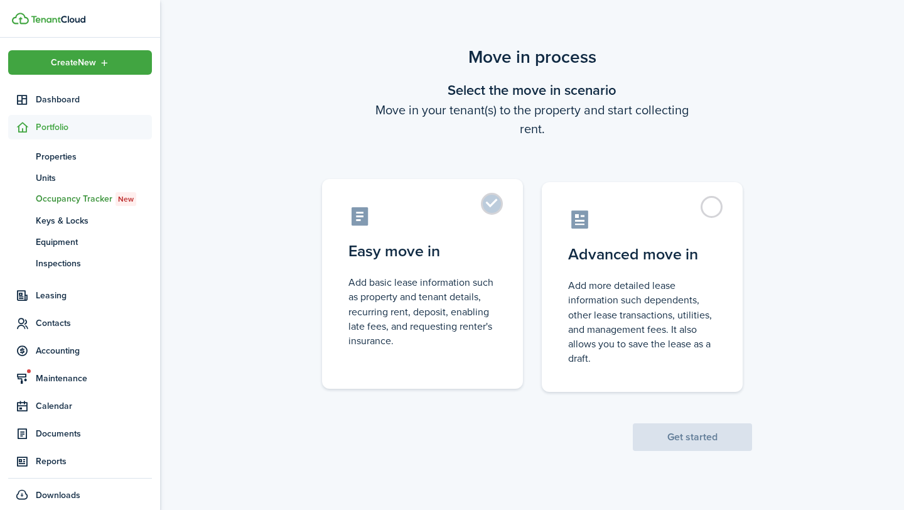
click at [461, 361] on label "Easy move in Add basic lease information such as property and tenant details, r…" at bounding box center [422, 284] width 201 height 210
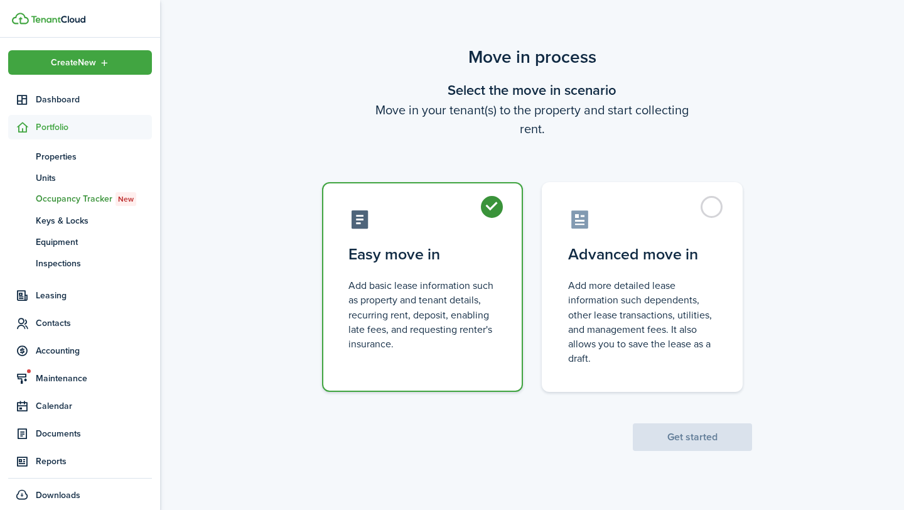
radio input "true"
click at [691, 436] on button "Get started" at bounding box center [692, 437] width 119 height 28
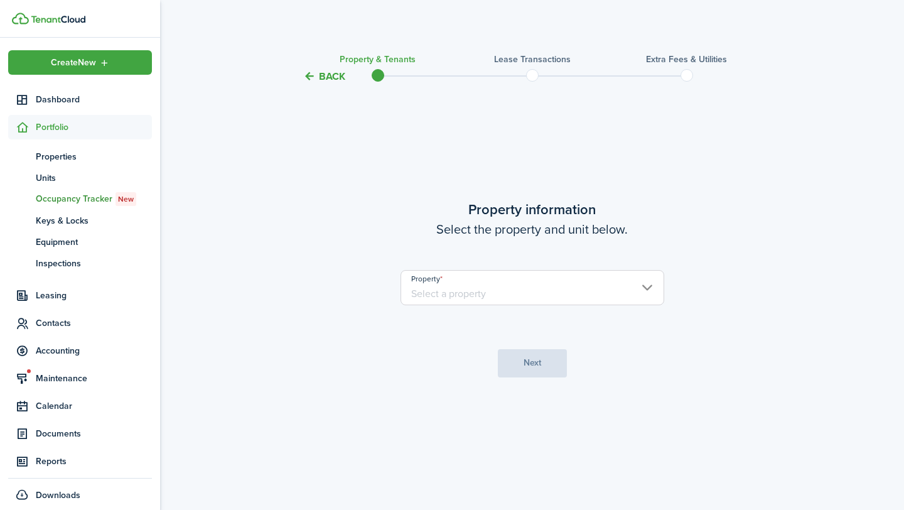
click at [489, 292] on input "Property" at bounding box center [533, 287] width 264 height 35
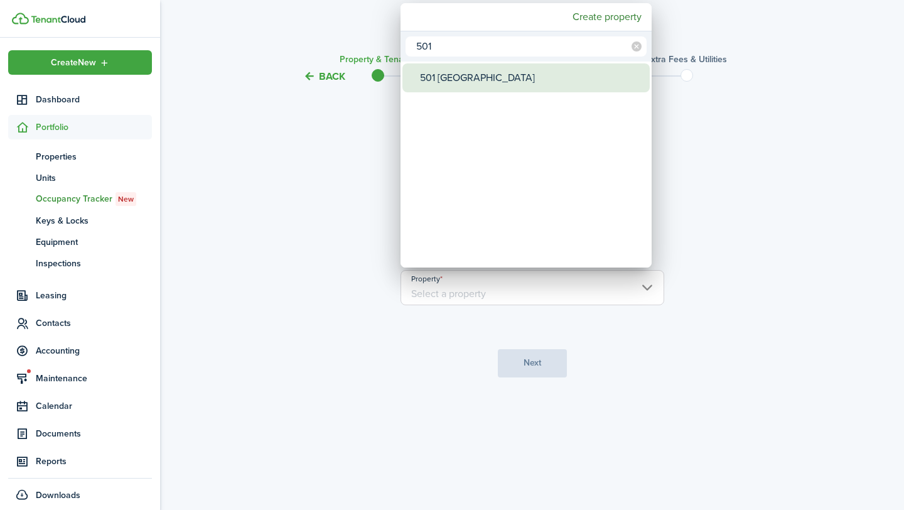
type input "501"
click at [573, 72] on div "501 [GEOGRAPHIC_DATA]" at bounding box center [531, 77] width 222 height 29
type input "501 [GEOGRAPHIC_DATA]"
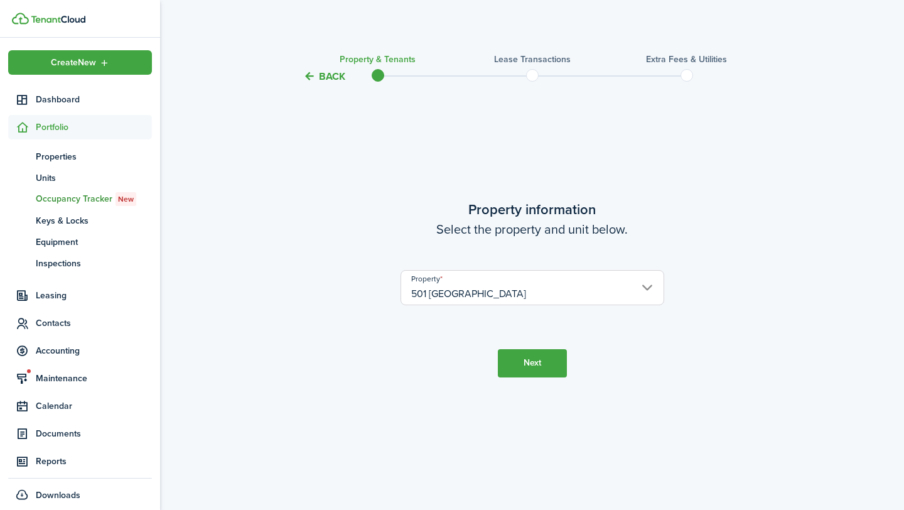
click at [556, 369] on button "Next" at bounding box center [532, 363] width 69 height 28
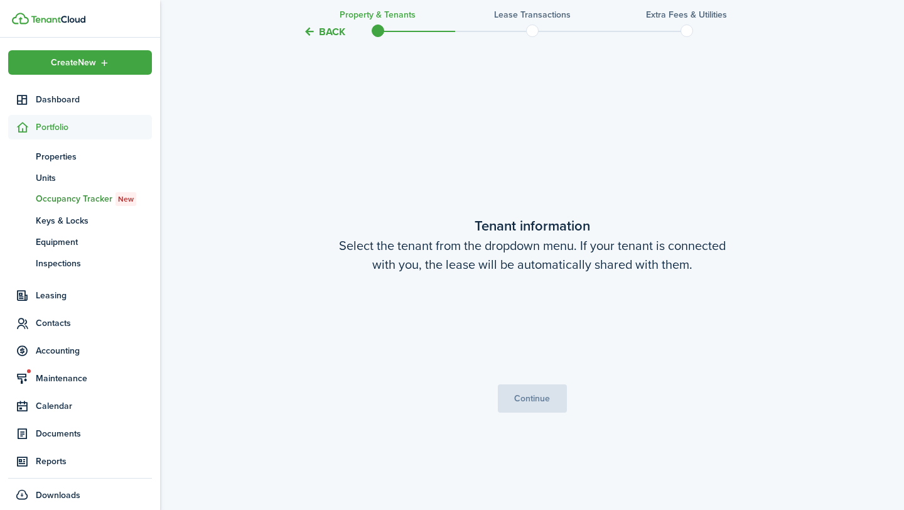
scroll to position [426, 0]
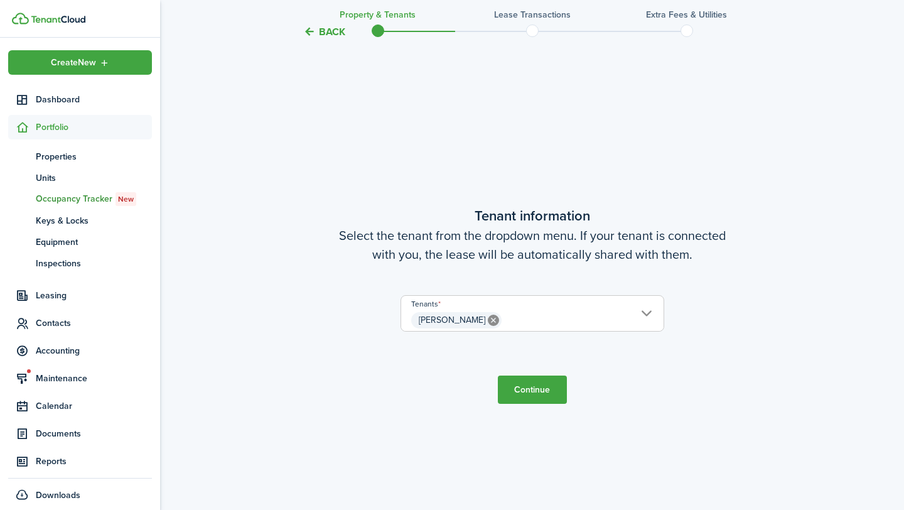
click at [549, 322] on span "Shannon Mitchell" at bounding box center [532, 320] width 262 height 21
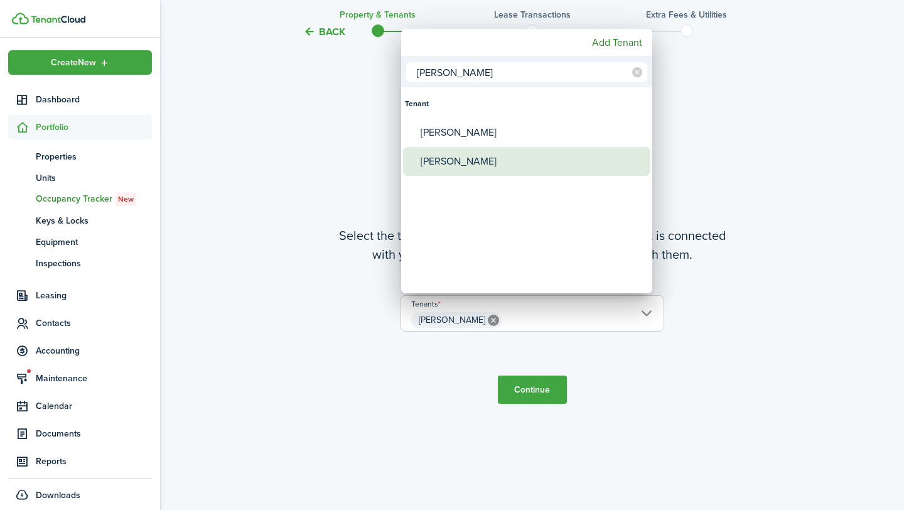
type input "lam"
click at [543, 170] on div "Lamarcus Smith" at bounding box center [532, 161] width 222 height 29
type input "Shannon Mitchell, Lamarcus Smith"
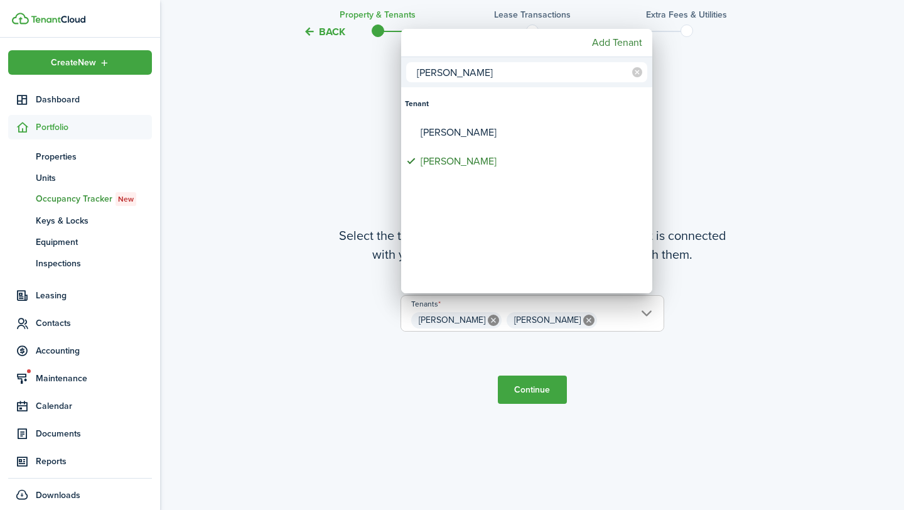
click at [598, 363] on div at bounding box center [452, 255] width 1105 height 711
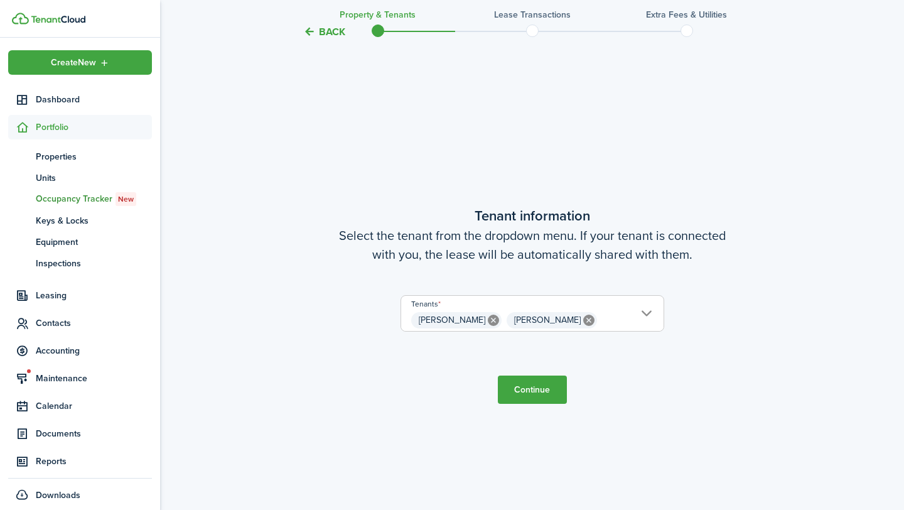
click at [556, 380] on button "Continue" at bounding box center [532, 389] width 69 height 28
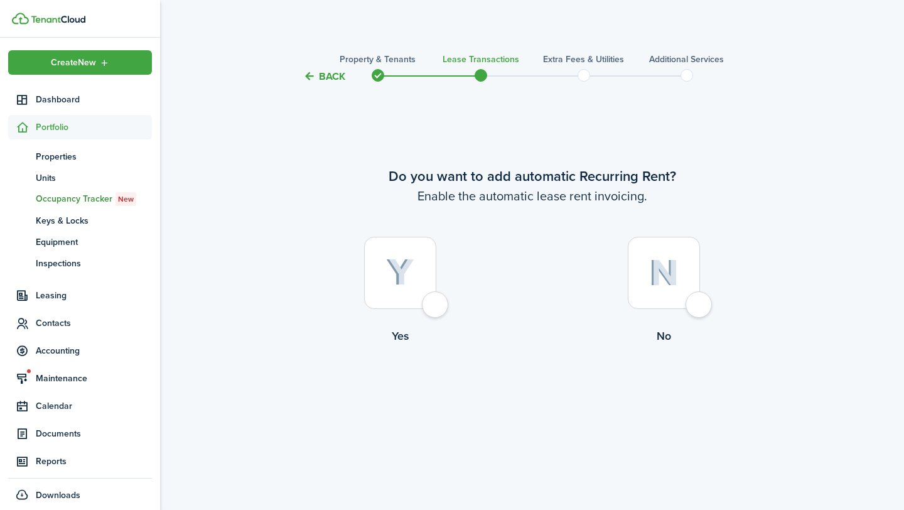
click at [422, 281] on div at bounding box center [400, 273] width 72 height 72
radio input "true"
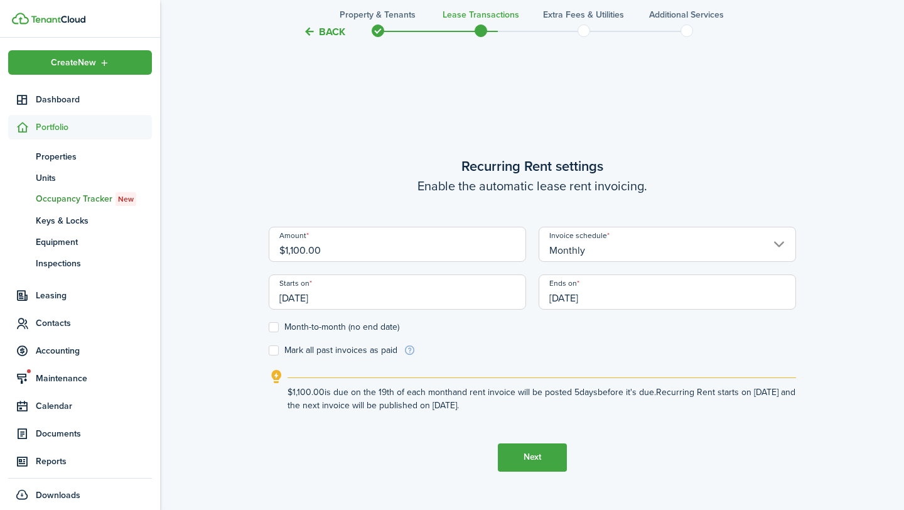
scroll to position [426, 0]
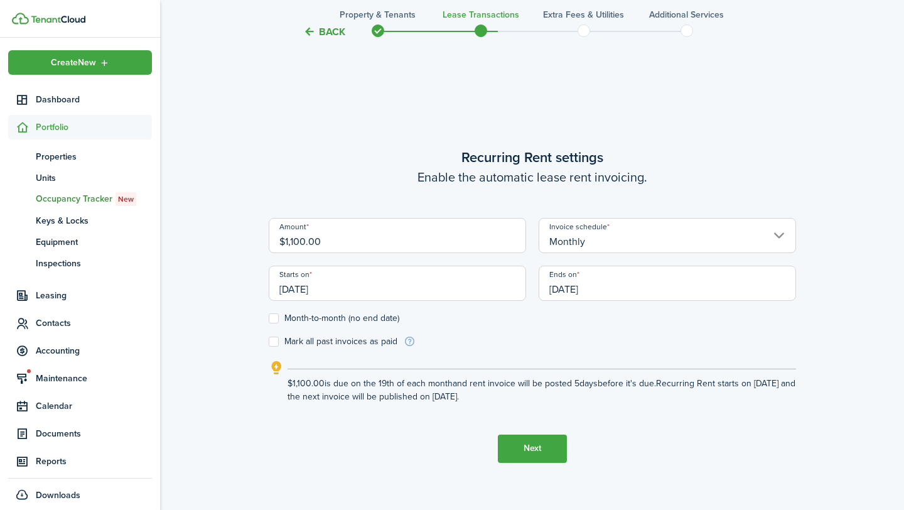
click at [293, 239] on input "$1,100.00" at bounding box center [397, 235] width 257 height 35
click at [308, 283] on input "[DATE]" at bounding box center [397, 283] width 257 height 35
type input "$1,300.00"
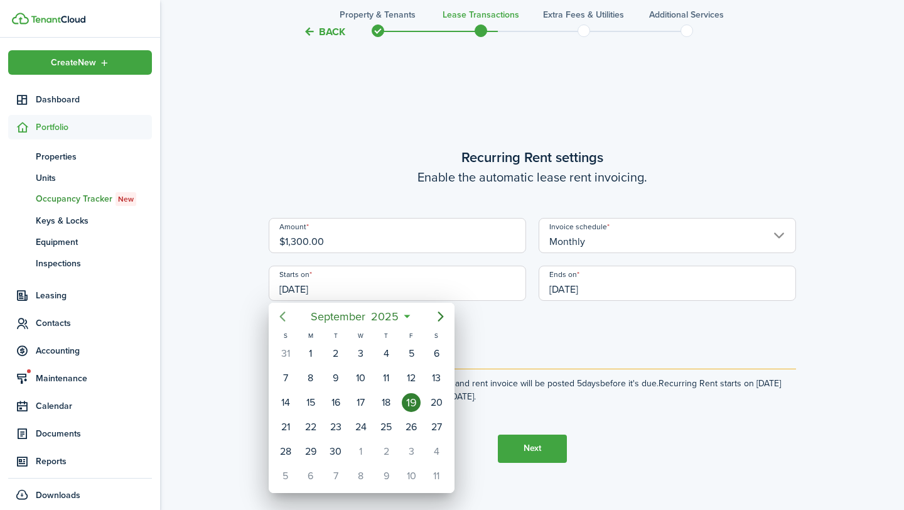
click at [283, 316] on icon "Previous page" at bounding box center [282, 316] width 15 height 15
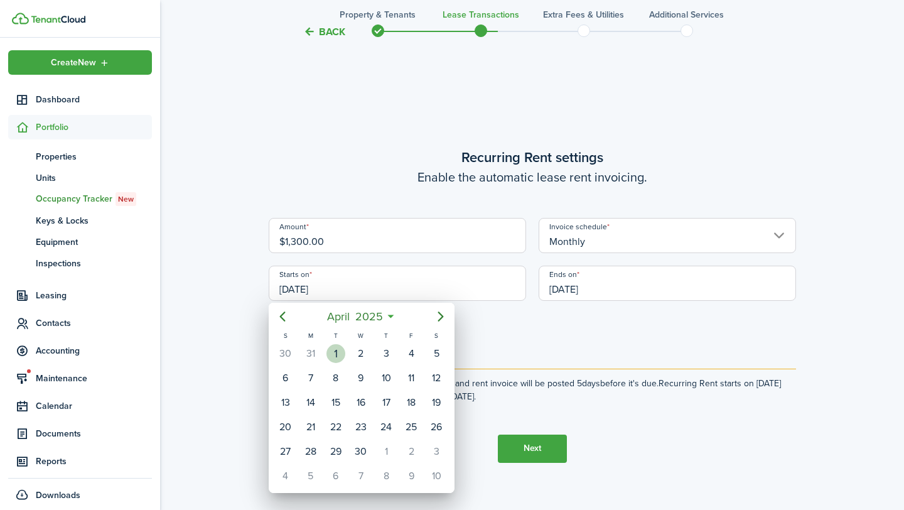
click at [338, 357] on div "1" at bounding box center [335, 353] width 19 height 19
type input "04/01/2025"
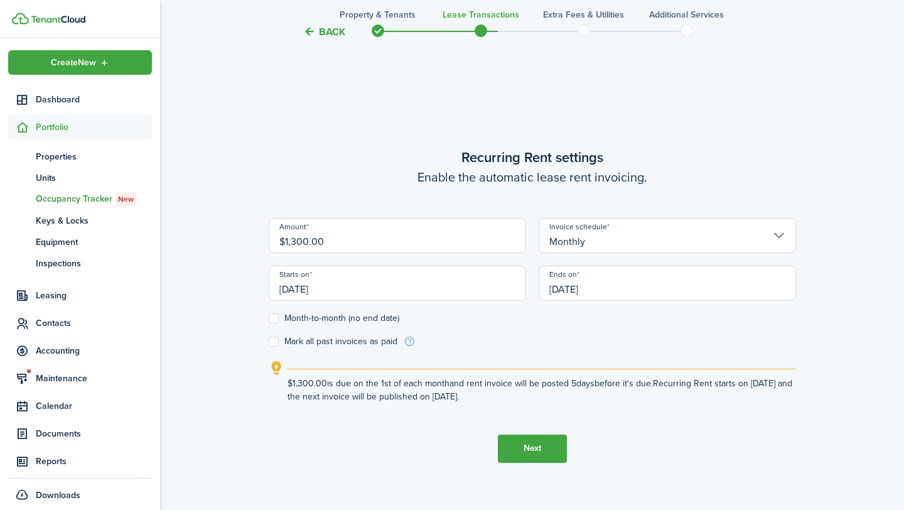
click at [605, 285] on input "[DATE]" at bounding box center [667, 283] width 257 height 35
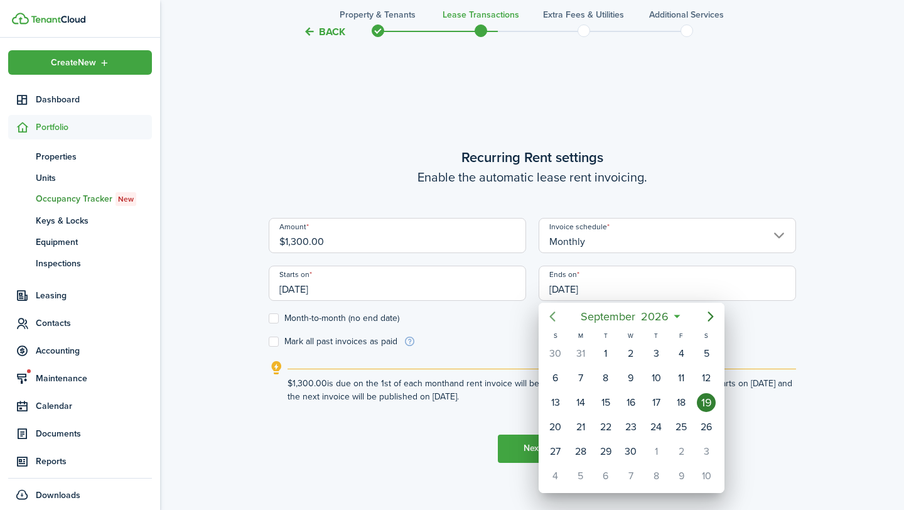
click at [551, 314] on icon "Previous page" at bounding box center [552, 316] width 15 height 15
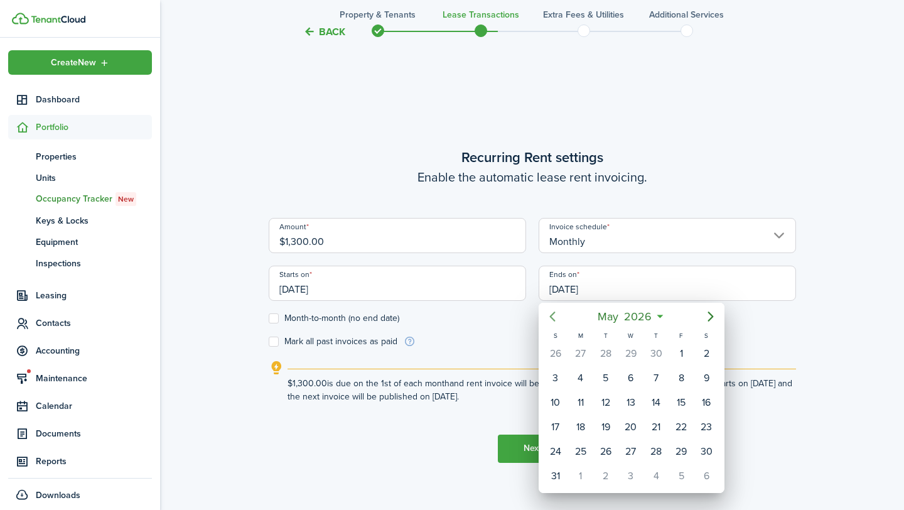
click at [551, 314] on icon "Previous page" at bounding box center [552, 316] width 15 height 15
click at [615, 451] on div "31" at bounding box center [605, 451] width 19 height 19
type input "03/31/2026"
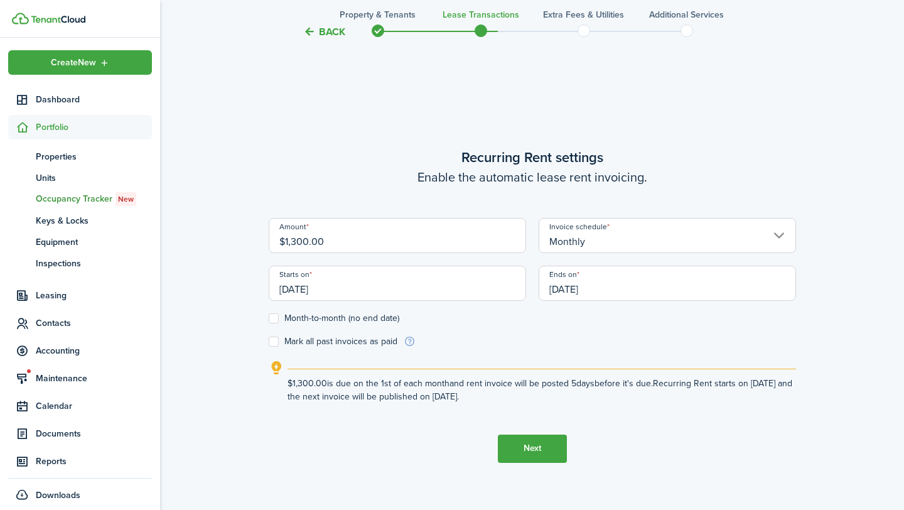
click at [525, 438] on button "Next" at bounding box center [532, 448] width 69 height 28
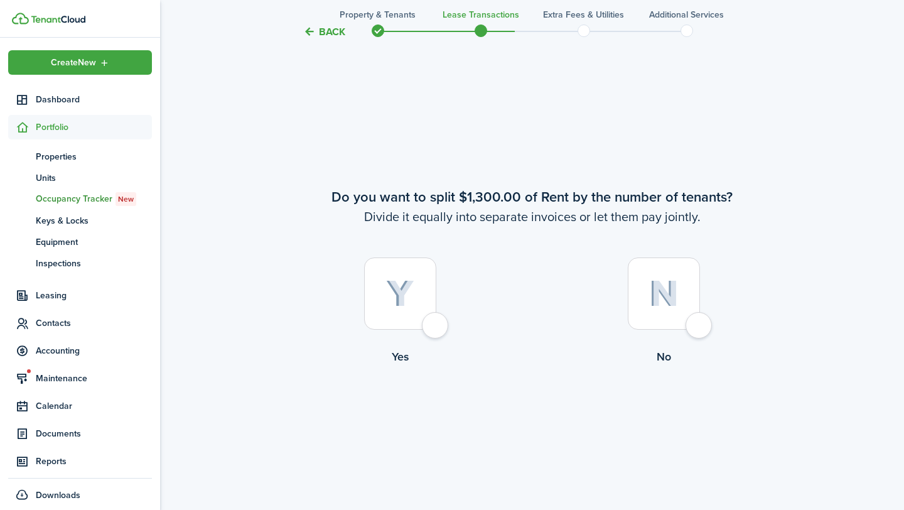
scroll to position [935, 0]
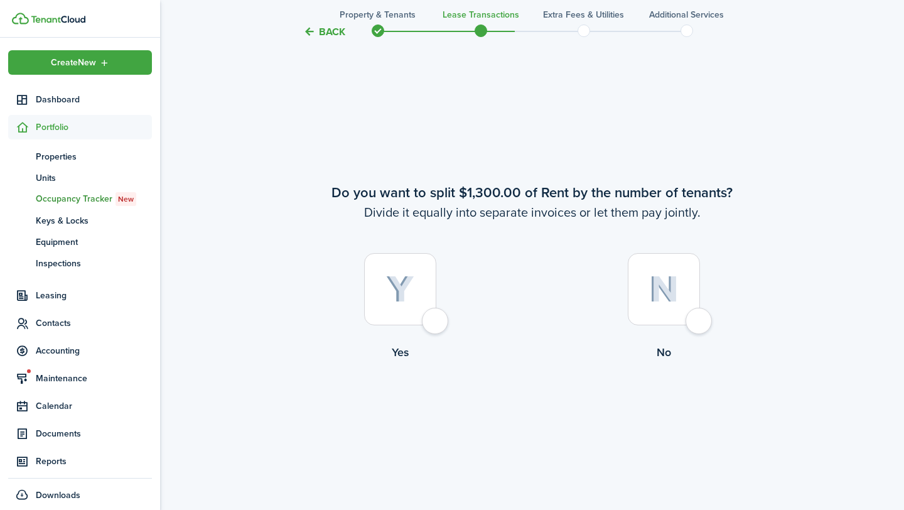
click at [640, 304] on div at bounding box center [664, 289] width 72 height 72
radio input "true"
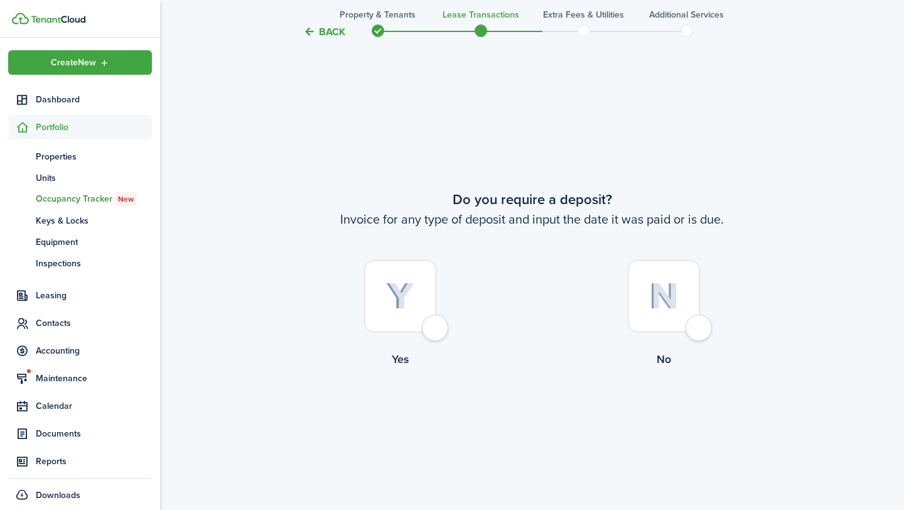
scroll to position [1445, 0]
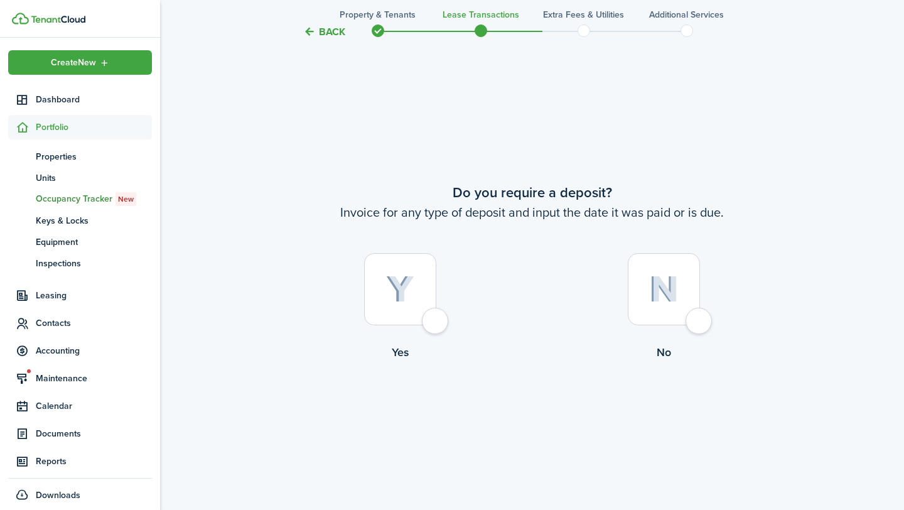
click at [434, 264] on div at bounding box center [400, 289] width 72 height 72
radio input "true"
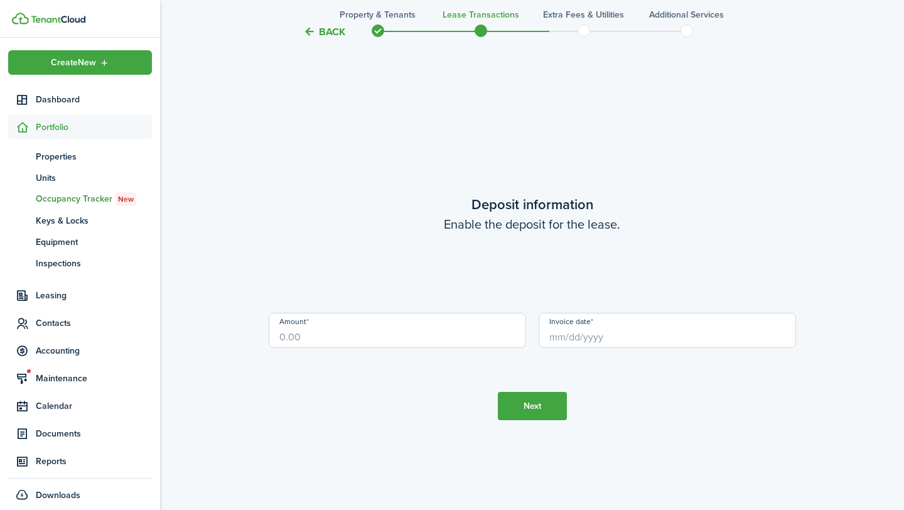
scroll to position [1955, 0]
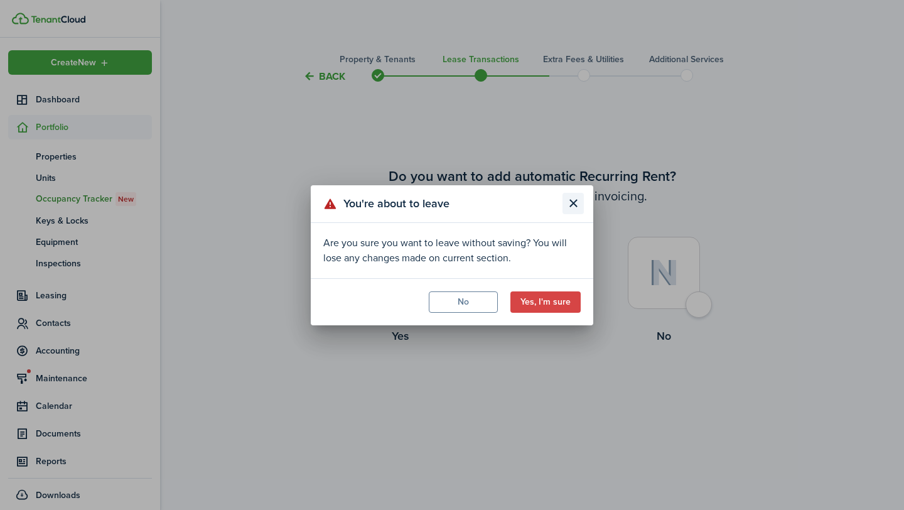
click at [579, 204] on button "Close modal" at bounding box center [573, 203] width 21 height 21
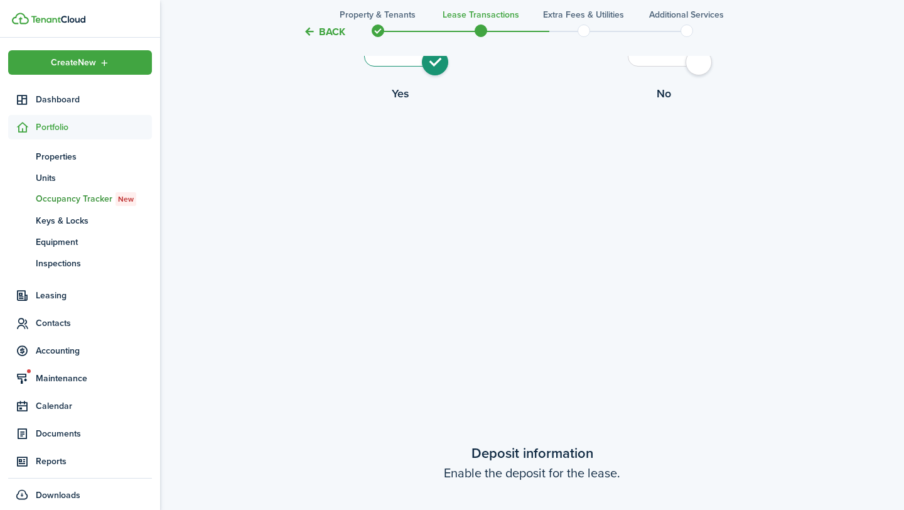
scroll to position [1659, 0]
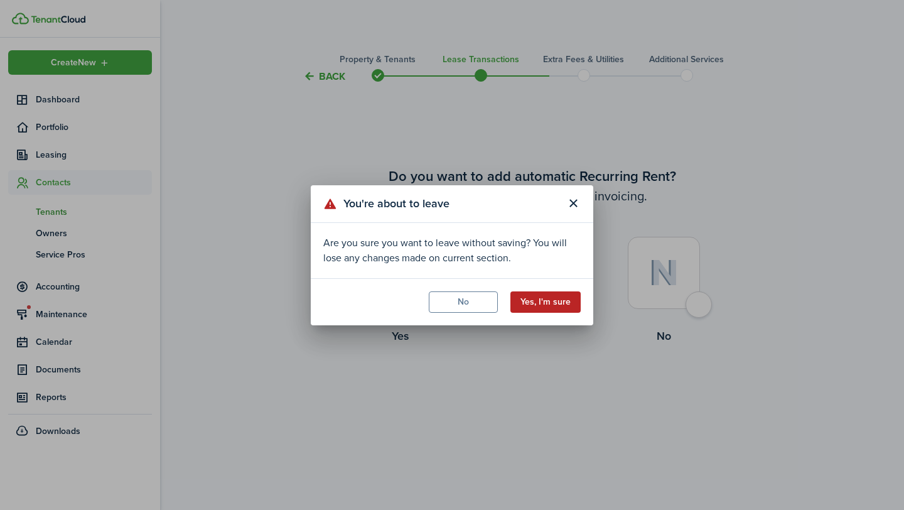
click at [543, 294] on button "Yes, I'm sure" at bounding box center [545, 301] width 70 height 21
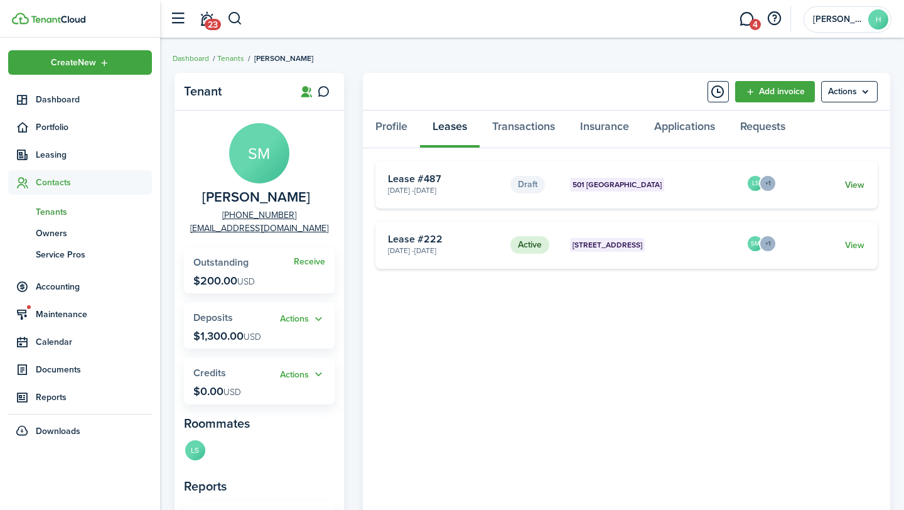
click at [854, 183] on link "View" at bounding box center [854, 184] width 19 height 13
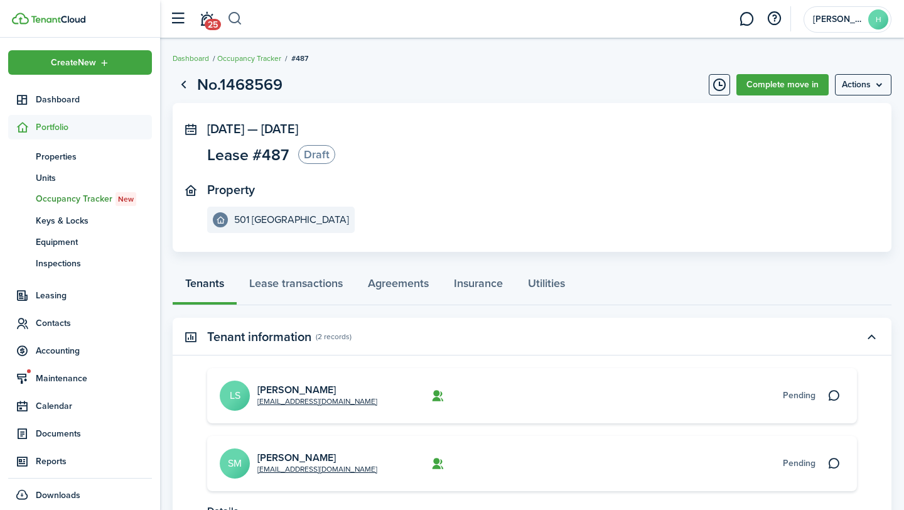
click at [234, 21] on button "button" at bounding box center [235, 18] width 16 height 21
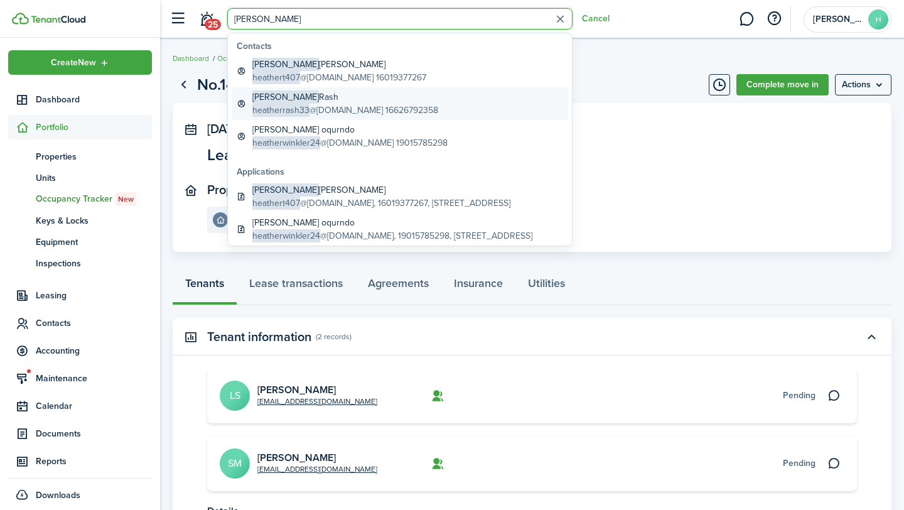
type input "[PERSON_NAME]"
click at [331, 99] on global-search-item-title "Heather Rash" at bounding box center [345, 96] width 186 height 13
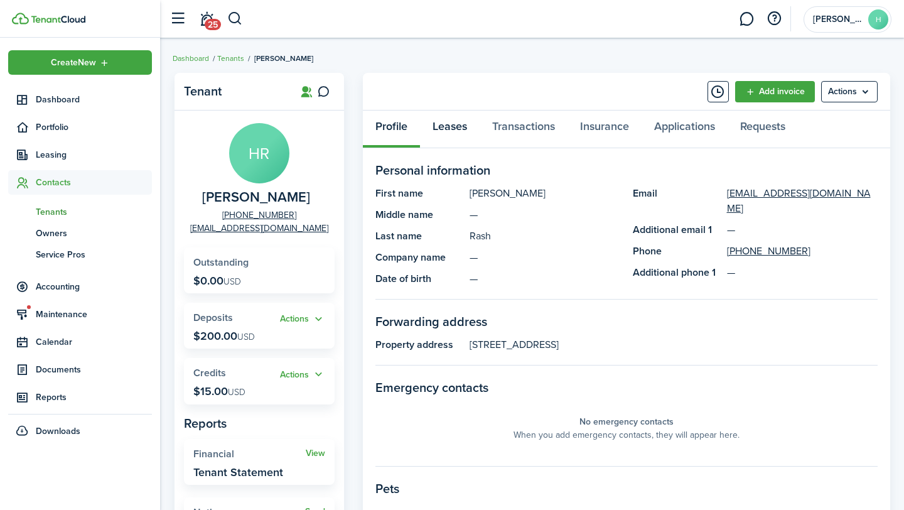
click at [468, 130] on link "Leases" at bounding box center [450, 129] width 60 height 38
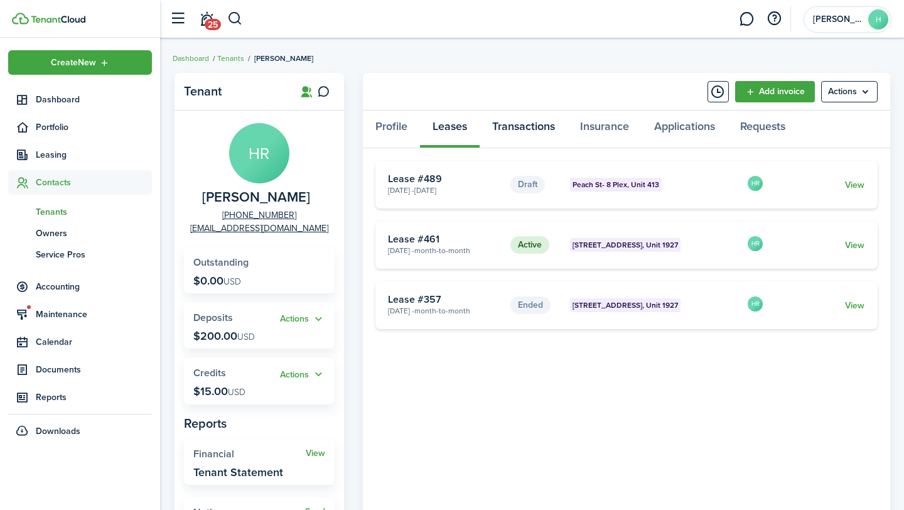
click at [527, 130] on link "Transactions" at bounding box center [524, 129] width 88 height 38
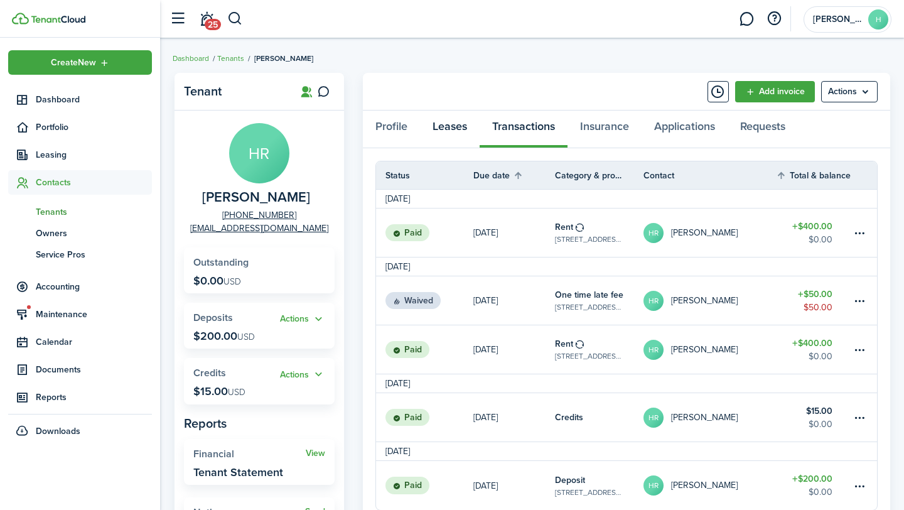
click at [462, 139] on link "Leases" at bounding box center [450, 129] width 60 height 38
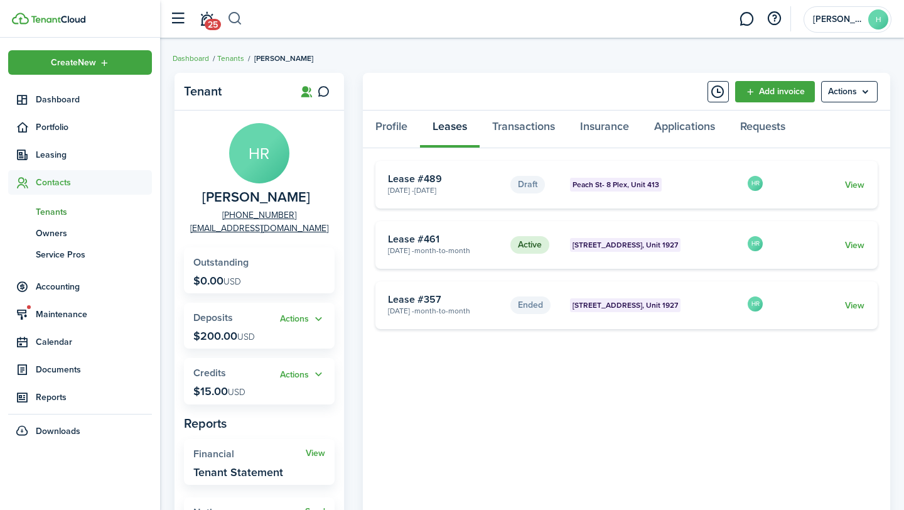
click at [239, 21] on button "button" at bounding box center [235, 18] width 16 height 21
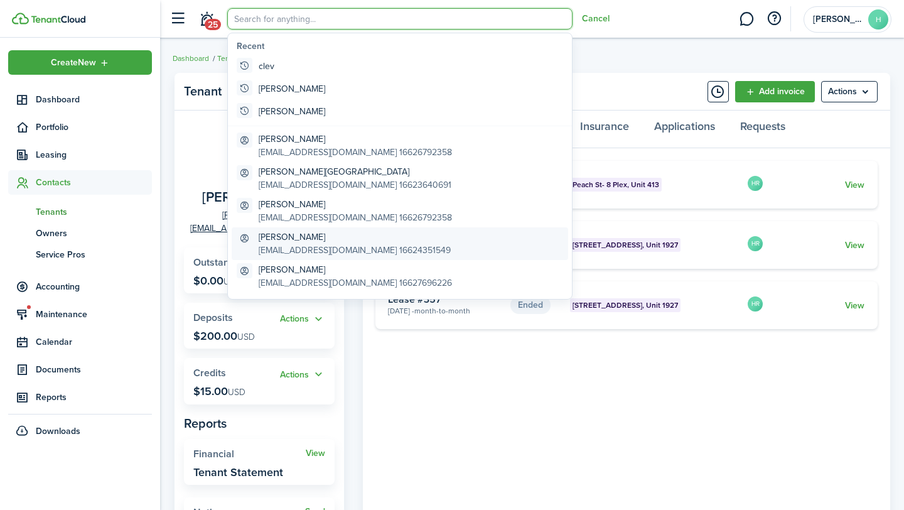
click at [368, 235] on global-search-item-title "[PERSON_NAME]" at bounding box center [355, 236] width 192 height 13
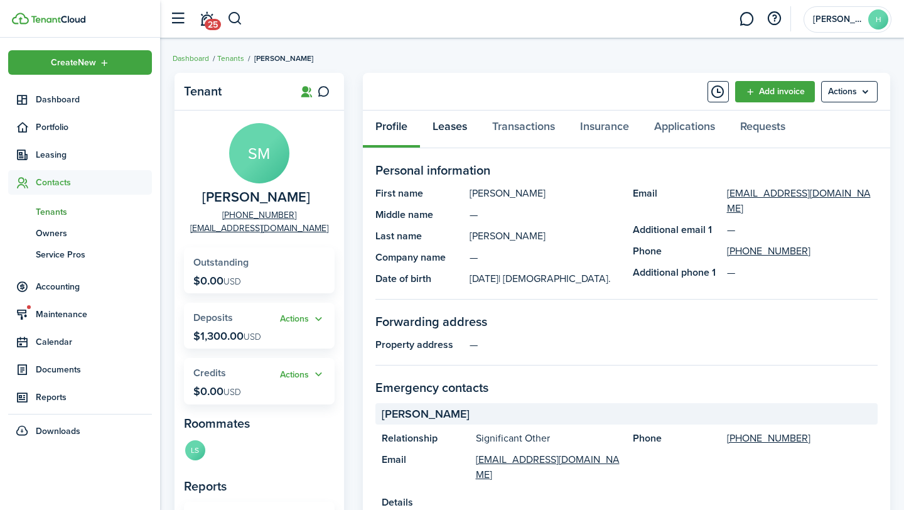
click at [456, 132] on link "Leases" at bounding box center [450, 129] width 60 height 38
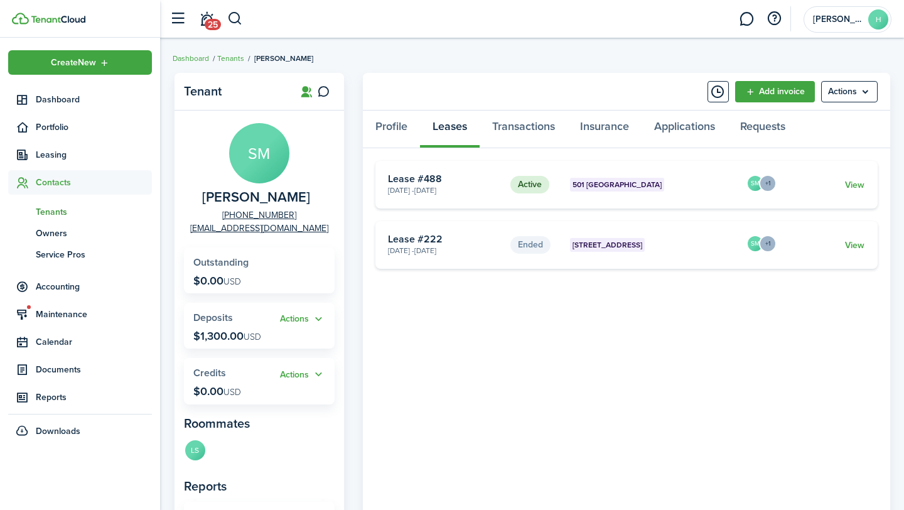
click at [721, 185] on card-extra-content "501 [GEOGRAPHIC_DATA]" at bounding box center [654, 185] width 168 height 14
click at [849, 192] on card "Active 501 Wynhurst Apr 01, 2025 - Mar 31, 2026 Lease #488 SM +1 View" at bounding box center [626, 185] width 502 height 48
click at [853, 188] on link "View" at bounding box center [854, 184] width 19 height 13
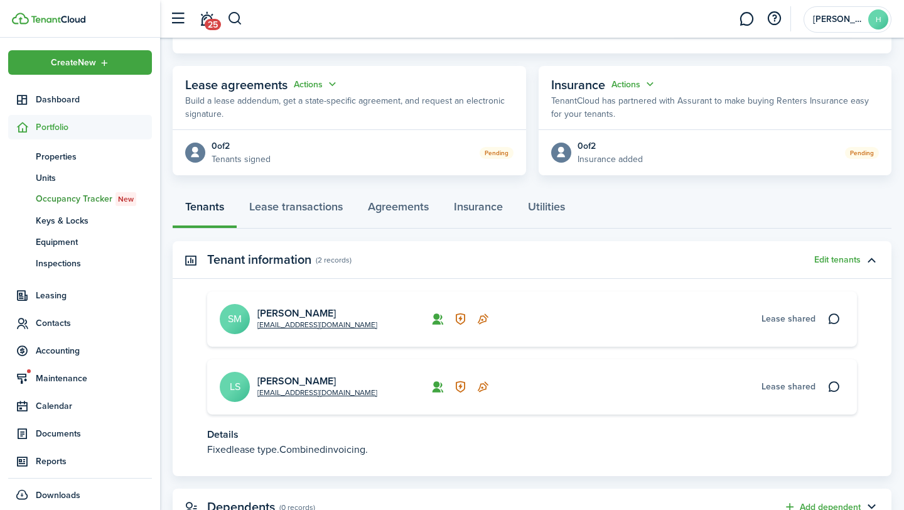
scroll to position [253, 0]
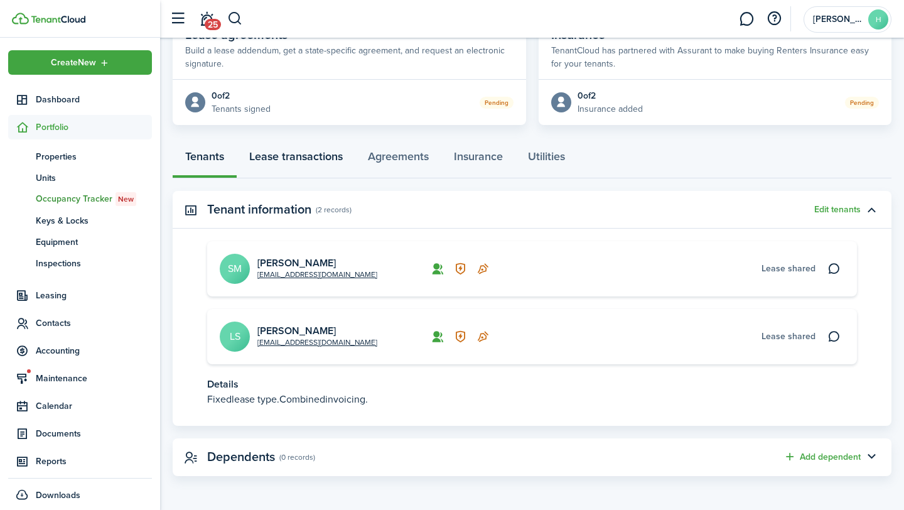
click at [292, 159] on link "Lease transactions" at bounding box center [296, 160] width 119 height 38
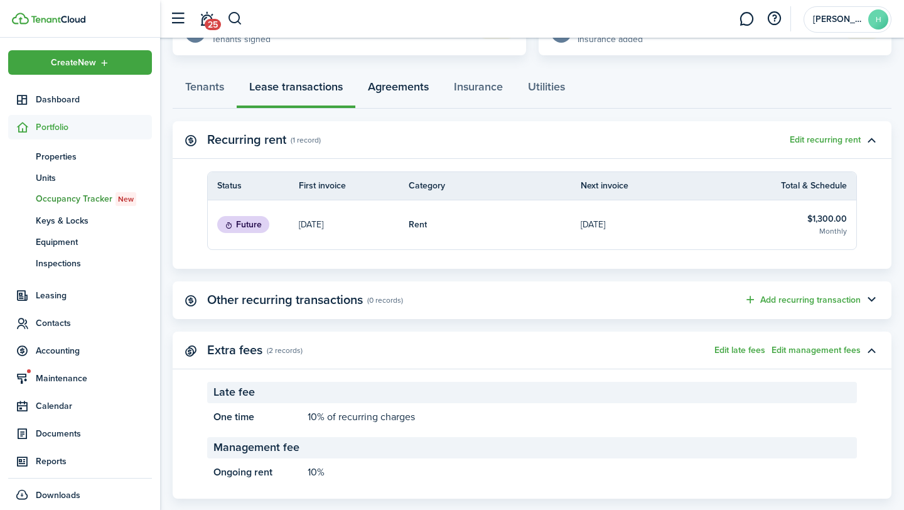
scroll to position [345, 0]
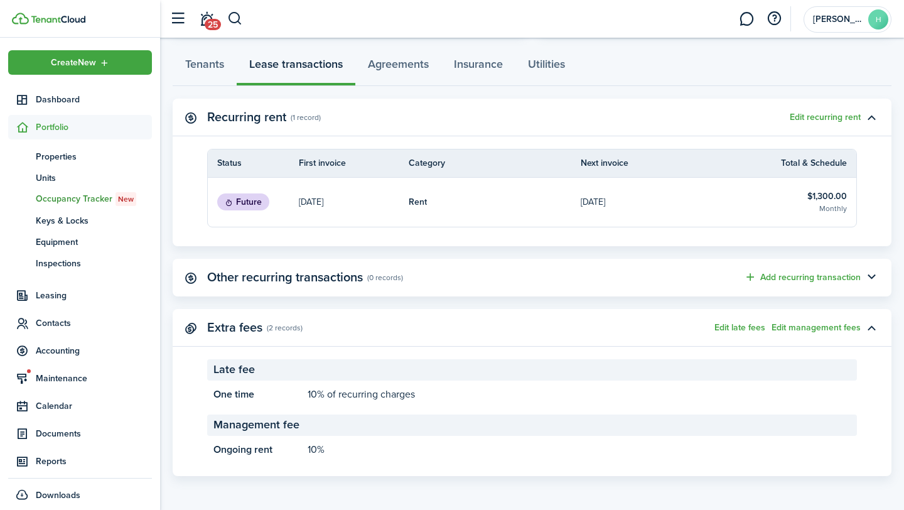
click at [595, 379] on panel-main-section-header "Late fee" at bounding box center [532, 369] width 650 height 21
click at [746, 325] on button "Edit late fees" at bounding box center [739, 328] width 51 height 10
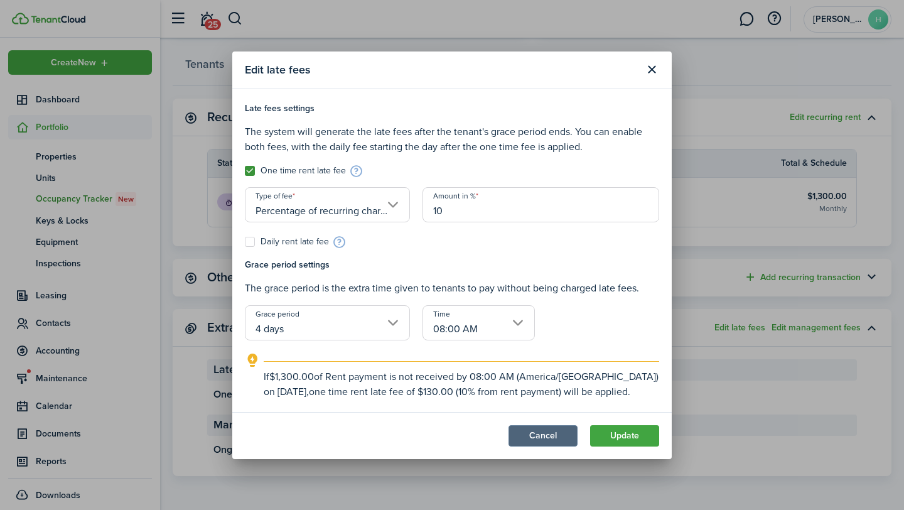
click at [534, 430] on button "Cancel" at bounding box center [543, 435] width 69 height 21
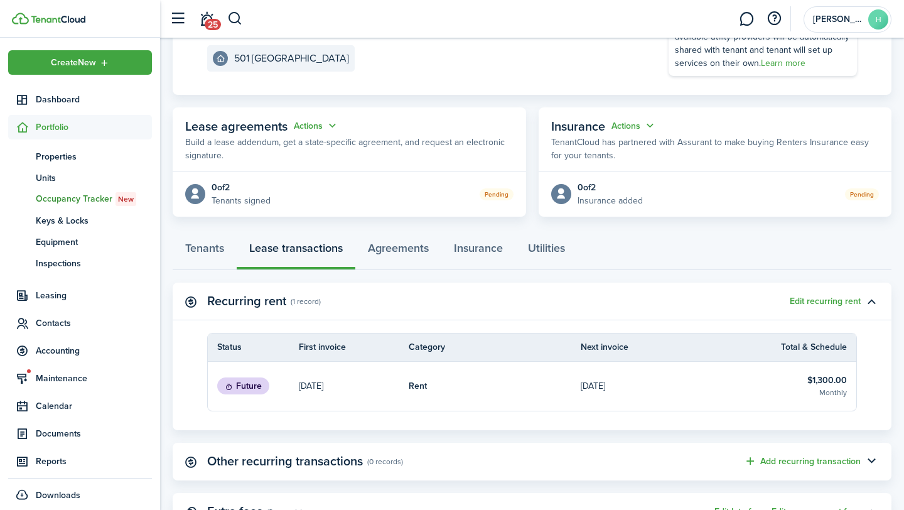
scroll to position [0, 0]
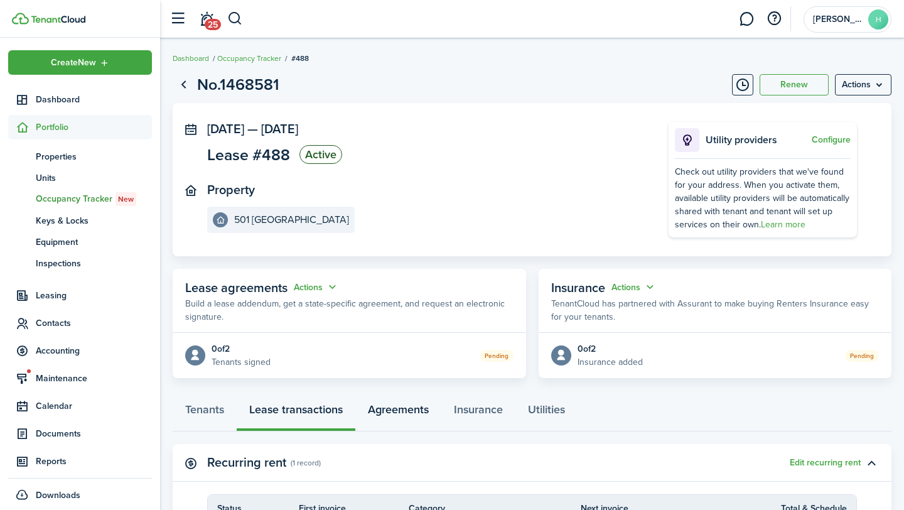
click at [407, 415] on link "Agreements" at bounding box center [398, 413] width 86 height 38
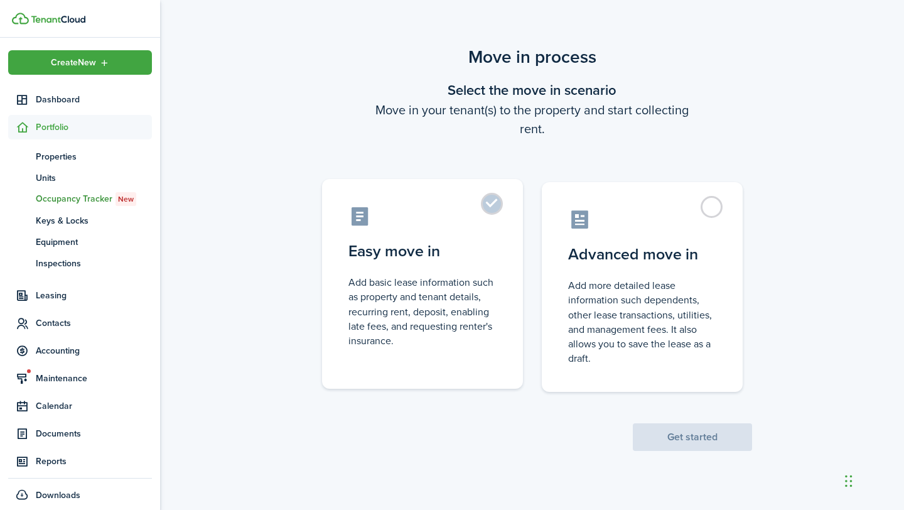
click at [464, 274] on label "Easy move in Add basic lease information such as property and tenant details, r…" at bounding box center [422, 284] width 201 height 210
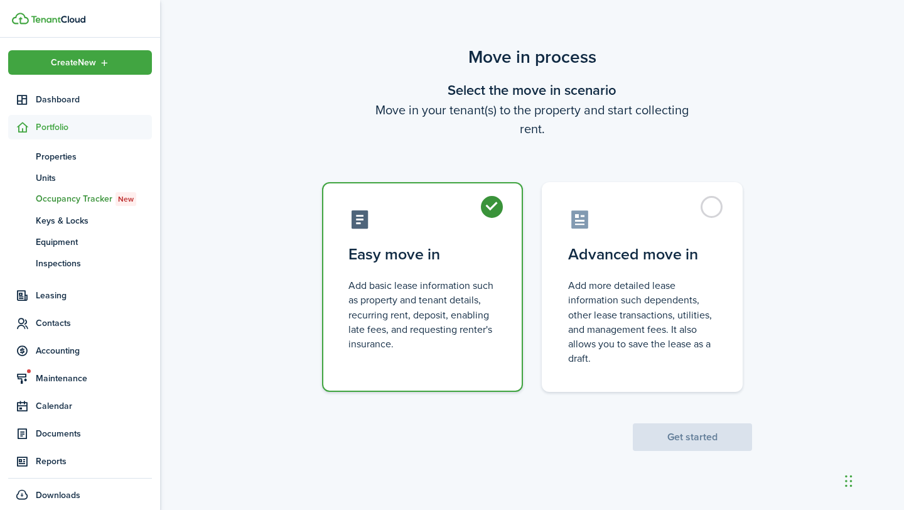
radio input "true"
click at [738, 448] on button "Get started" at bounding box center [692, 437] width 119 height 28
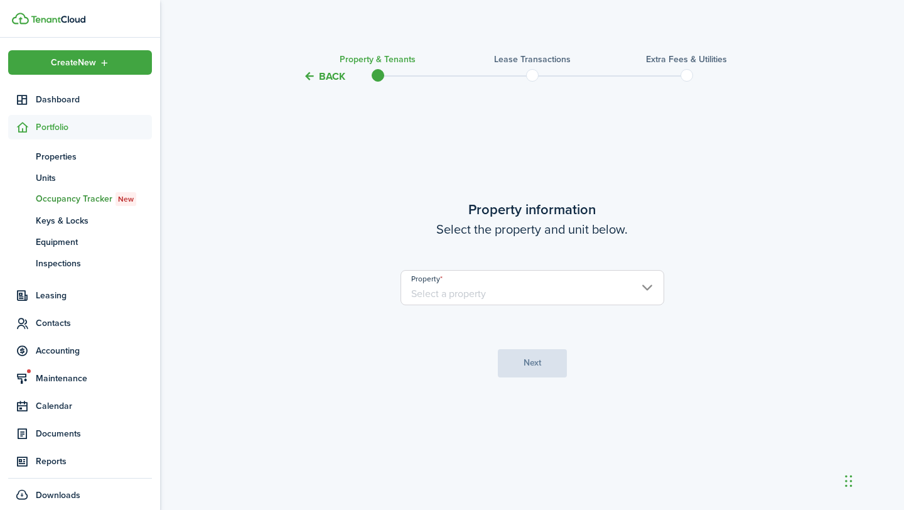
click at [469, 292] on input "Property" at bounding box center [533, 287] width 264 height 35
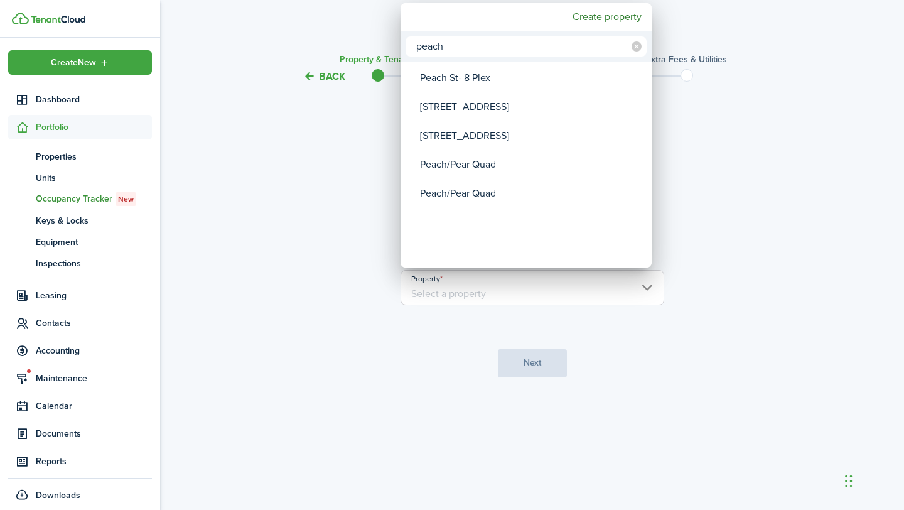
type input "peach"
click at [757, 157] on div at bounding box center [452, 255] width 1105 height 711
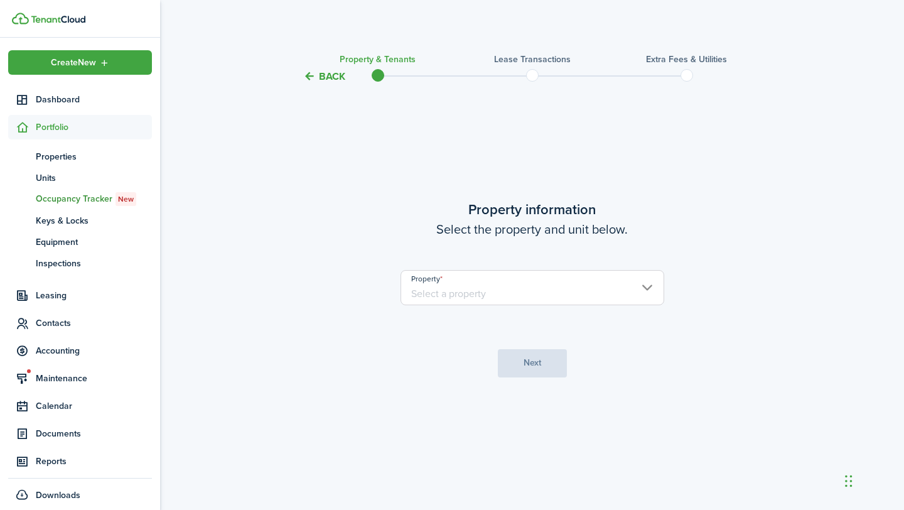
click at [317, 77] on button "Back" at bounding box center [324, 76] width 42 height 13
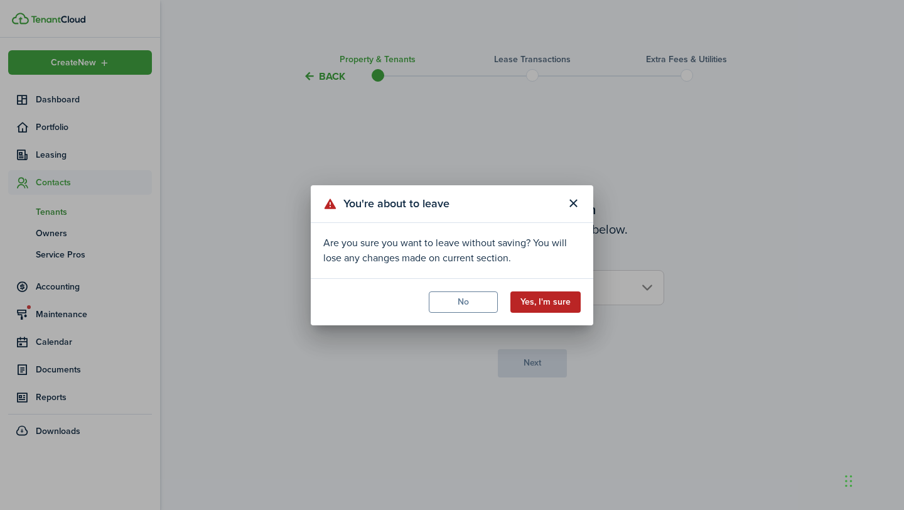
click at [546, 301] on button "Yes, I'm sure" at bounding box center [545, 301] width 70 height 21
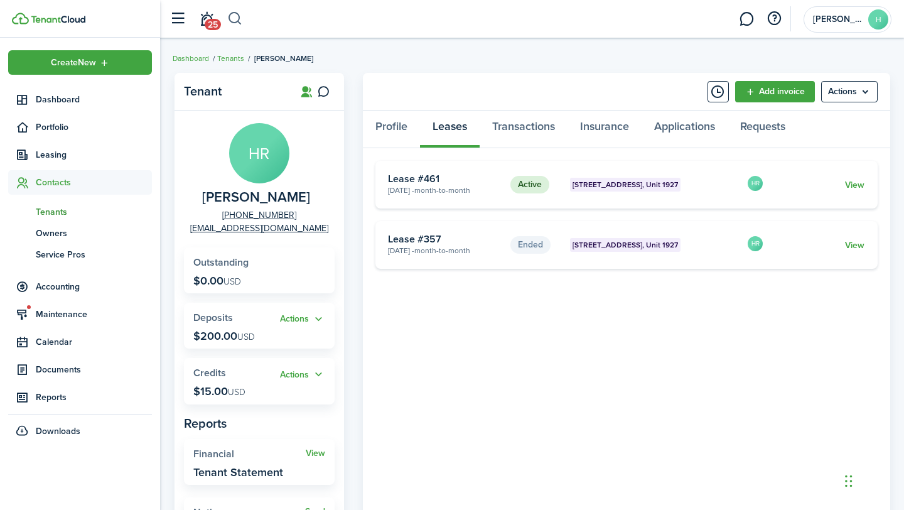
click at [240, 24] on button "button" at bounding box center [235, 18] width 16 height 21
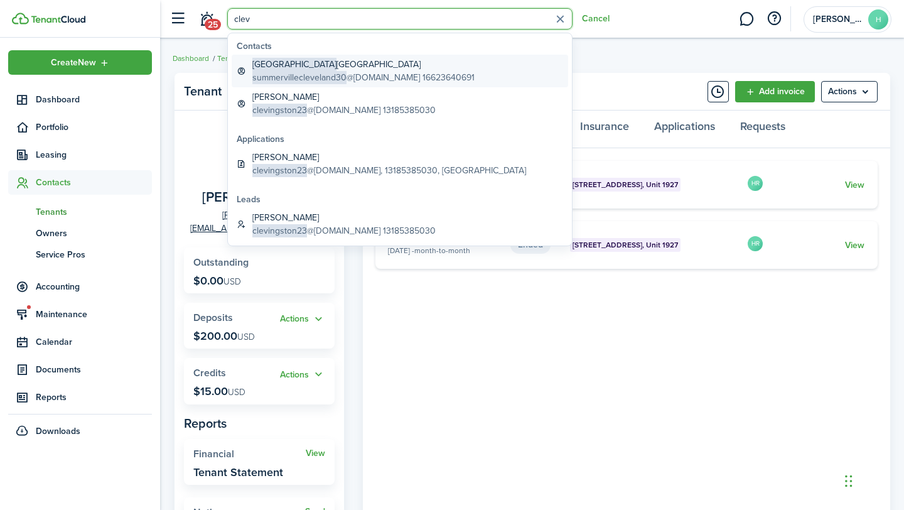
type input "clev"
click at [311, 72] on span "summervillecleveland30" at bounding box center [299, 77] width 94 height 13
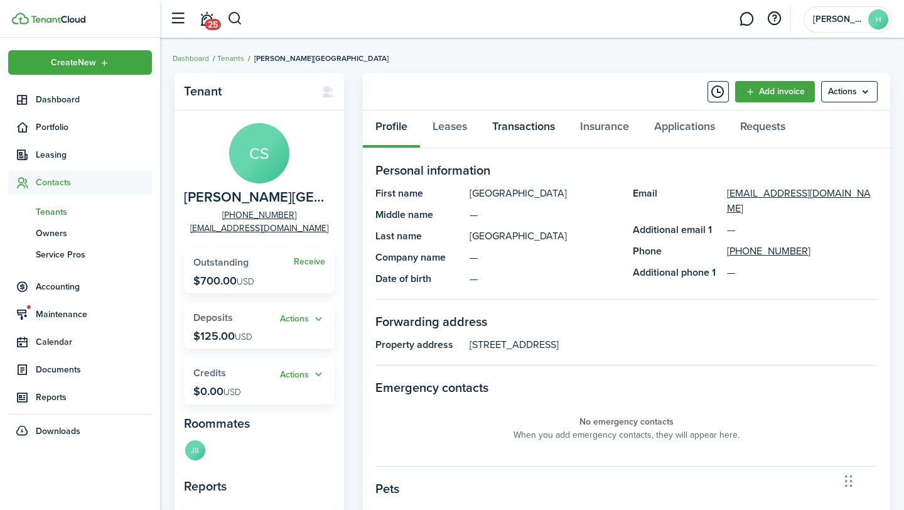
click at [550, 127] on link "Transactions" at bounding box center [524, 129] width 88 height 38
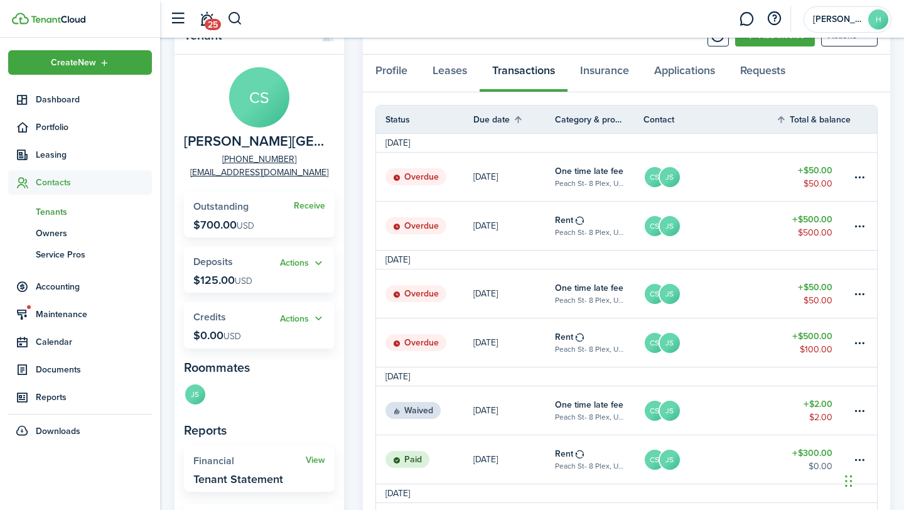
scroll to position [60, 0]
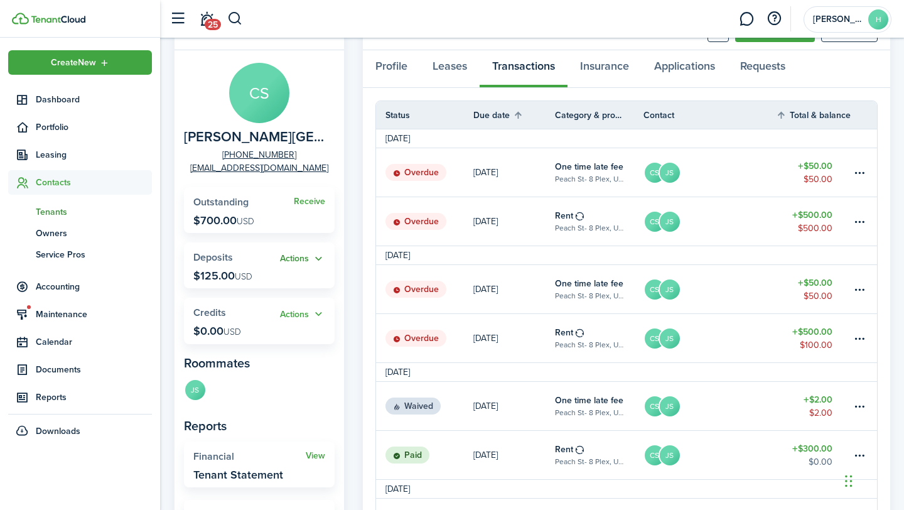
click at [304, 259] on button "Actions" at bounding box center [302, 259] width 45 height 14
click at [284, 304] on link "Apply" at bounding box center [270, 305] width 110 height 22
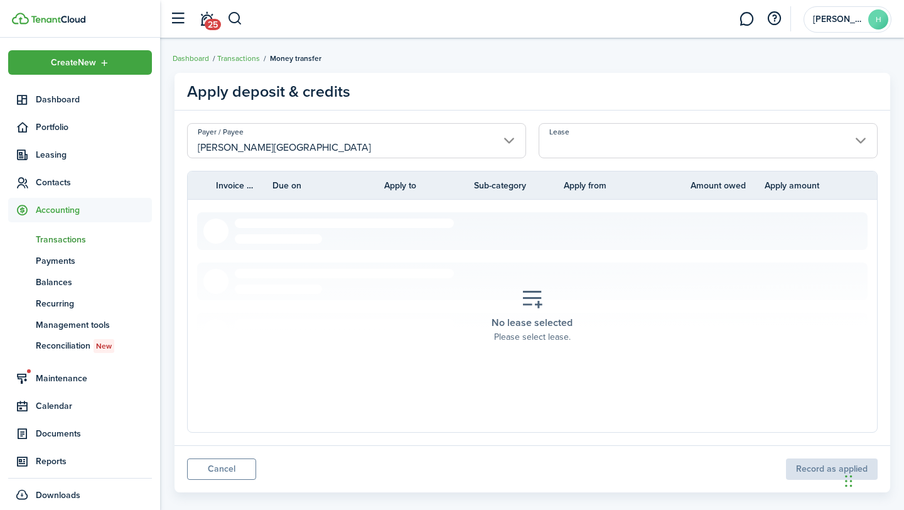
click at [595, 149] on input "Lease" at bounding box center [708, 140] width 339 height 35
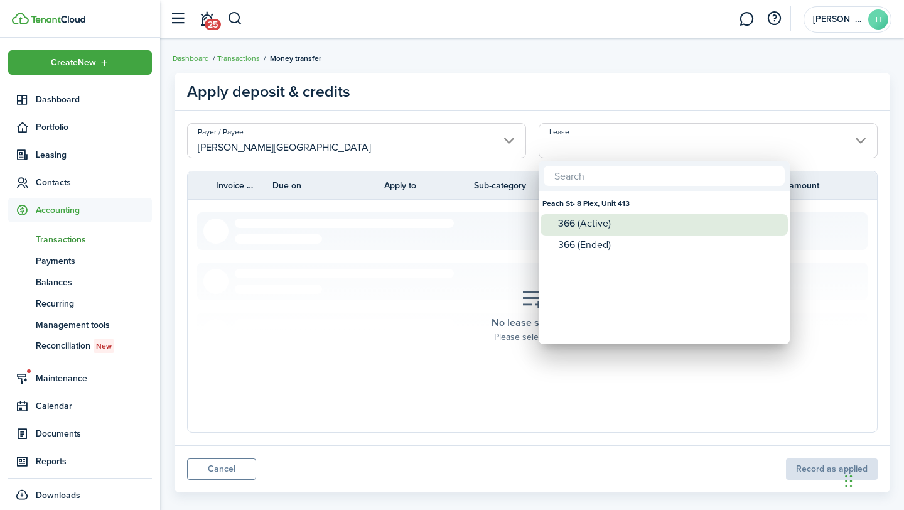
click at [581, 228] on div "366 (Active)" at bounding box center [669, 223] width 222 height 11
type input "Peach St- 8 Plex, Unit 413. Lease #366 (Active)"
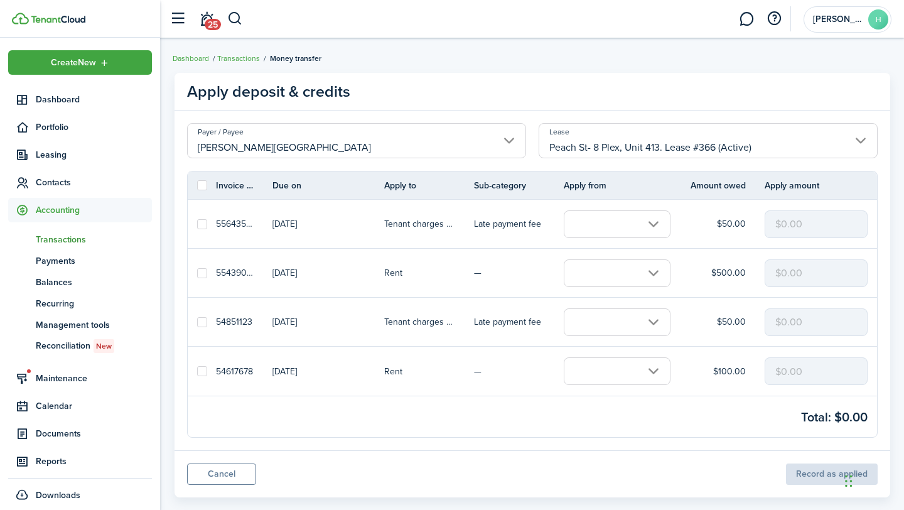
click at [203, 272] on label at bounding box center [202, 273] width 10 height 10
click at [197, 272] on input "checkbox" at bounding box center [197, 272] width 1 height 1
checkbox input "true"
click at [657, 276] on input "text" at bounding box center [617, 273] width 107 height 28
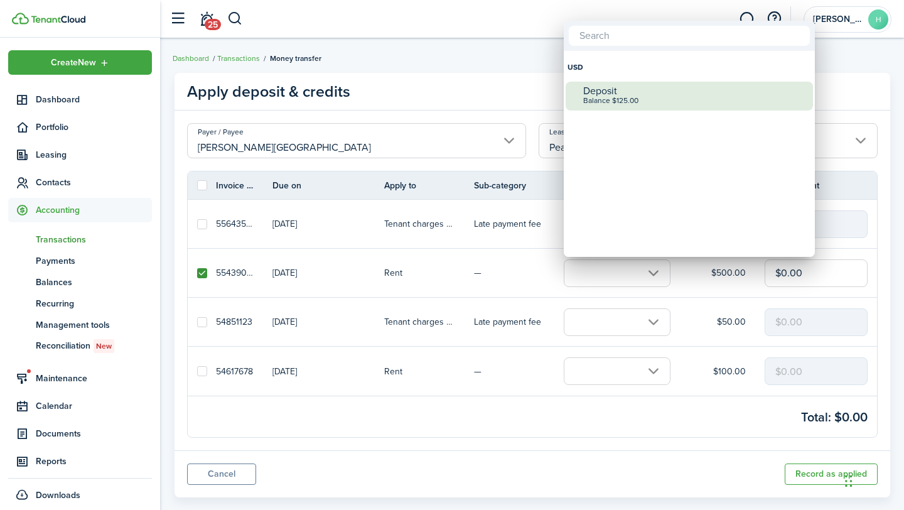
click at [649, 100] on div "Balance $125.00" at bounding box center [694, 101] width 222 height 9
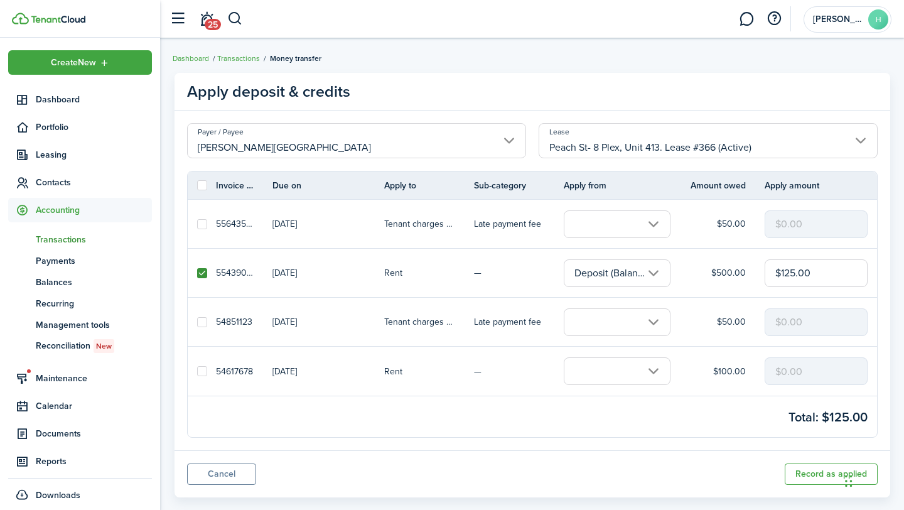
scroll to position [22, 0]
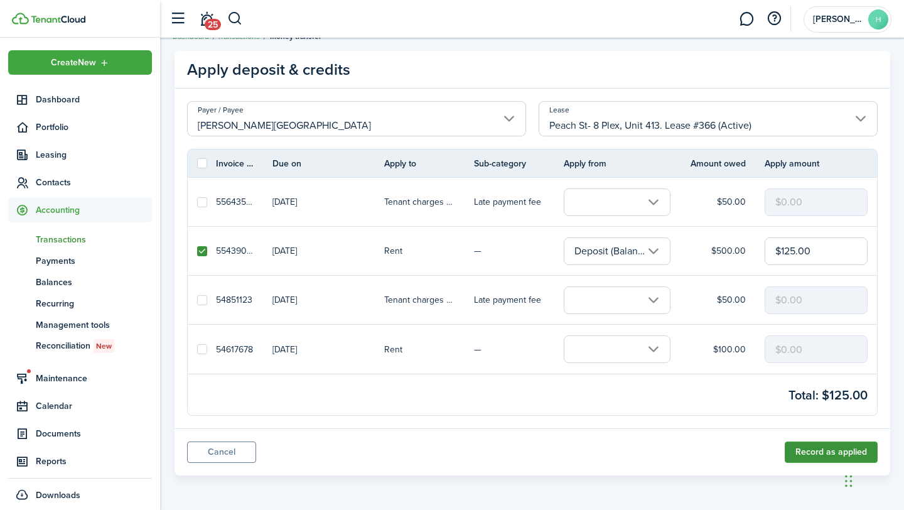
click at [832, 461] on button "Record as applied" at bounding box center [831, 451] width 93 height 21
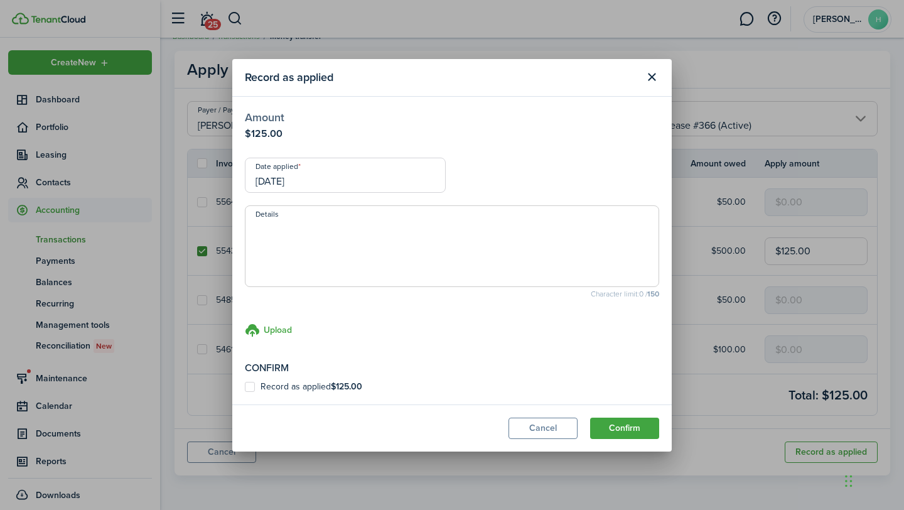
click at [249, 384] on label "Record as applied $125.00" at bounding box center [303, 387] width 117 height 10
click at [245, 386] on input "Record as applied $125.00" at bounding box center [244, 386] width 1 height 1
checkbox input "true"
click at [622, 426] on button "Confirm" at bounding box center [624, 428] width 69 height 21
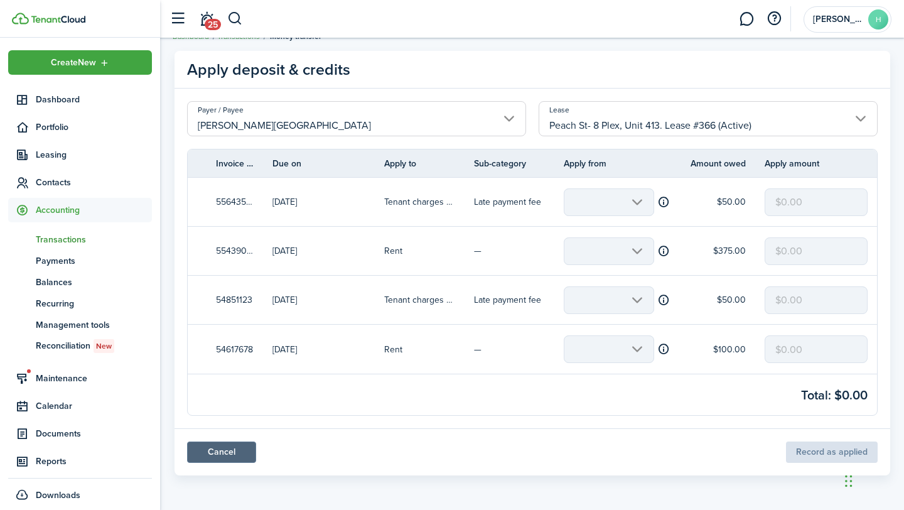
click at [234, 453] on link "Cancel" at bounding box center [221, 451] width 69 height 21
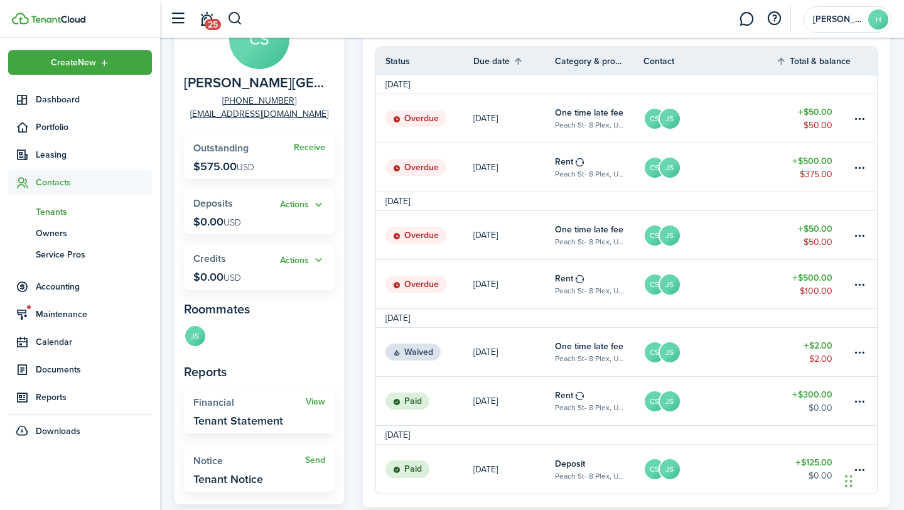
scroll to position [126, 0]
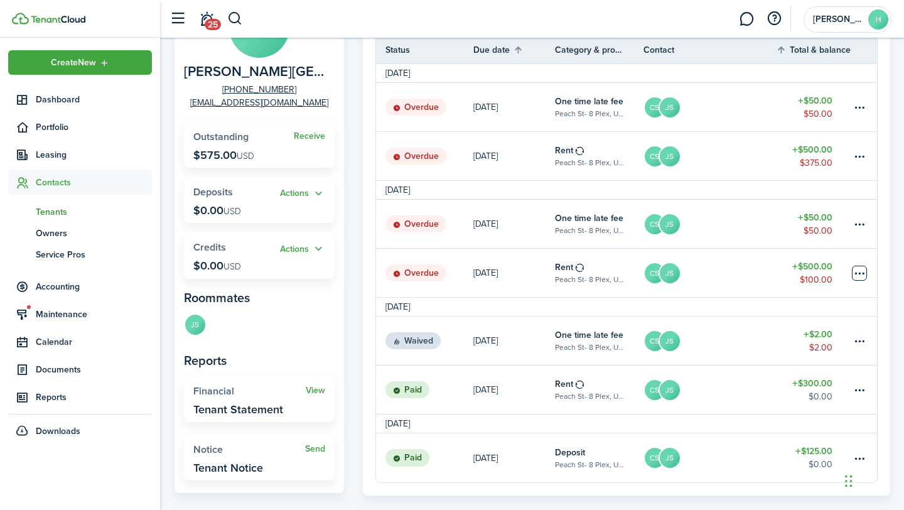
click at [860, 276] on table-menu-btn-icon at bounding box center [859, 273] width 15 height 15
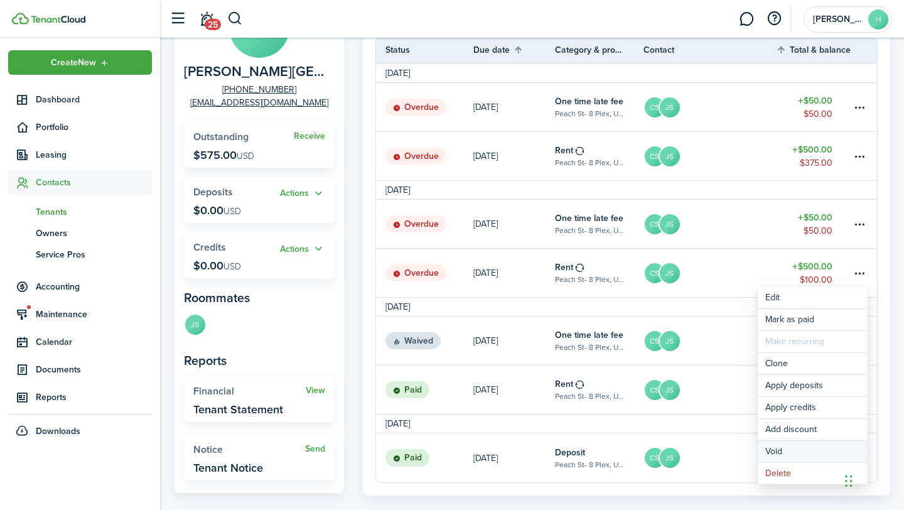
click at [785, 451] on button "Void" at bounding box center [813, 451] width 110 height 21
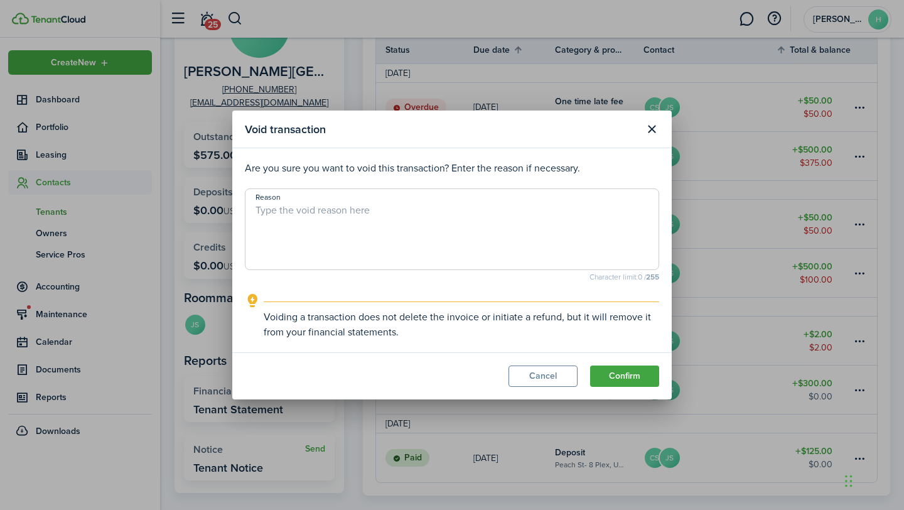
click at [552, 244] on textarea "Reason" at bounding box center [451, 233] width 413 height 60
type textarea "Moved out."
click at [630, 377] on button "Confirm" at bounding box center [624, 375] width 69 height 21
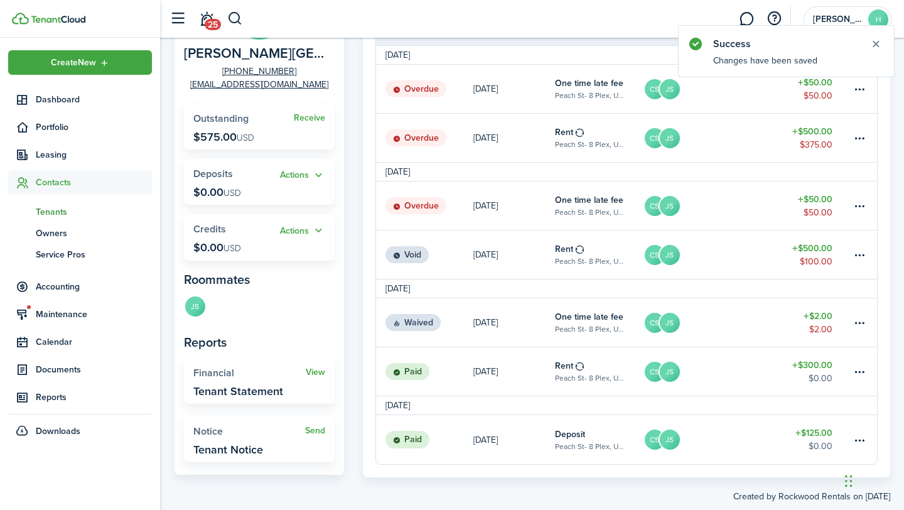
scroll to position [146, 0]
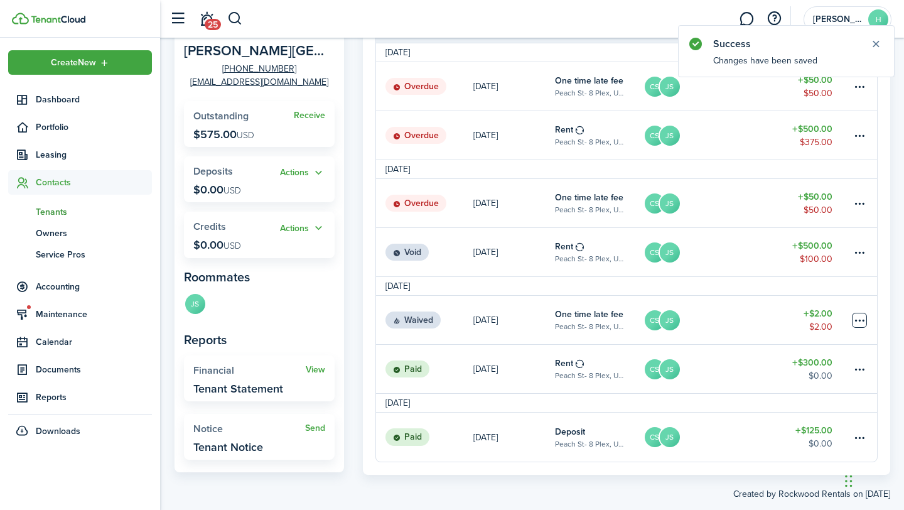
click at [866, 323] on table-menu-btn-icon at bounding box center [859, 320] width 15 height 15
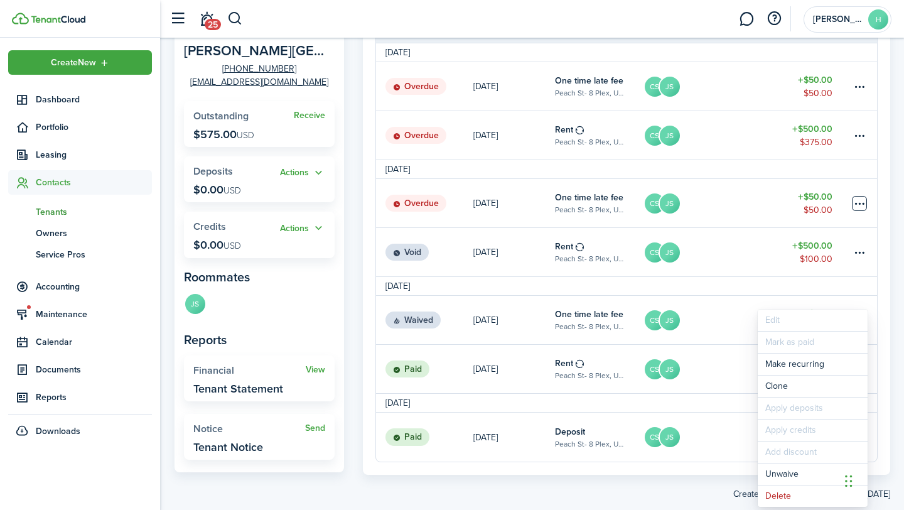
click at [859, 205] on table-menu-btn-icon at bounding box center [859, 203] width 15 height 15
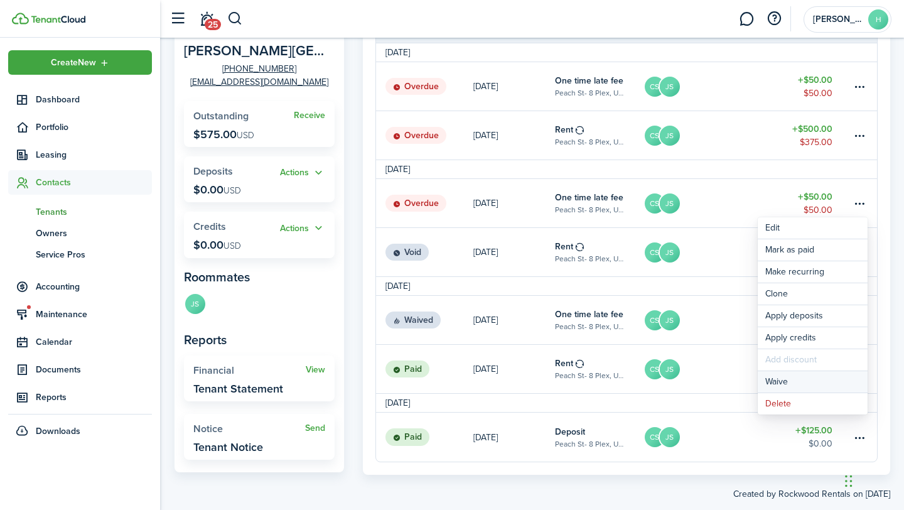
click at [783, 381] on button "Waive" at bounding box center [813, 381] width 110 height 21
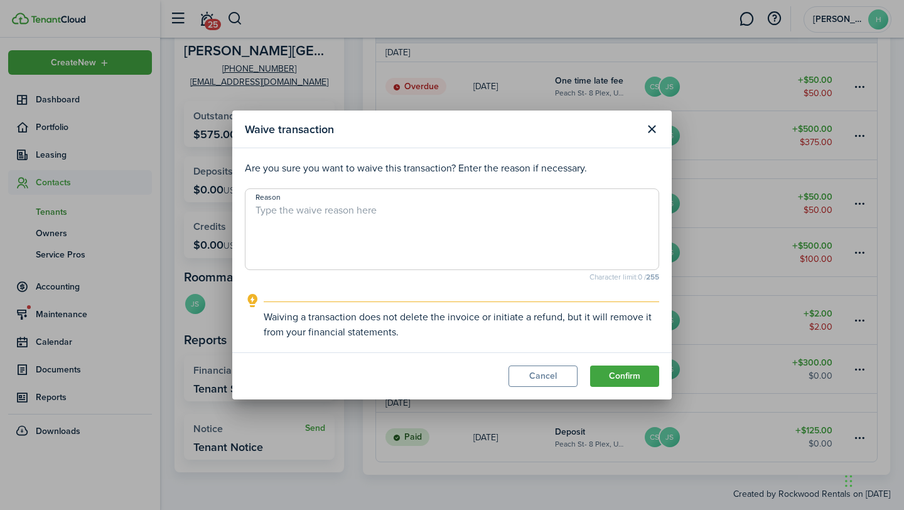
click at [581, 220] on textarea "Reason" at bounding box center [451, 233] width 413 height 60
type textarea "Moved out."
click at [630, 369] on button "Confirm" at bounding box center [624, 375] width 69 height 21
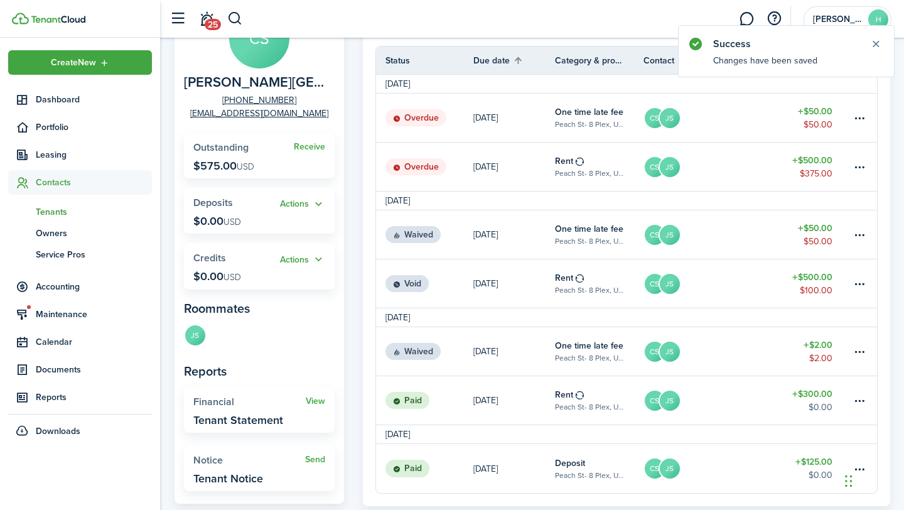
scroll to position [0, 0]
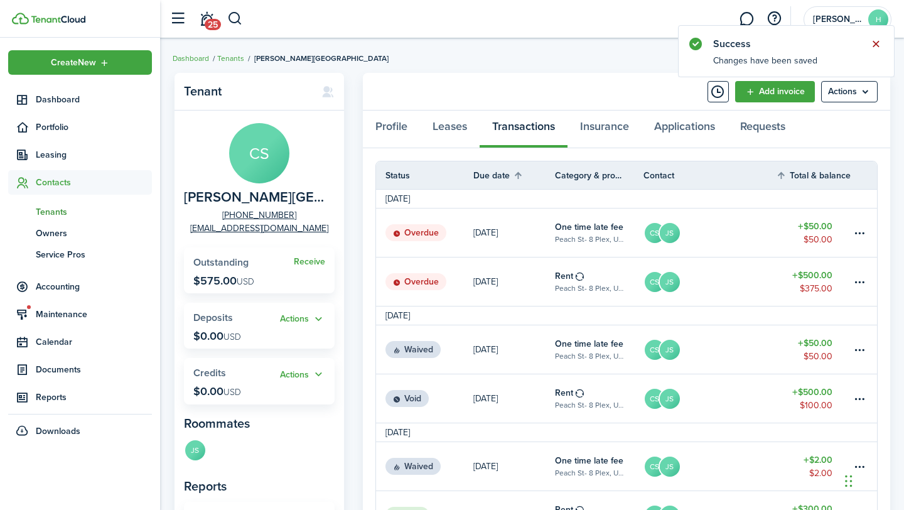
click at [875, 45] on button "Close notify" at bounding box center [876, 44] width 18 height 18
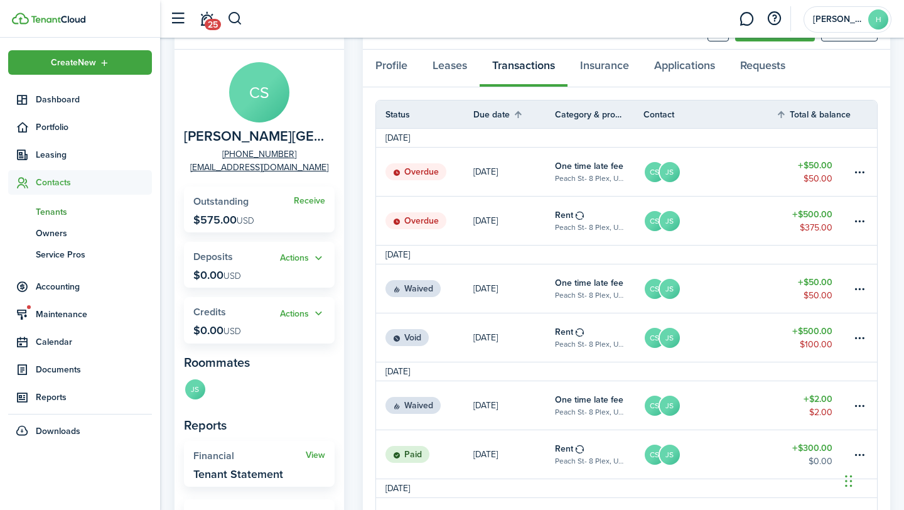
scroll to position [30, 0]
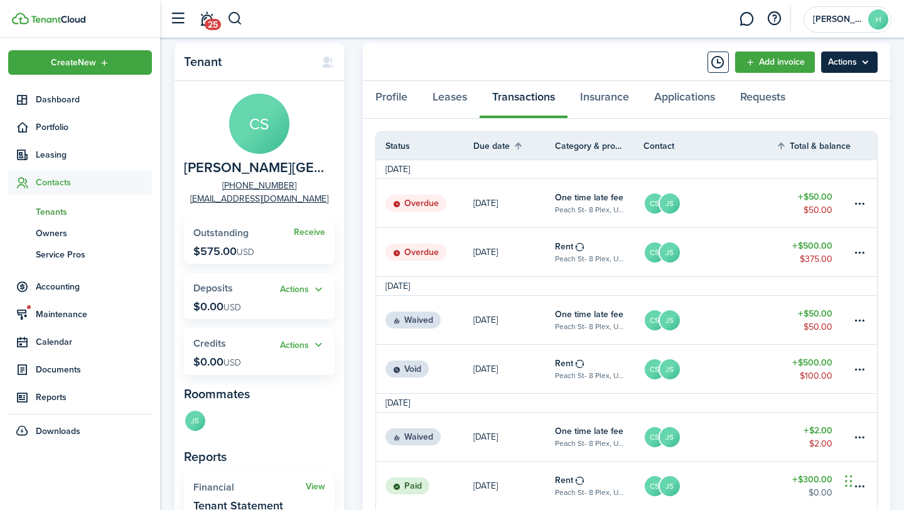
click at [860, 69] on menu-btn "Actions" at bounding box center [849, 61] width 57 height 21
click at [903, 81] on div "Tenant [PERSON_NAME][GEOGRAPHIC_DATA] [PERSON_NAME] [PHONE_NUMBER] [EMAIL_ADDRE…" at bounding box center [532, 330] width 744 height 586
click at [858, 254] on table-menu-btn-icon at bounding box center [859, 252] width 15 height 15
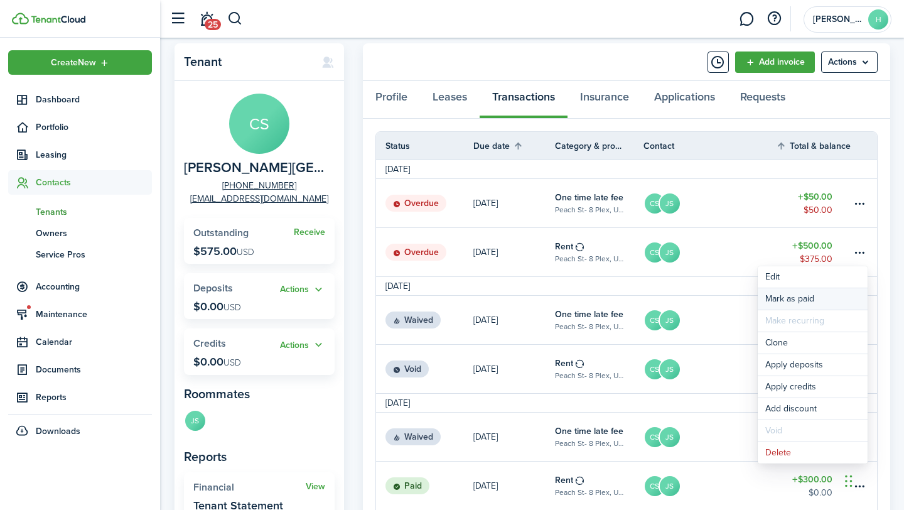
click at [844, 294] on link "Mark as paid" at bounding box center [813, 298] width 110 height 21
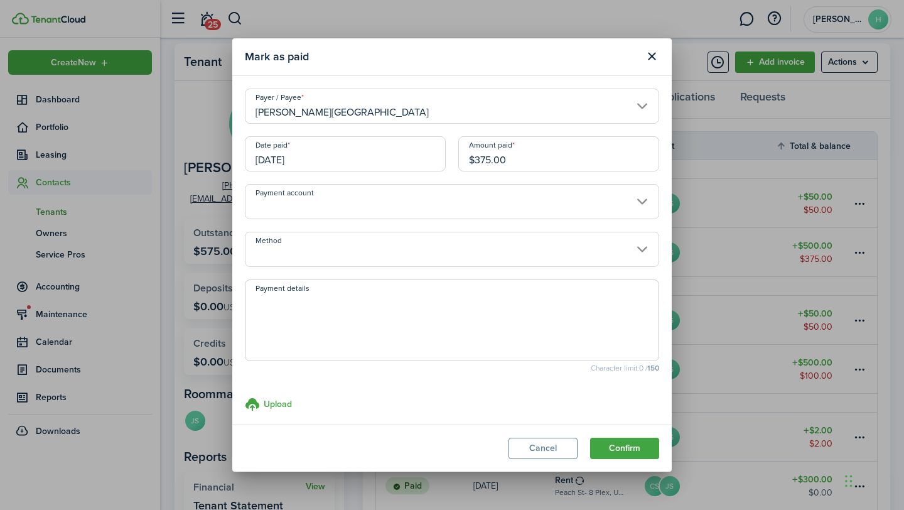
click at [485, 161] on input "$375.00" at bounding box center [558, 153] width 201 height 35
click at [619, 215] on input "Payment account" at bounding box center [452, 201] width 414 height 35
type input "$125.00"
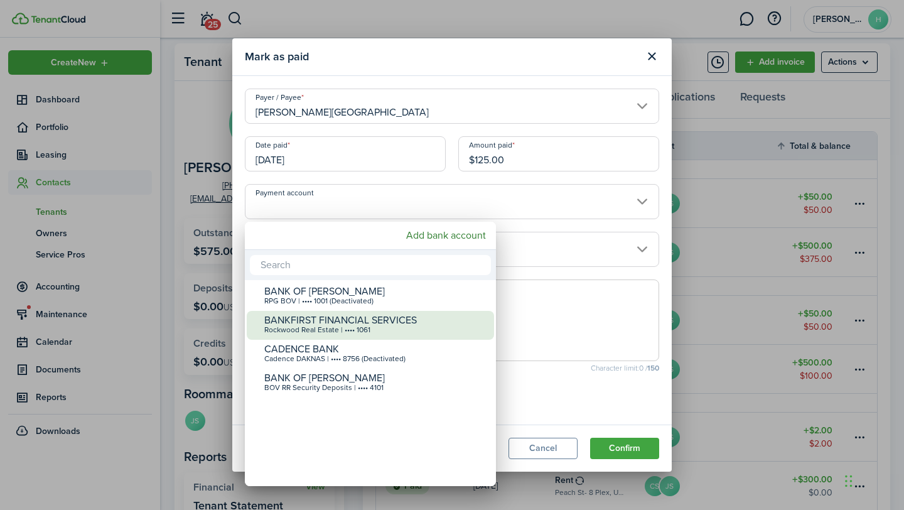
click at [352, 321] on div "BANKFIRST FINANCIAL SERVICES" at bounding box center [375, 320] width 222 height 11
type input "•••• •••• •••• 1061"
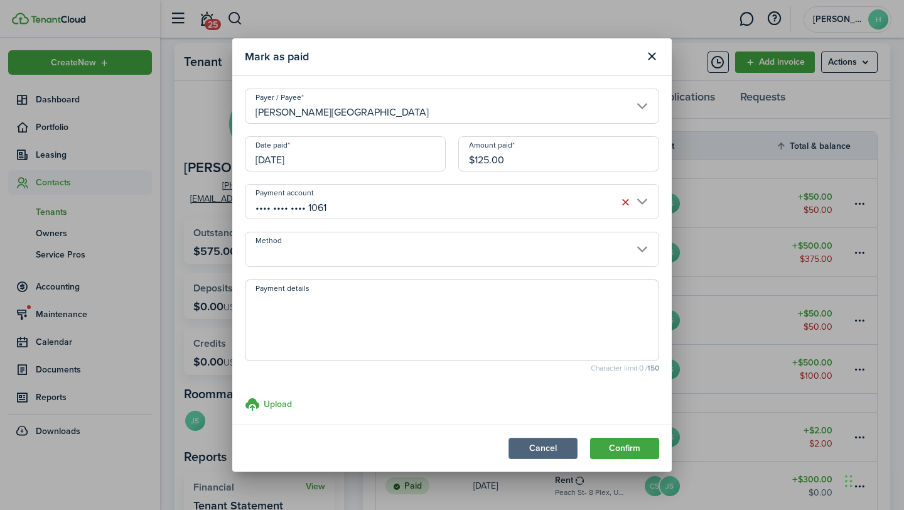
click at [547, 449] on button "Cancel" at bounding box center [543, 448] width 69 height 21
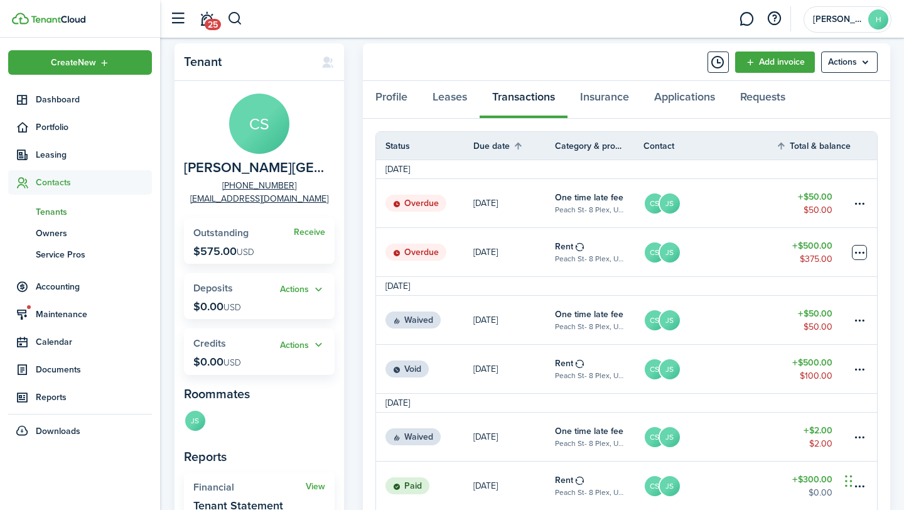
click at [863, 256] on table-menu-btn-icon "Open menu" at bounding box center [859, 252] width 15 height 15
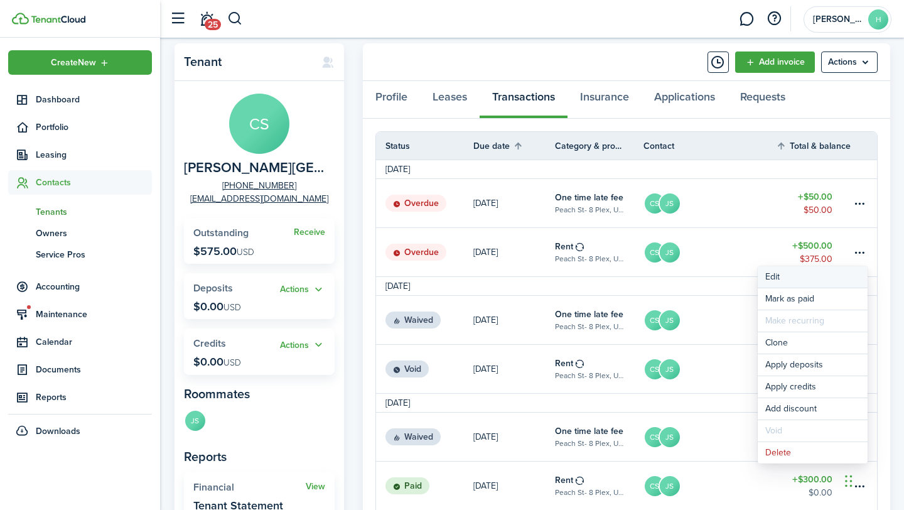
click at [771, 278] on button "Edit" at bounding box center [813, 276] width 110 height 21
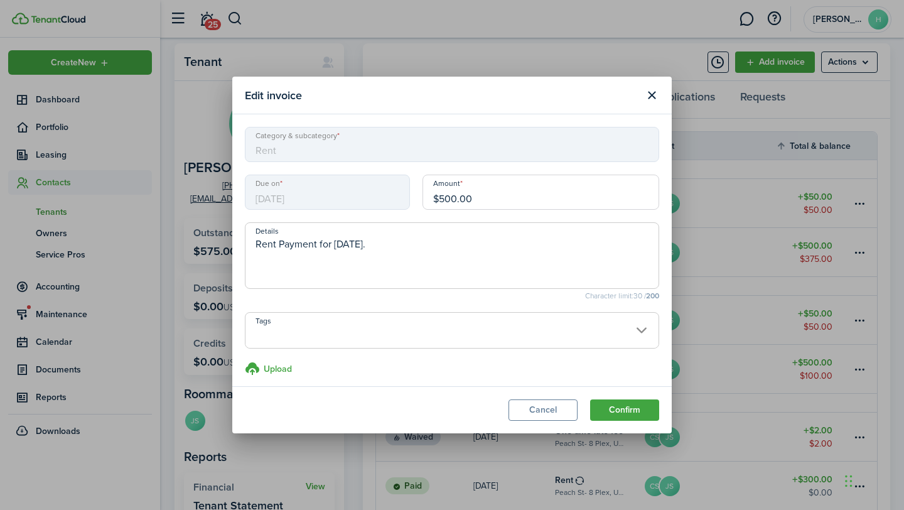
click at [436, 201] on input "$500.00" at bounding box center [541, 192] width 237 height 35
click at [451, 200] on input "$500.00" at bounding box center [541, 192] width 237 height 35
type input "$125.00"
click at [633, 406] on button "Confirm" at bounding box center [624, 409] width 69 height 21
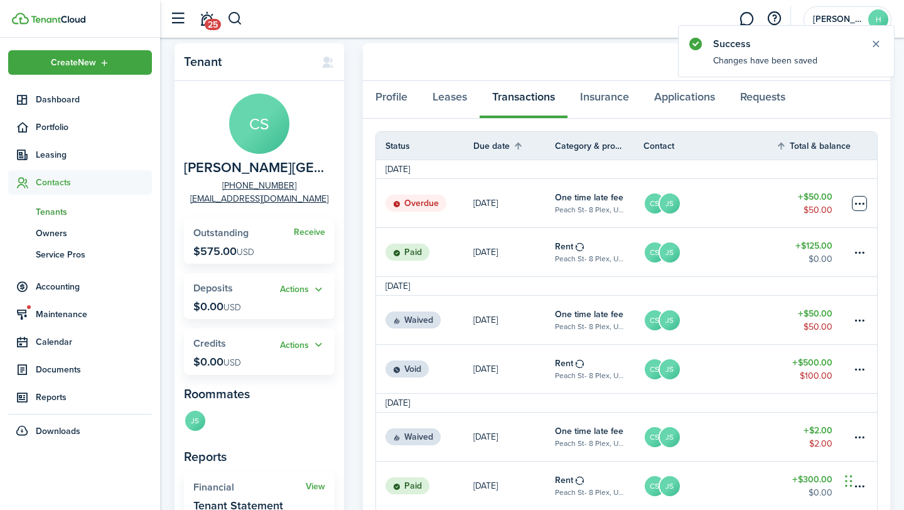
click at [860, 202] on table-menu-btn-icon at bounding box center [859, 203] width 15 height 15
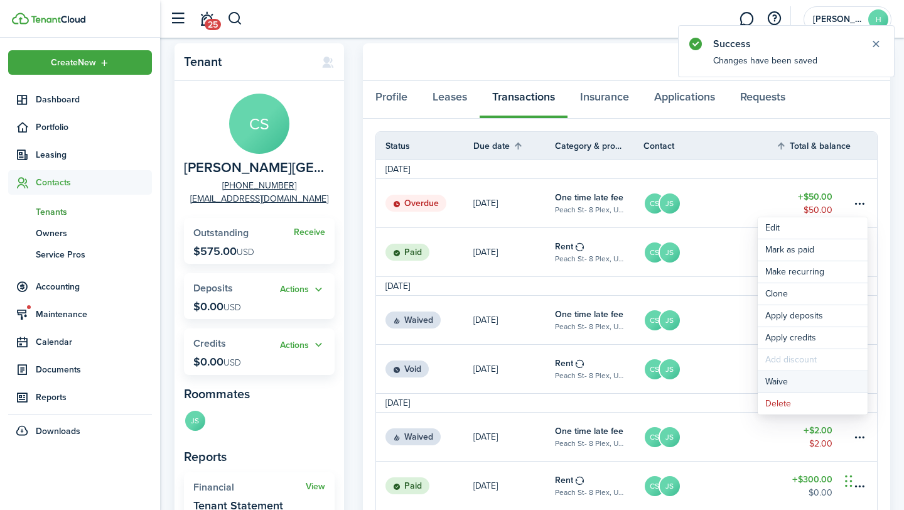
click at [818, 382] on button "Waive" at bounding box center [813, 381] width 110 height 21
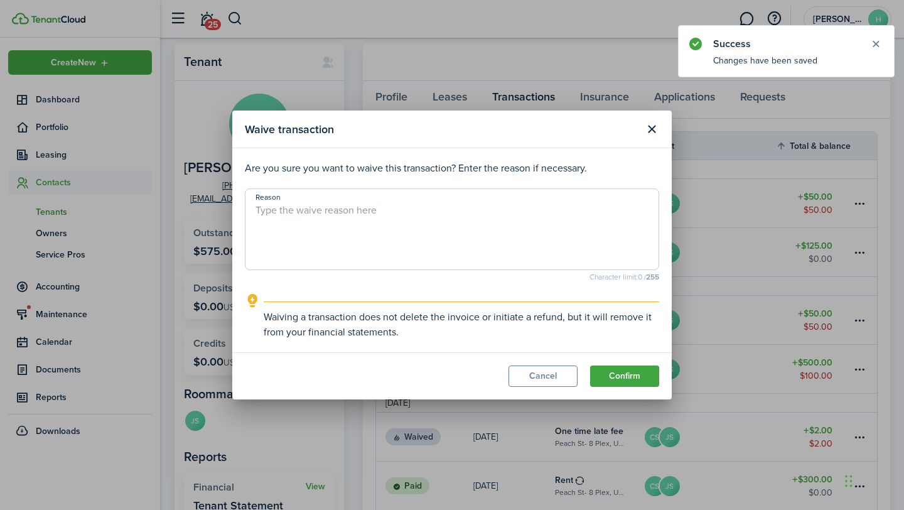
click at [590, 228] on textarea "Reason" at bounding box center [451, 233] width 413 height 60
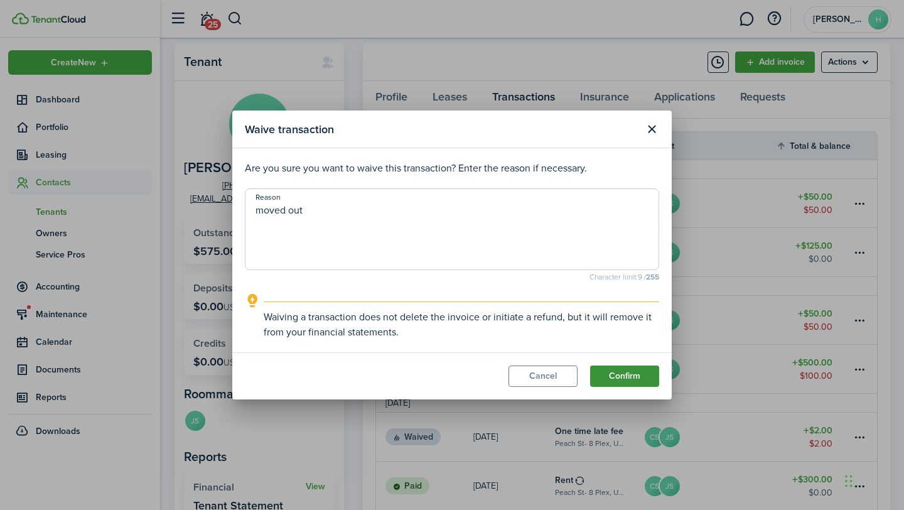
type textarea "moved out"
click at [618, 375] on button "Confirm" at bounding box center [624, 375] width 69 height 21
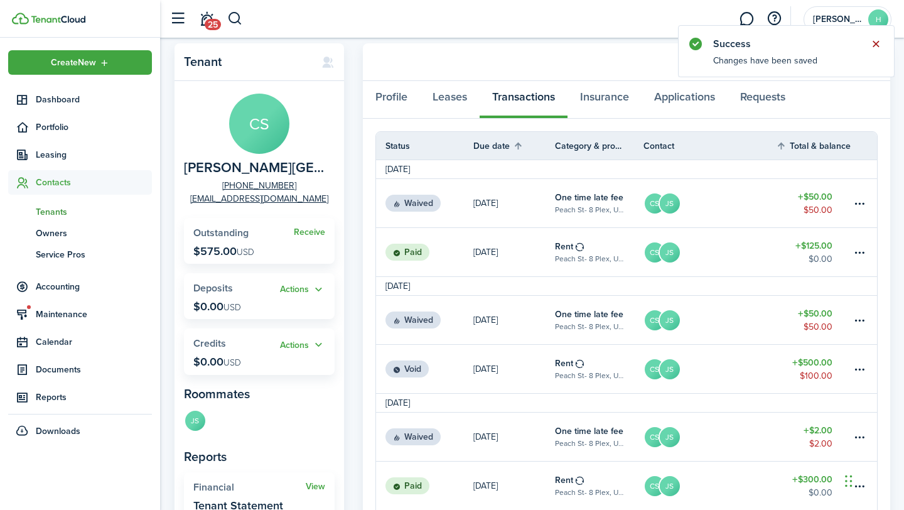
click at [881, 47] on button "Close notify" at bounding box center [876, 44] width 18 height 18
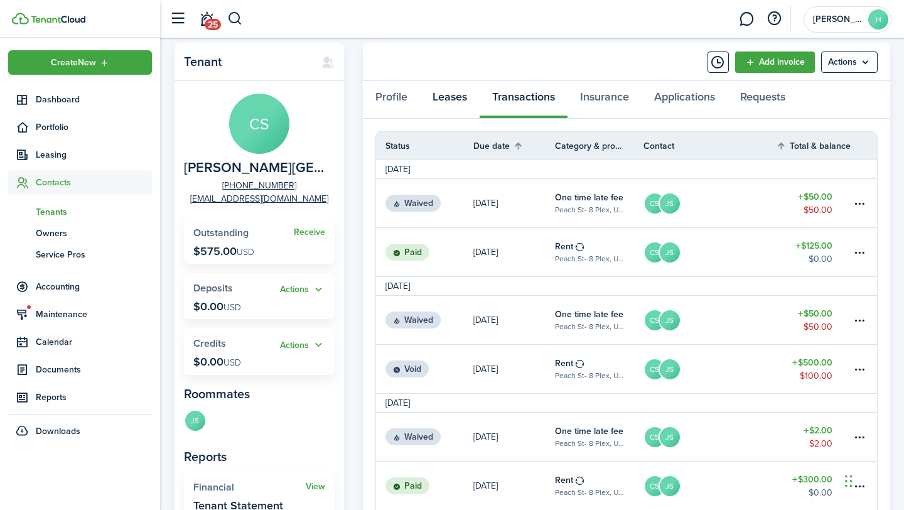
click at [449, 96] on link "Leases" at bounding box center [450, 100] width 60 height 38
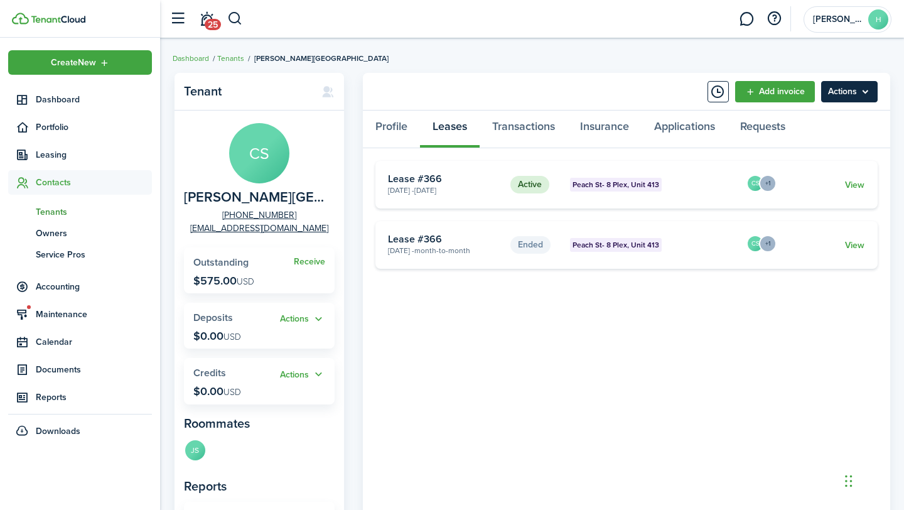
click at [840, 97] on menu-btn "Actions" at bounding box center [849, 91] width 57 height 21
click at [666, 181] on card-extra-content "Peach St- 8 Plex, Unit 413" at bounding box center [654, 185] width 168 height 14
click at [868, 188] on card "Active Peach St- 8 Plex, Unit 413 [DATE] - [DATE] Lease #366 CS +1 View" at bounding box center [626, 185] width 502 height 48
click at [854, 185] on link "View" at bounding box center [854, 184] width 19 height 13
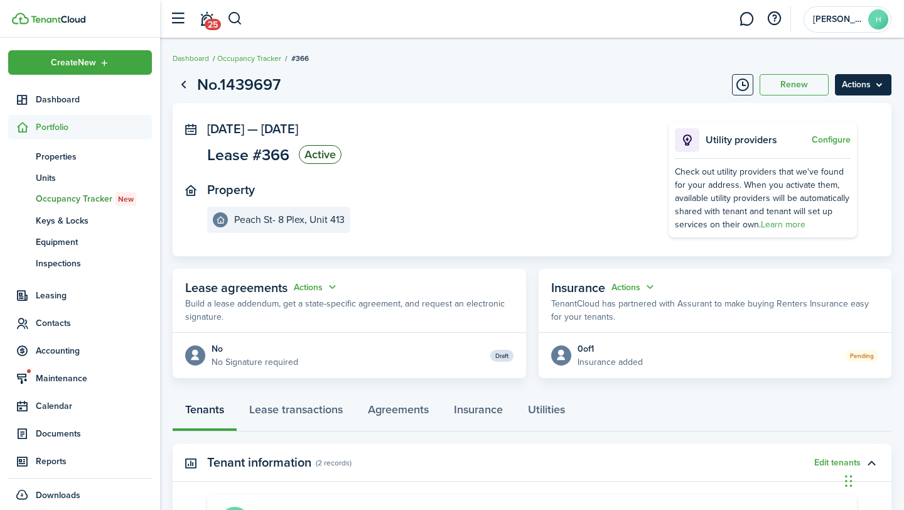
click at [885, 93] on menu-btn "Actions" at bounding box center [863, 84] width 57 height 21
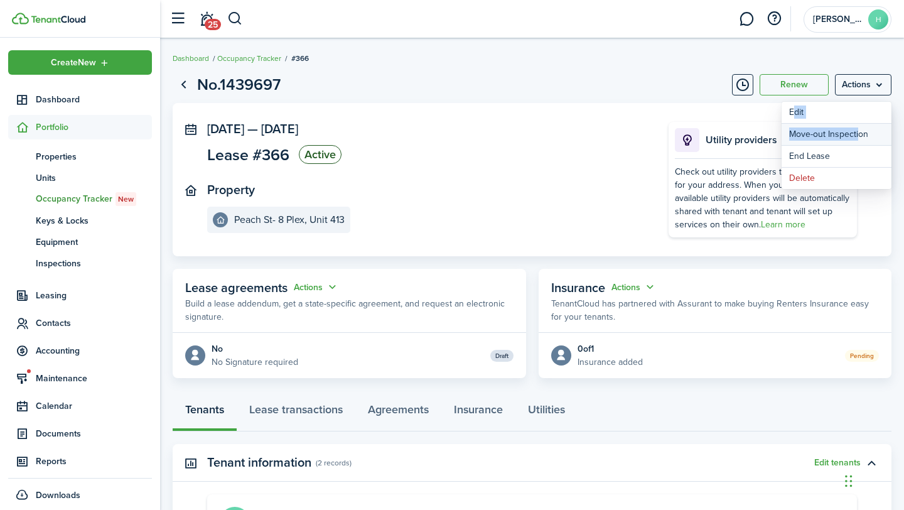
drag, startPoint x: 856, startPoint y: 139, endPoint x: 884, endPoint y: 97, distance: 50.7
click at [884, 97] on menu-content "Edit Move-out Inspection End Lease Delete" at bounding box center [837, 143] width 110 height 97
click at [854, 157] on link "End Lease" at bounding box center [837, 156] width 110 height 21
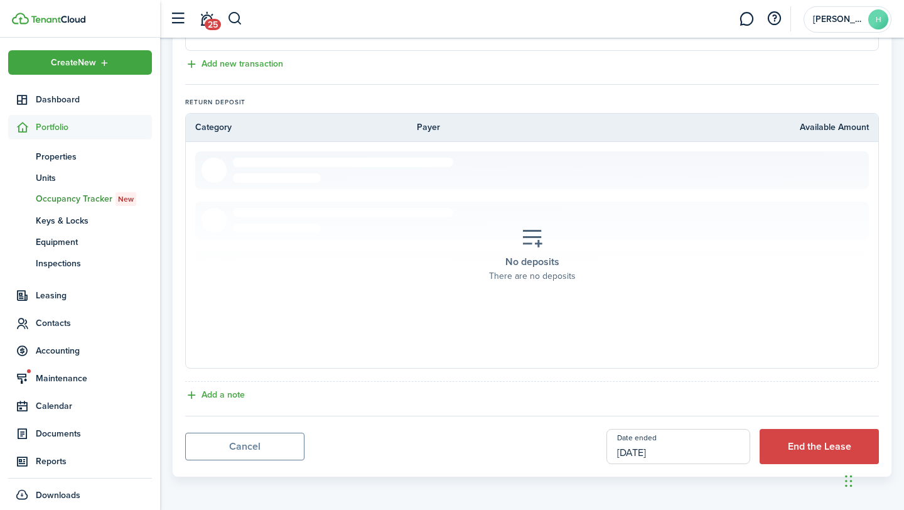
scroll to position [524, 0]
click at [672, 450] on input "[DATE]" at bounding box center [678, 445] width 144 height 35
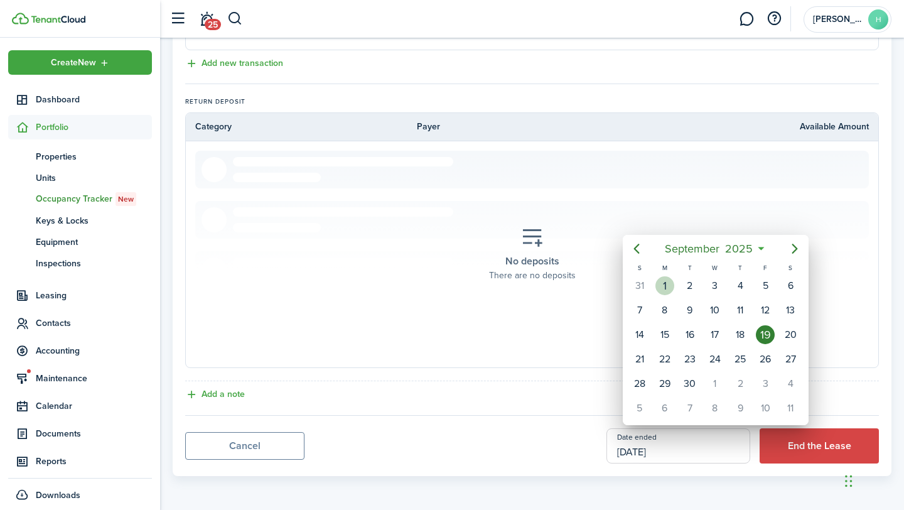
click at [669, 291] on div "1" at bounding box center [664, 285] width 19 height 19
type input "[DATE]"
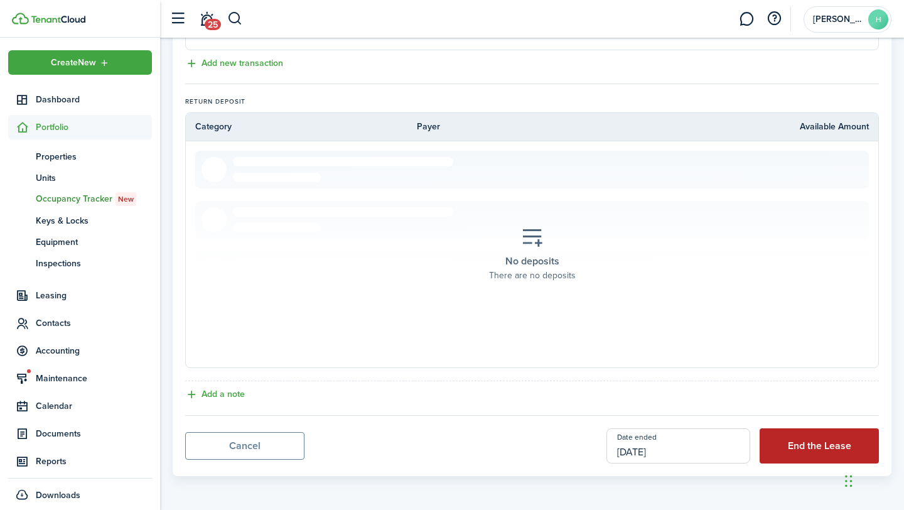
click at [832, 446] on button "End the Lease" at bounding box center [819, 445] width 119 height 35
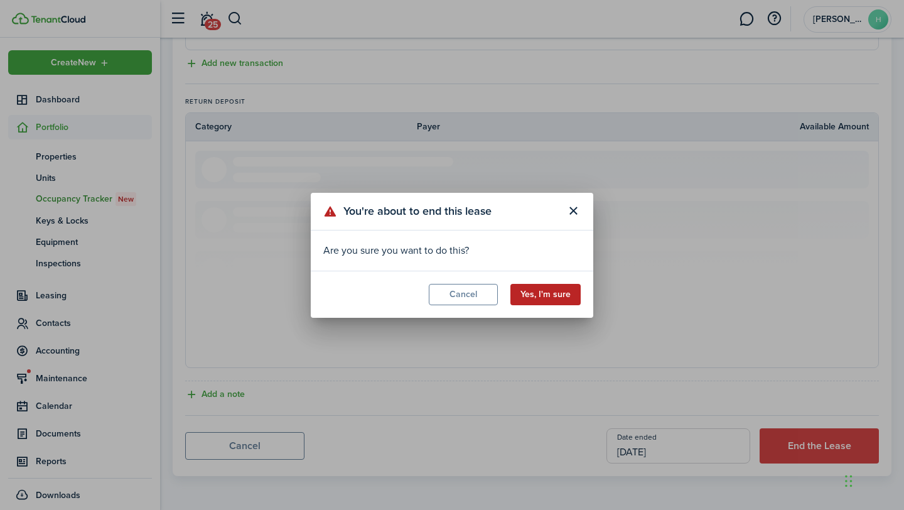
click at [538, 303] on button "Yes, I'm sure" at bounding box center [545, 294] width 70 height 21
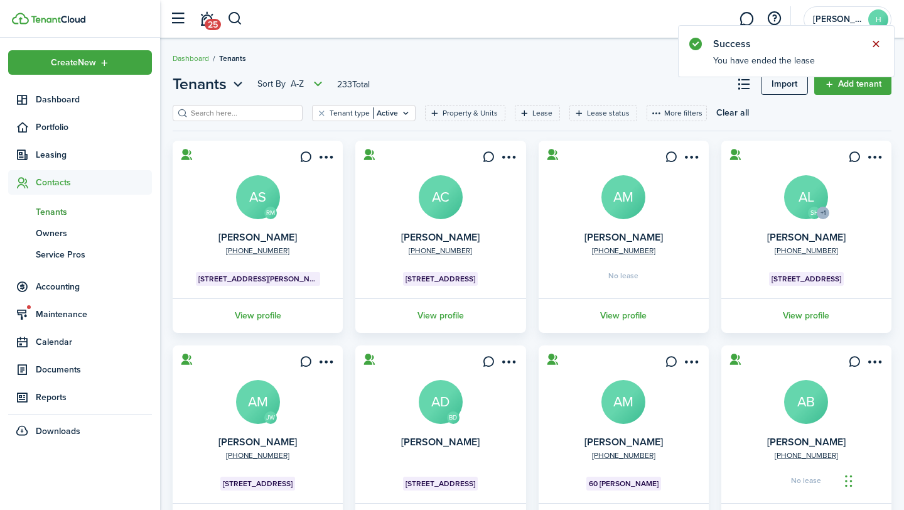
click at [878, 38] on button "Close notify" at bounding box center [876, 44] width 18 height 18
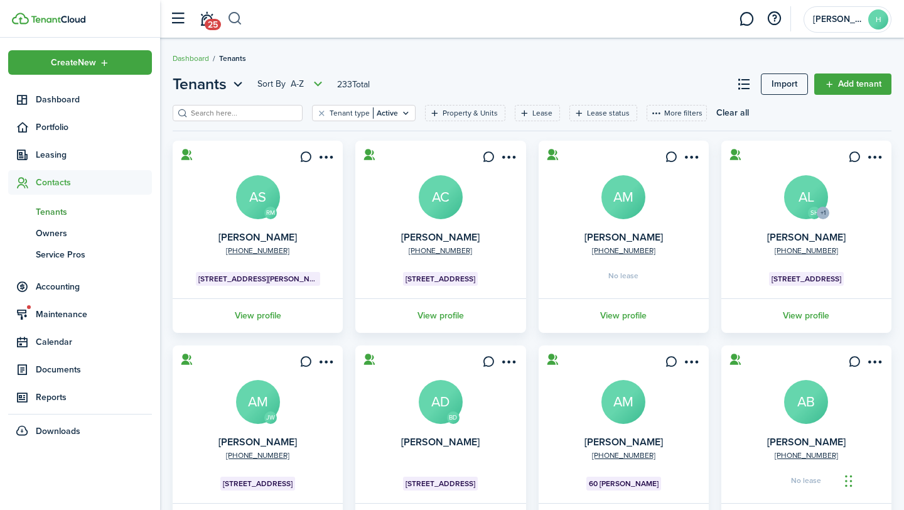
click at [230, 19] on button "button" at bounding box center [235, 18] width 16 height 21
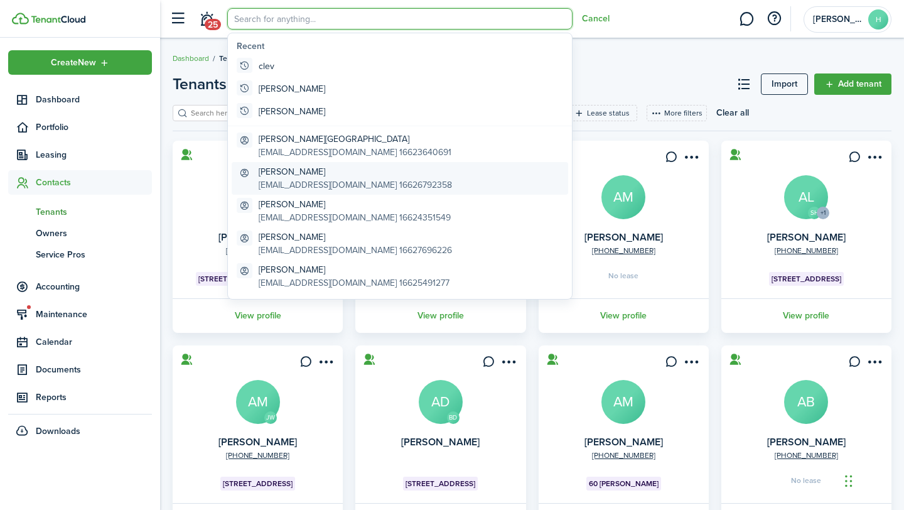
click at [288, 168] on global-search-item-title "[PERSON_NAME]" at bounding box center [355, 171] width 193 height 13
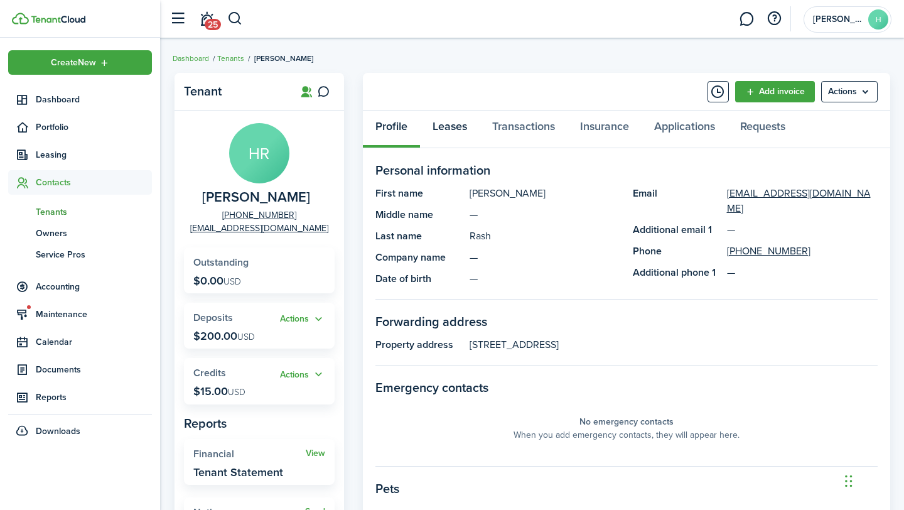
click at [458, 132] on link "Leases" at bounding box center [450, 129] width 60 height 38
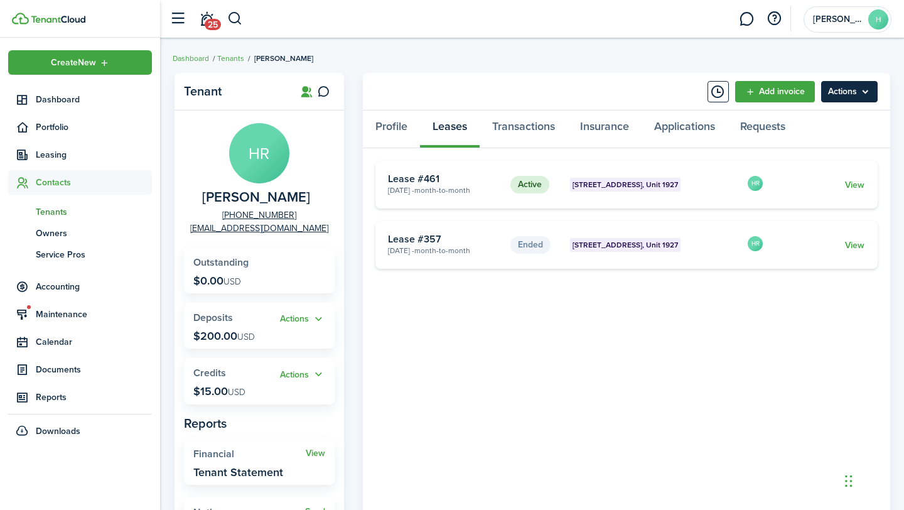
click at [849, 84] on menu-btn "Actions" at bounding box center [849, 91] width 57 height 21
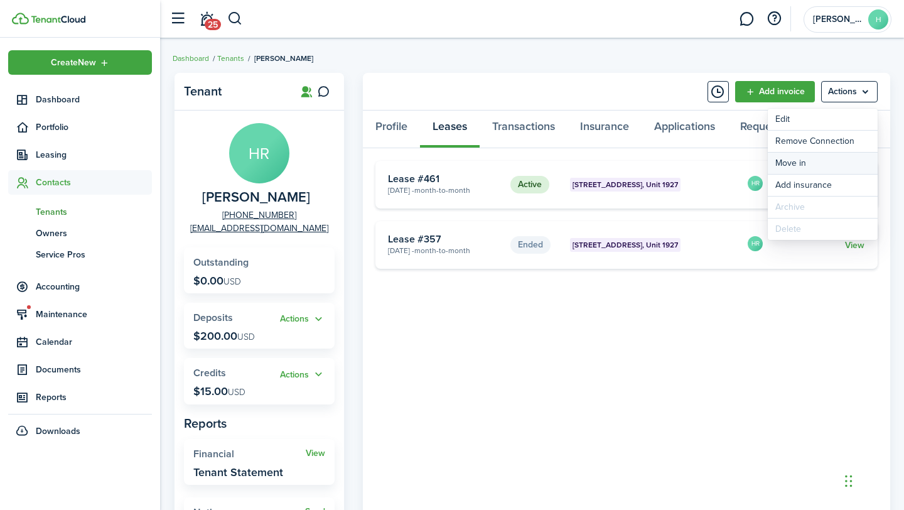
click at [806, 160] on link "Move in" at bounding box center [823, 163] width 110 height 21
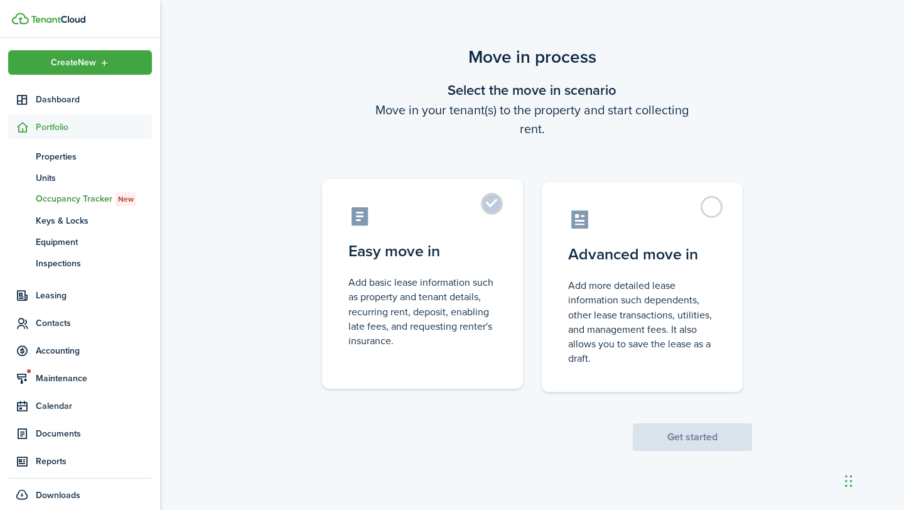
click at [473, 260] on control-radio-card-title "Easy move in" at bounding box center [422, 251] width 148 height 23
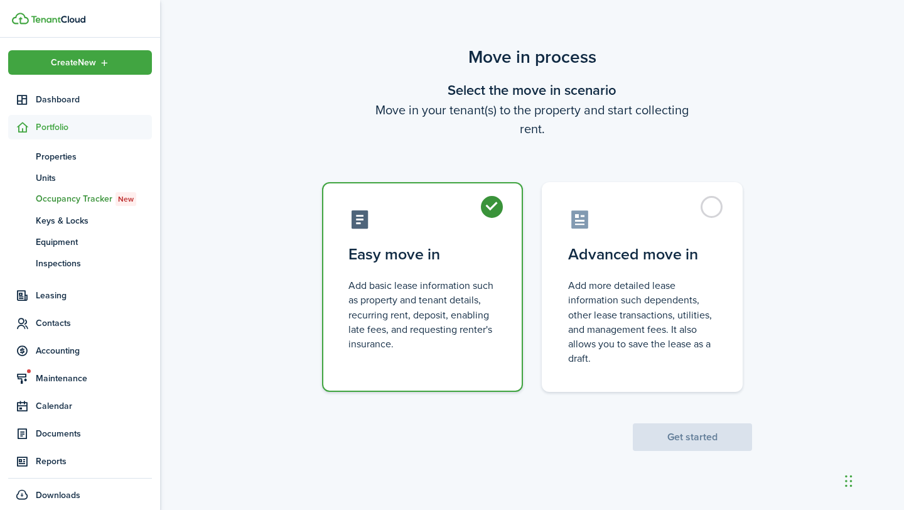
radio input "true"
click at [732, 436] on button "Get started" at bounding box center [692, 437] width 119 height 28
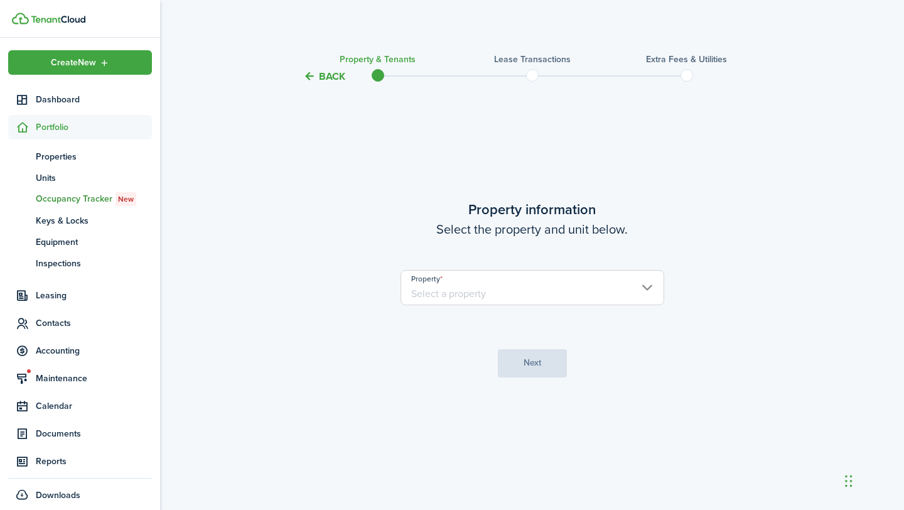
click at [543, 299] on input "Property" at bounding box center [533, 287] width 264 height 35
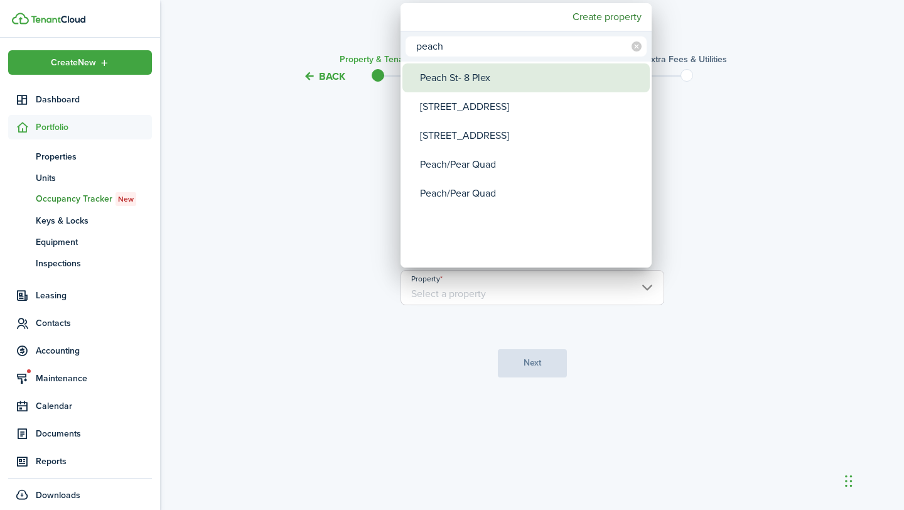
type input "peach"
click at [505, 78] on div "Peach St- 8 Plex" at bounding box center [531, 77] width 222 height 29
type input "Peach St- 8 Plex"
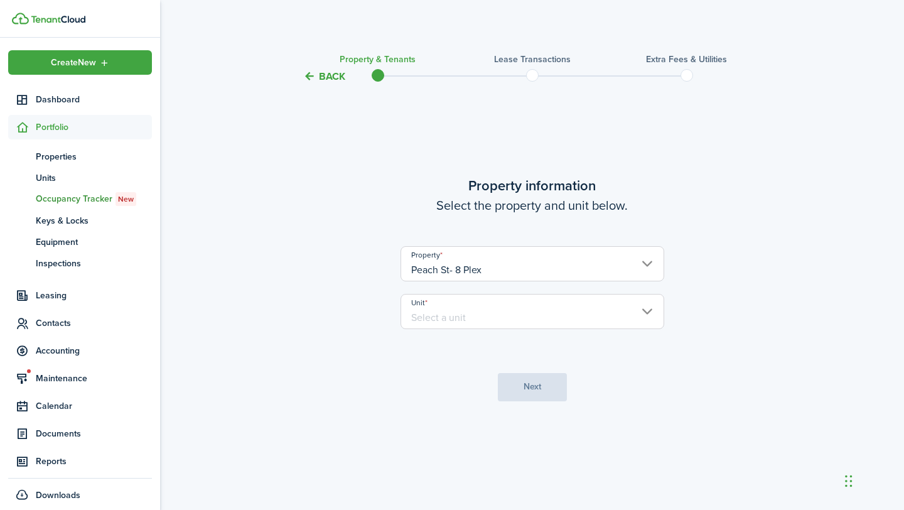
click at [485, 324] on input "Unit" at bounding box center [533, 311] width 264 height 35
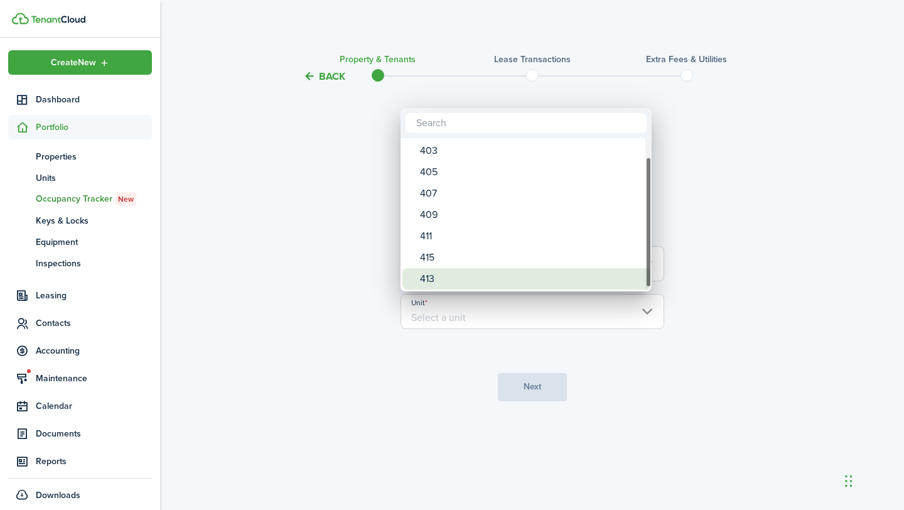
click at [483, 285] on div "413" at bounding box center [531, 278] width 222 height 21
type input "413"
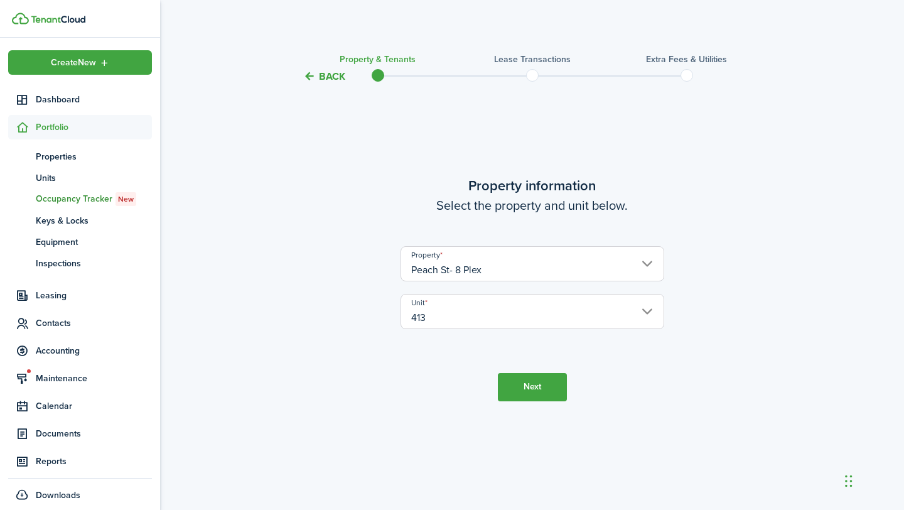
click at [520, 386] on button "Next" at bounding box center [532, 387] width 69 height 28
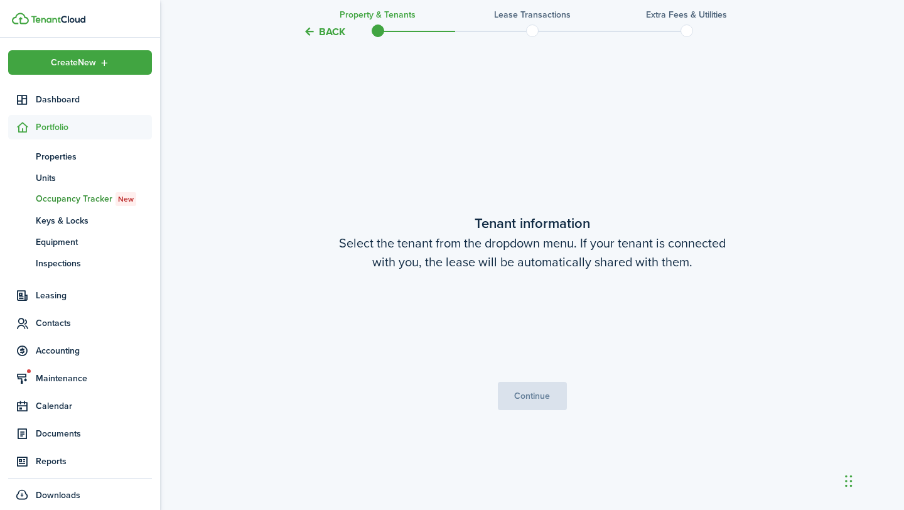
scroll to position [426, 0]
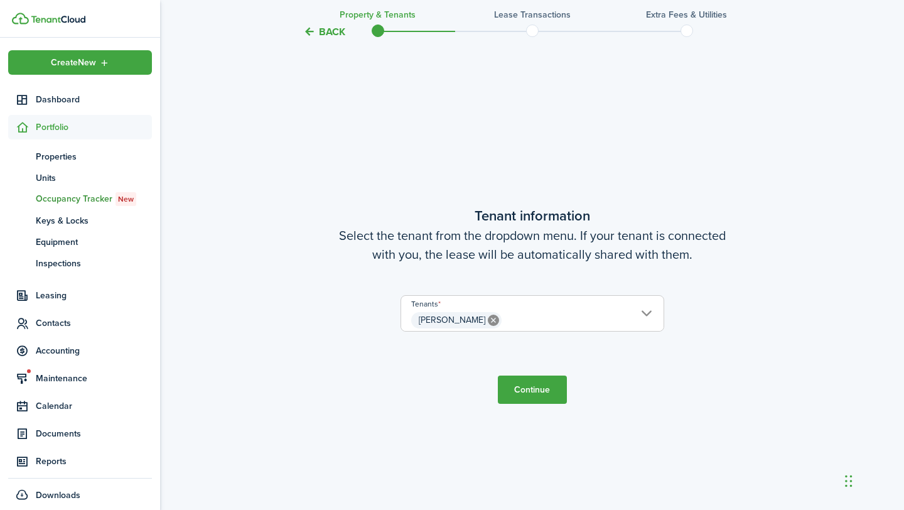
click at [540, 397] on button "Continue" at bounding box center [532, 389] width 69 height 28
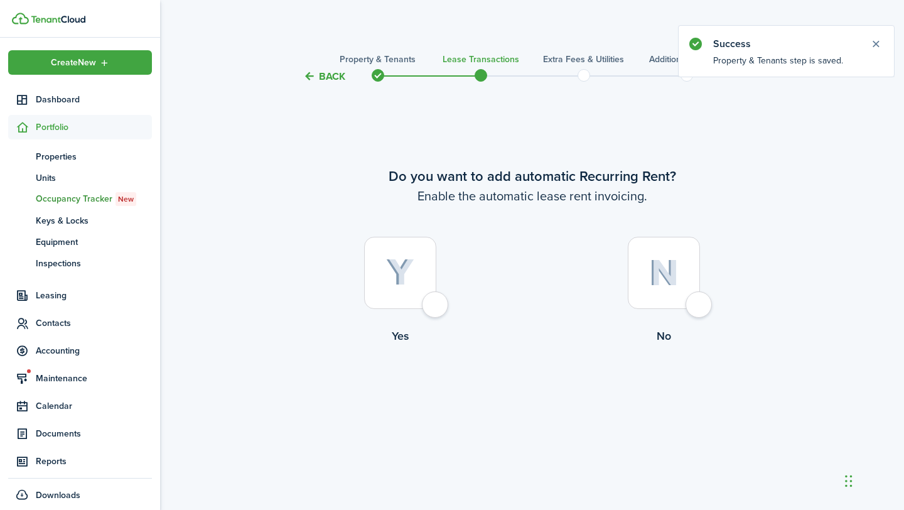
click at [424, 263] on div at bounding box center [400, 273] width 72 height 72
radio input "true"
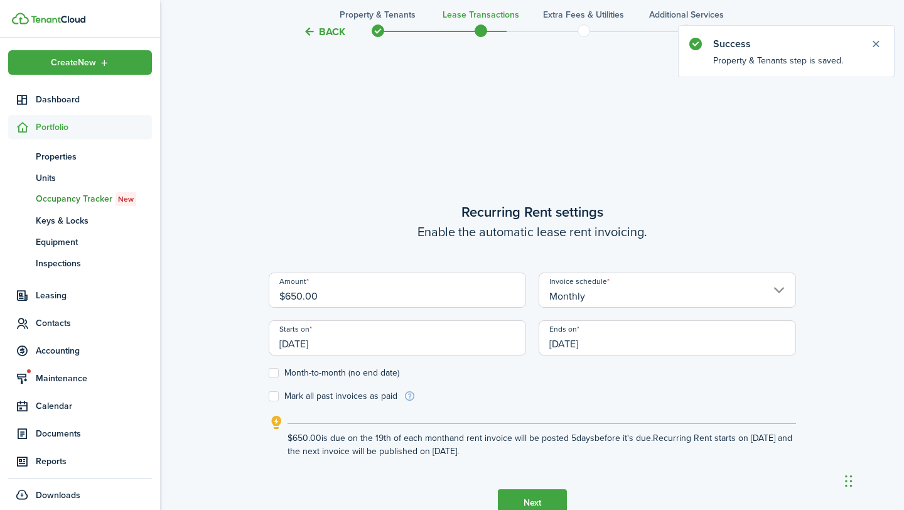
scroll to position [426, 0]
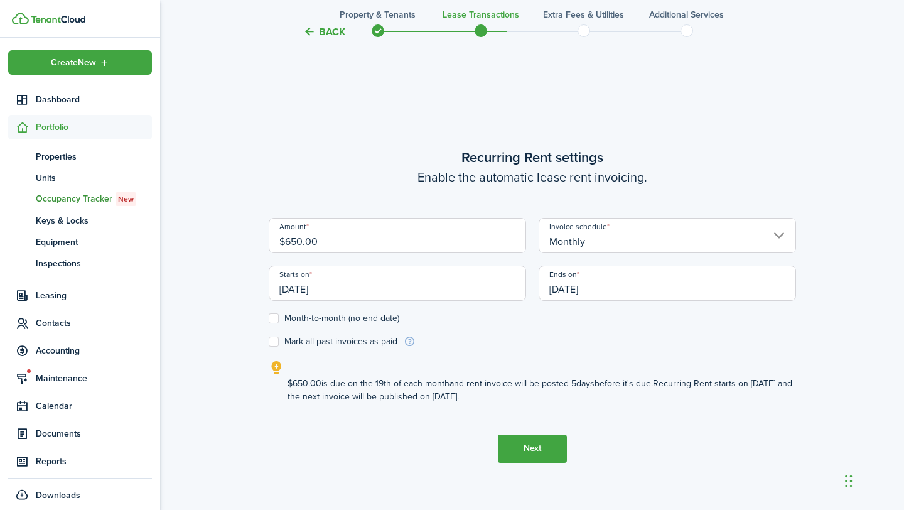
click at [293, 240] on input "$650.00" at bounding box center [397, 235] width 257 height 35
type input "$400.00"
click at [303, 291] on input "[DATE]" at bounding box center [397, 283] width 257 height 35
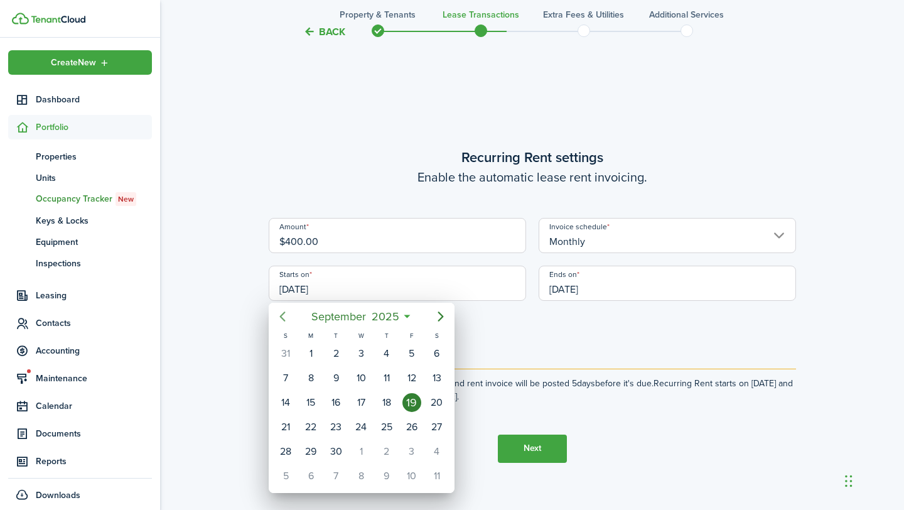
click at [285, 315] on icon "Previous page" at bounding box center [282, 316] width 15 height 15
click at [409, 356] on div "1" at bounding box center [411, 353] width 19 height 19
type input "[DATE]"
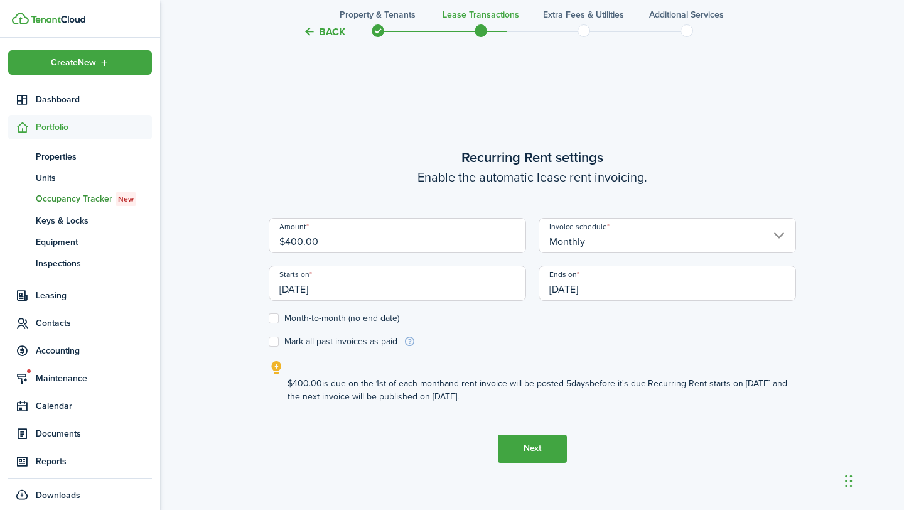
click at [605, 293] on input "[DATE]" at bounding box center [667, 283] width 257 height 35
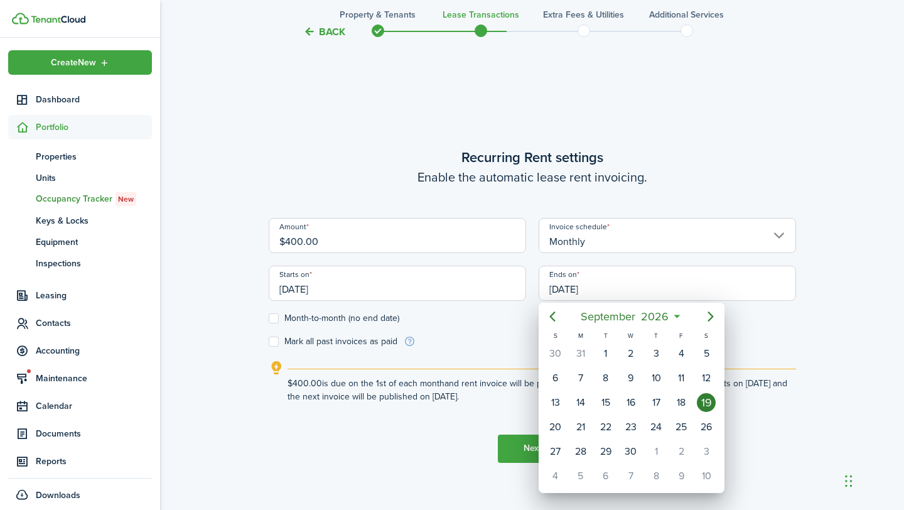
click at [278, 320] on div at bounding box center [452, 255] width 1105 height 711
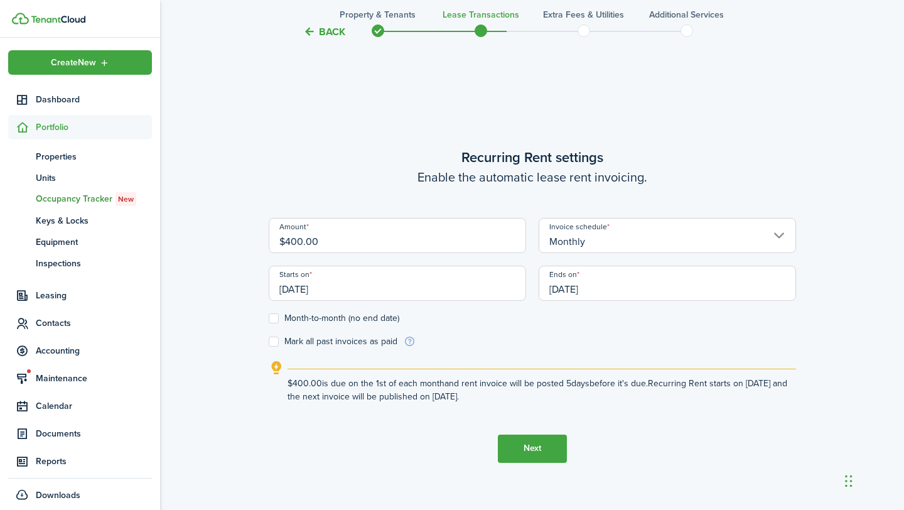
click at [276, 318] on label "Month-to-month (no end date)" at bounding box center [334, 318] width 131 height 10
click at [269, 318] on input "Month-to-month (no end date)" at bounding box center [268, 318] width 1 height 1
checkbox input "true"
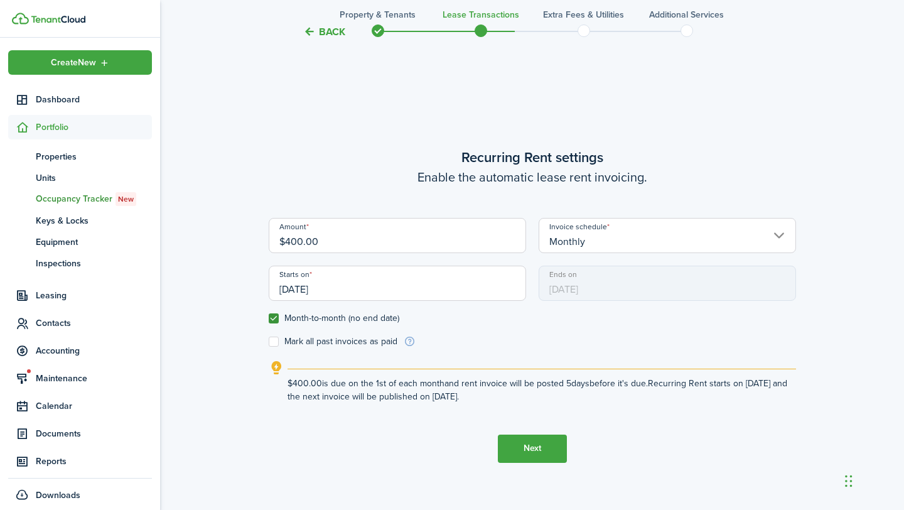
click at [549, 448] on button "Next" at bounding box center [532, 448] width 69 height 28
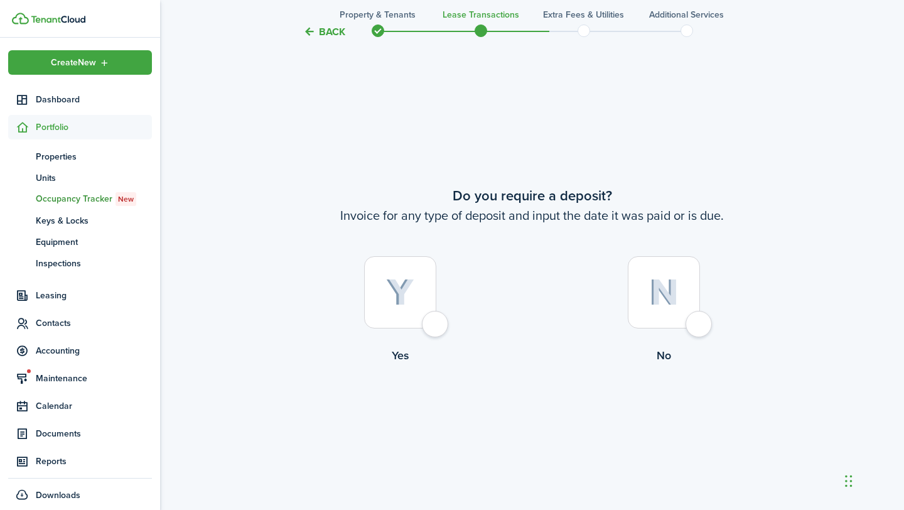
scroll to position [935, 0]
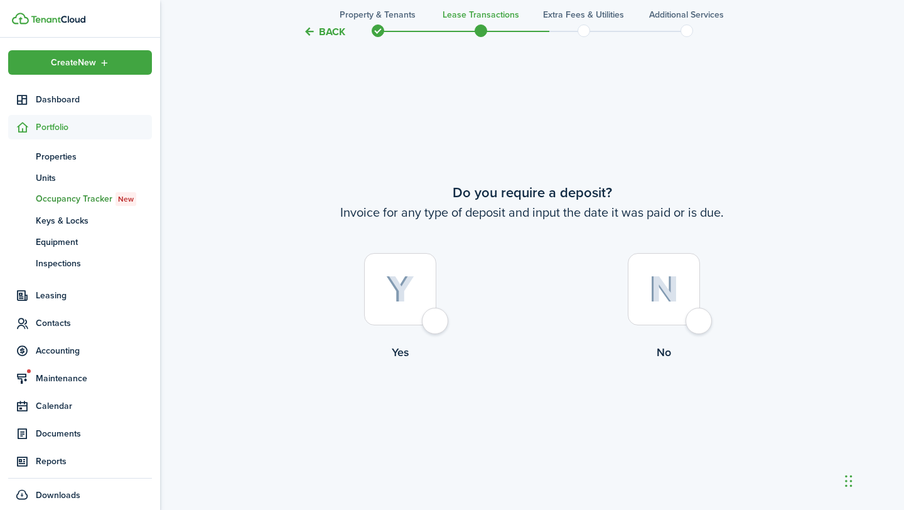
click at [418, 286] on div at bounding box center [400, 289] width 72 height 72
radio input "true"
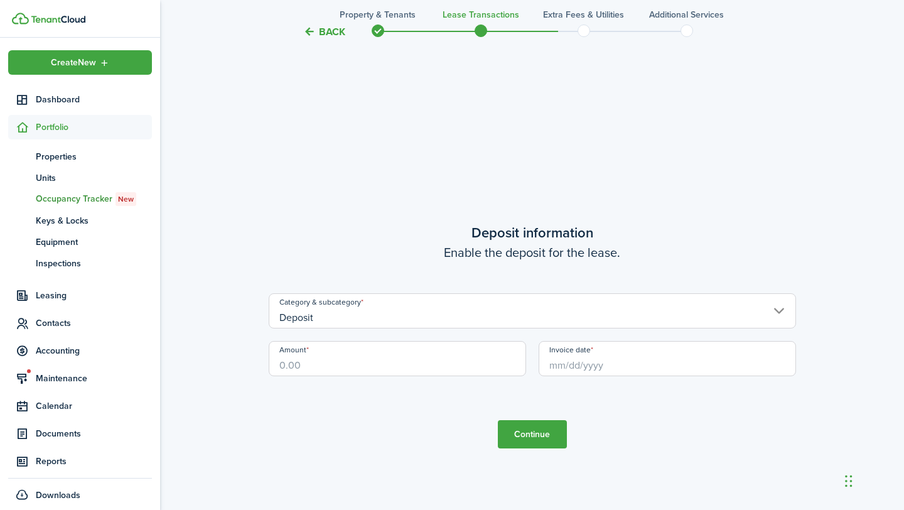
scroll to position [1445, 0]
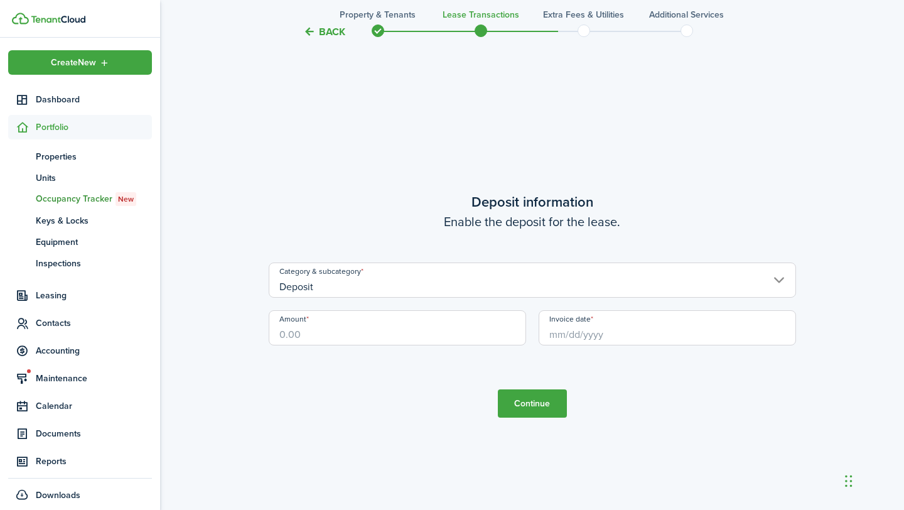
click at [285, 342] on input "Amount" at bounding box center [397, 327] width 257 height 35
click at [575, 340] on input "Invoice date" at bounding box center [667, 327] width 257 height 35
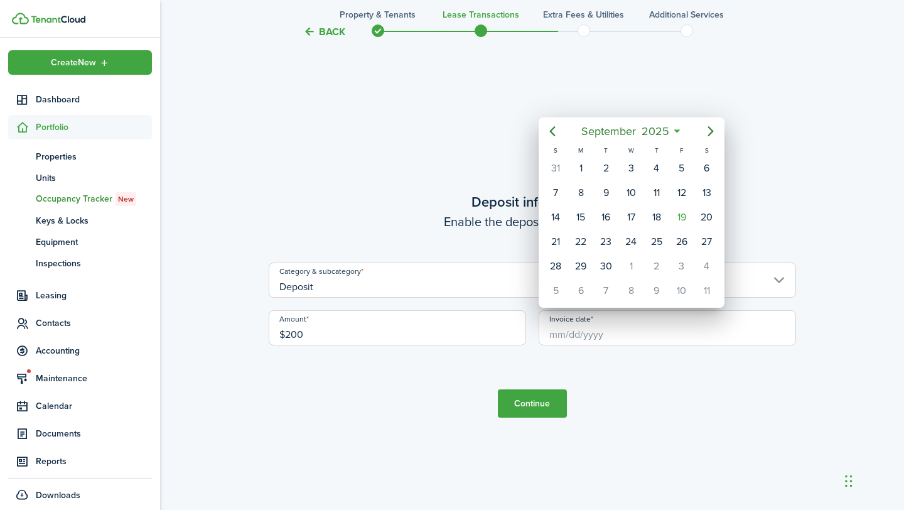
type input "$200.00"
click at [547, 131] on icon "Previous page" at bounding box center [552, 131] width 15 height 15
click at [671, 170] on div "[DATE]" at bounding box center [681, 168] width 25 height 24
type input "[DATE]"
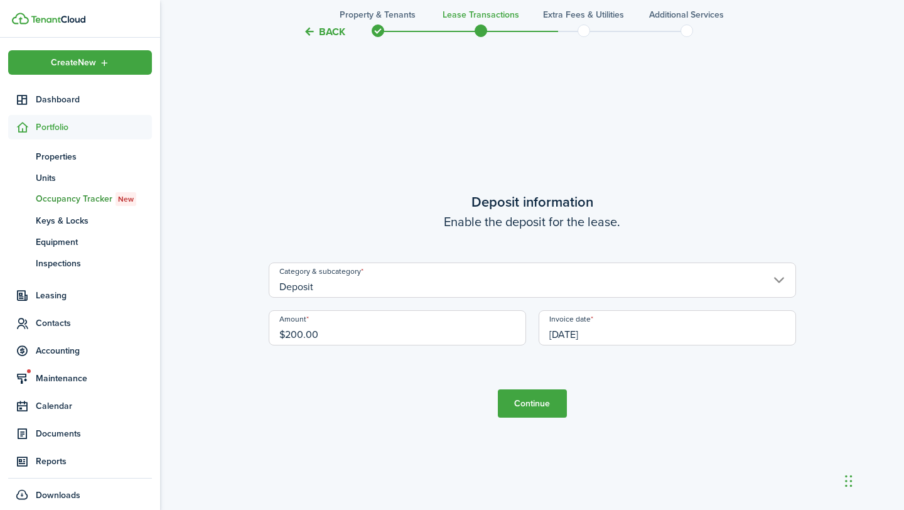
click at [537, 411] on button "Continue" at bounding box center [532, 403] width 69 height 28
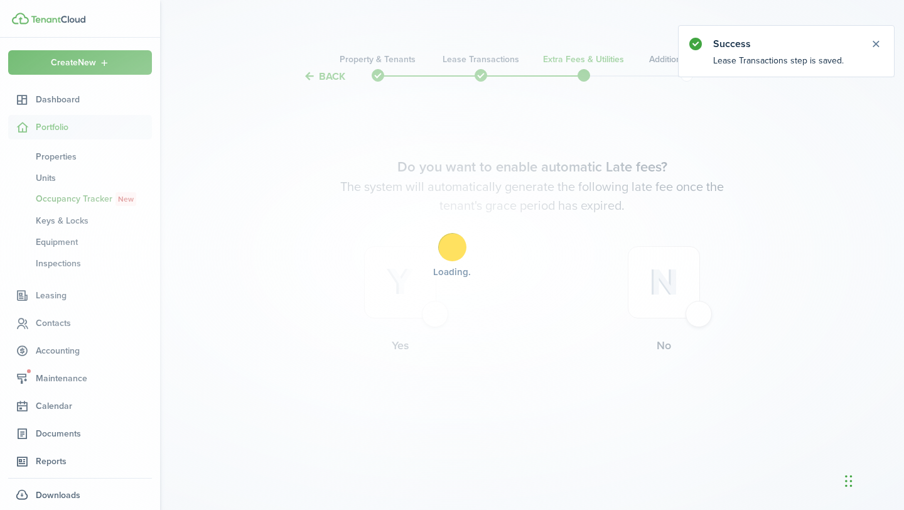
scroll to position [0, 0]
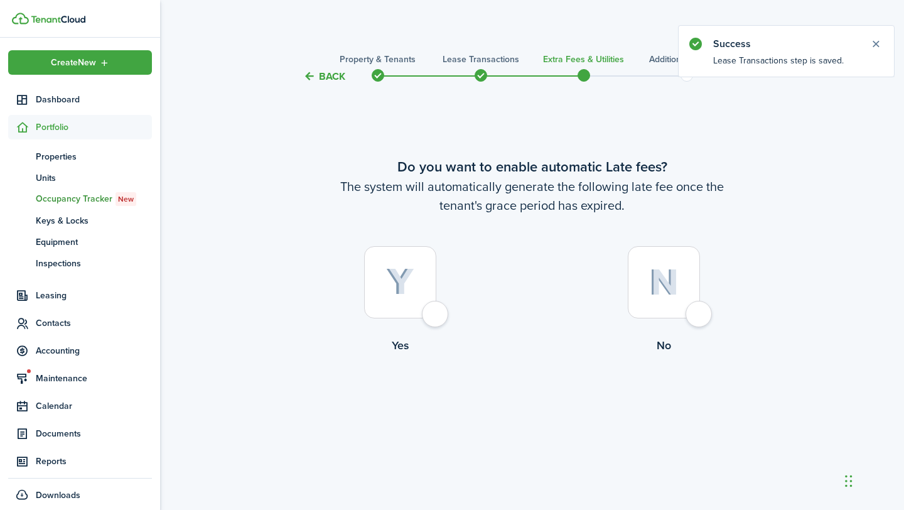
click at [402, 294] on img at bounding box center [400, 282] width 28 height 28
radio input "true"
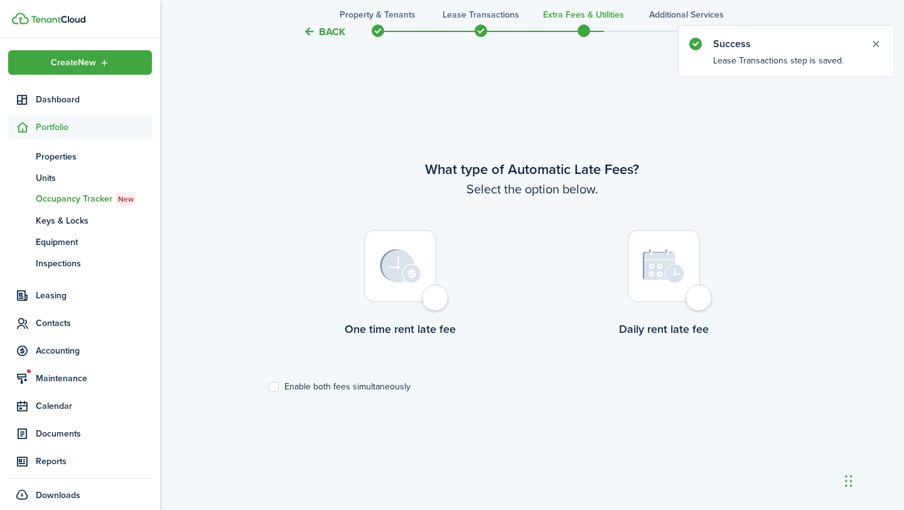
scroll to position [426, 0]
click at [411, 289] on div at bounding box center [400, 265] width 72 height 72
radio input "true"
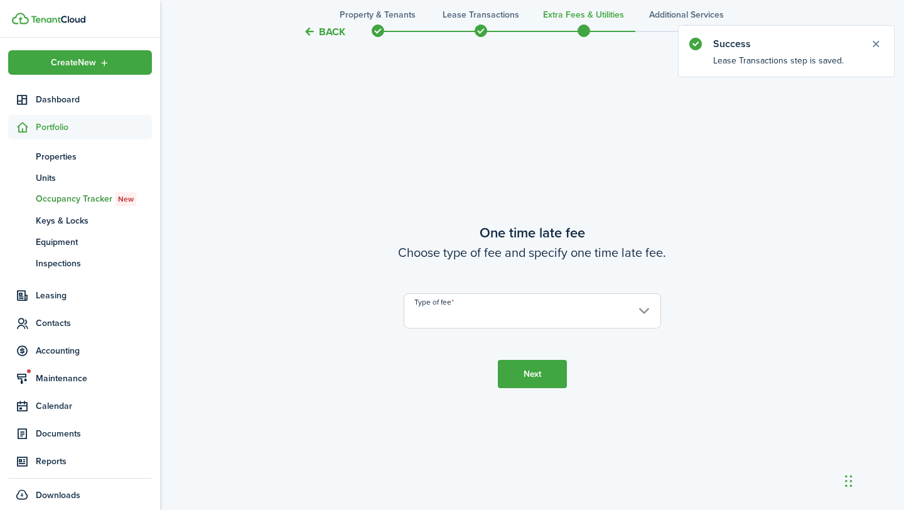
scroll to position [935, 0]
click at [438, 317] on input "Type of fee" at bounding box center [532, 310] width 257 height 35
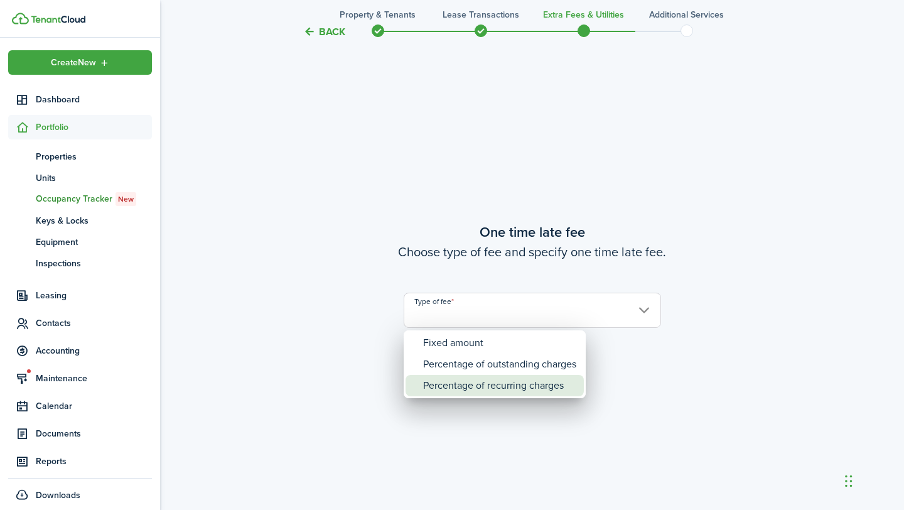
click at [465, 377] on div "Percentage of recurring charges" at bounding box center [499, 385] width 153 height 21
type input "Percentage of recurring charges"
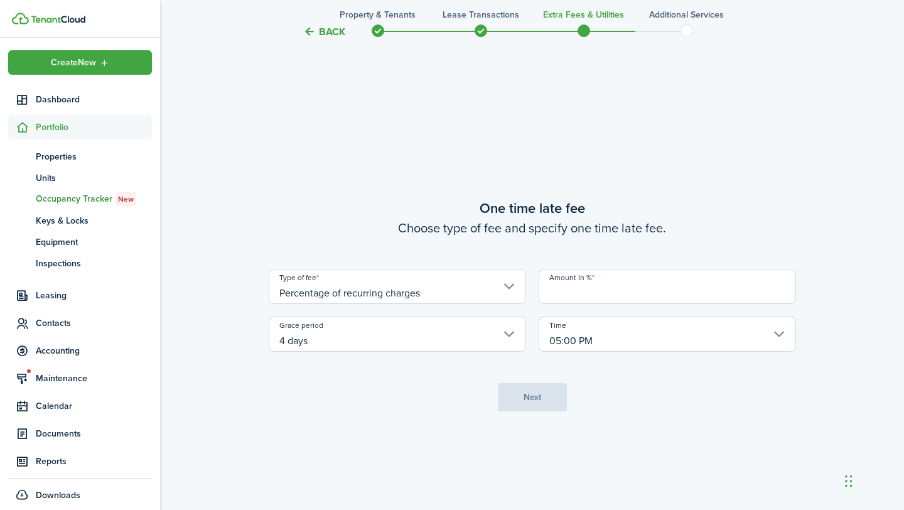
click at [556, 303] on input "Amount in %" at bounding box center [667, 286] width 257 height 35
type input "10"
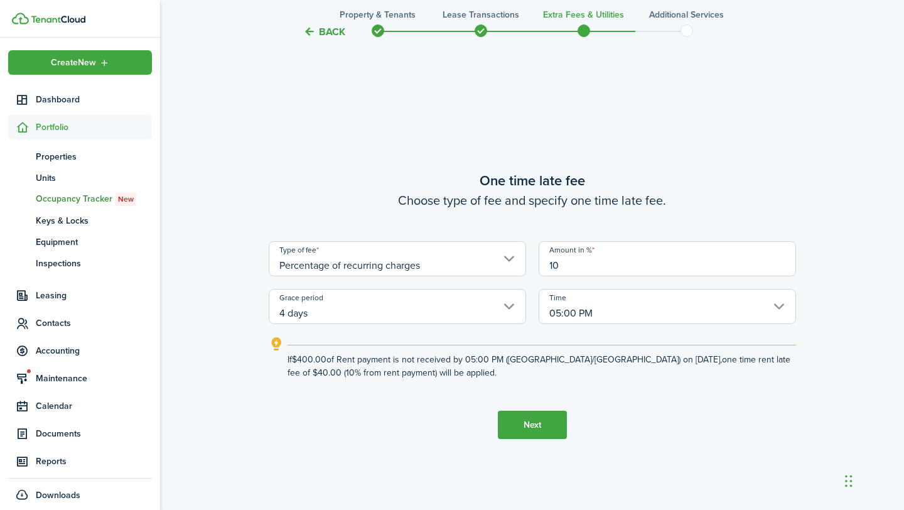
click at [592, 316] on input "05:00 PM" at bounding box center [667, 306] width 257 height 35
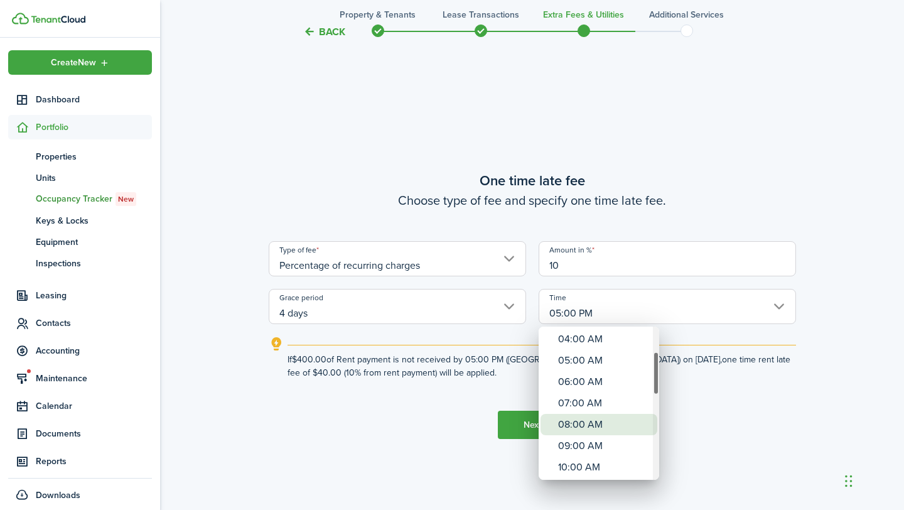
click at [579, 428] on div "08:00 AM" at bounding box center [604, 424] width 92 height 21
type input "08:00 AM"
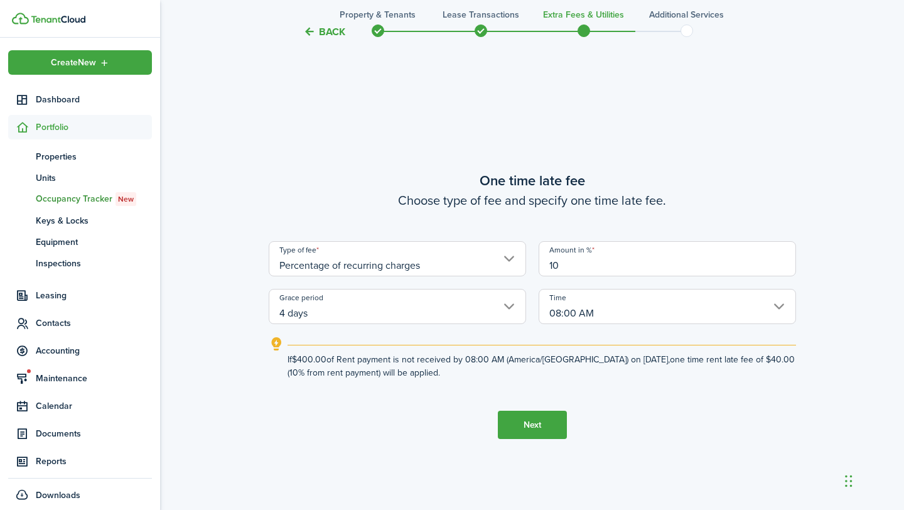
click at [535, 418] on button "Next" at bounding box center [532, 425] width 69 height 28
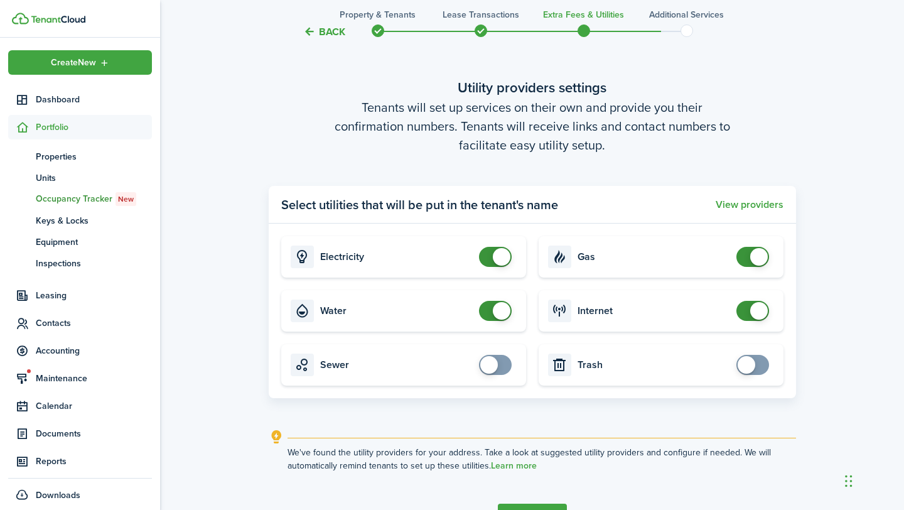
scroll to position [1529, 0]
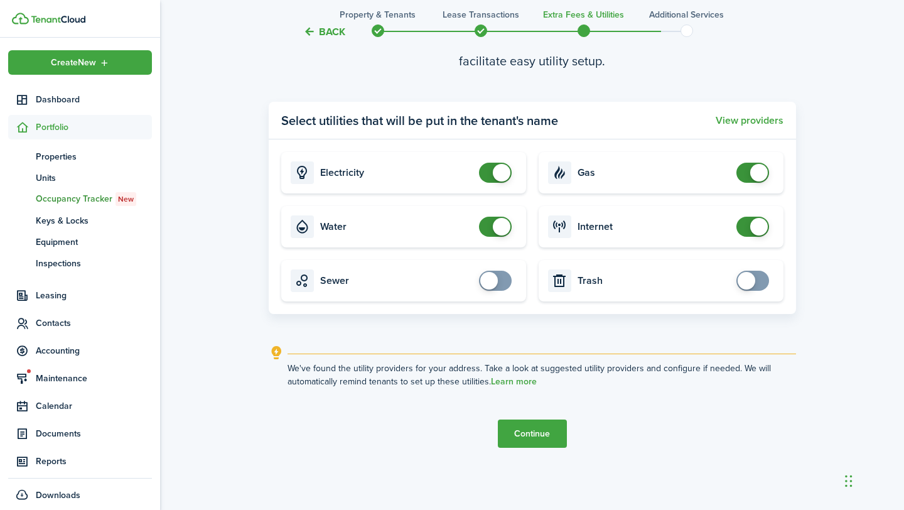
checkbox input "false"
click at [760, 172] on span at bounding box center [759, 173] width 18 height 18
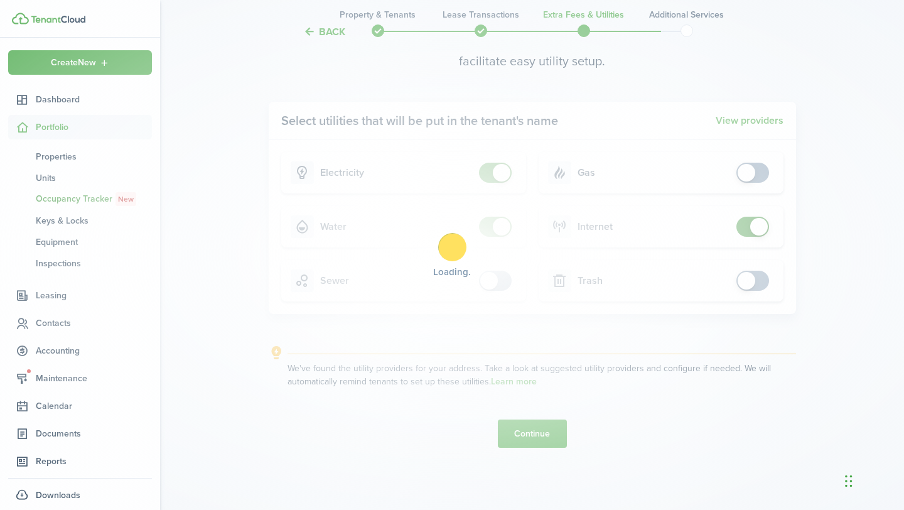
click at [760, 227] on div "Loading" at bounding box center [452, 255] width 904 height 510
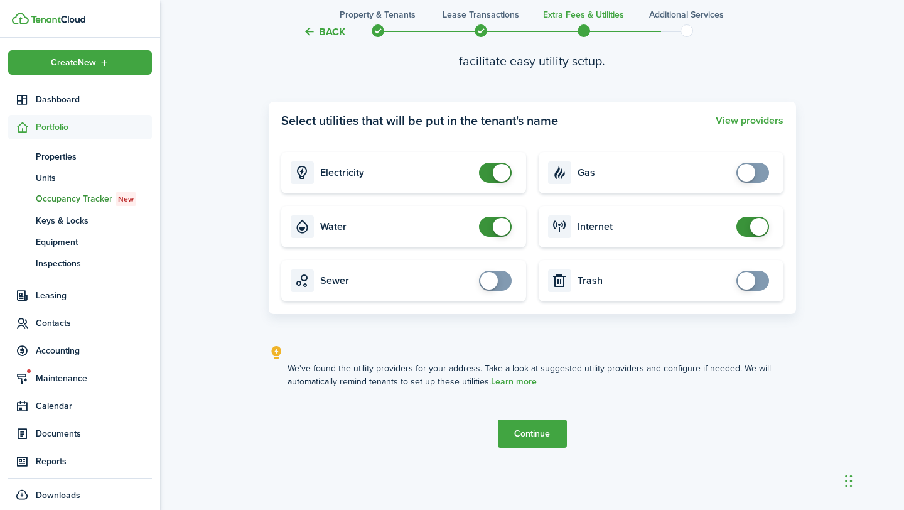
click at [760, 227] on span at bounding box center [759, 227] width 18 height 18
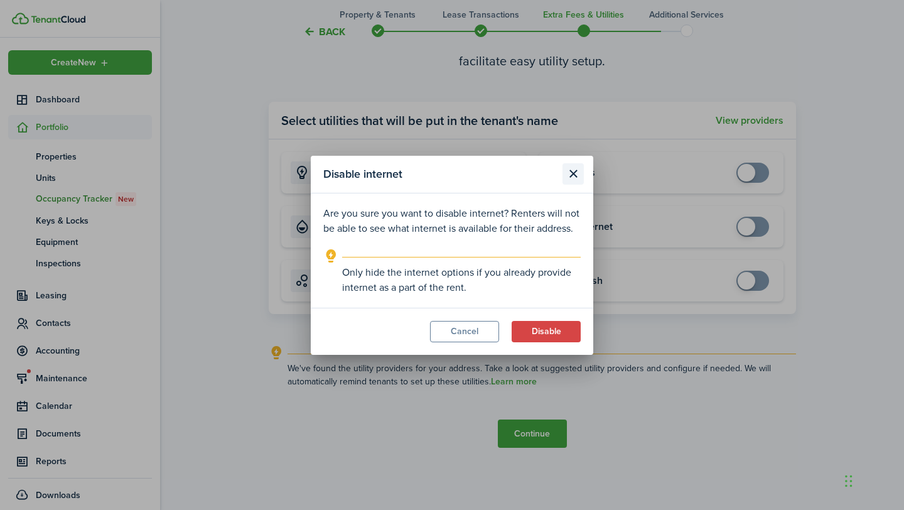
click at [571, 180] on button "Close modal" at bounding box center [573, 173] width 21 height 21
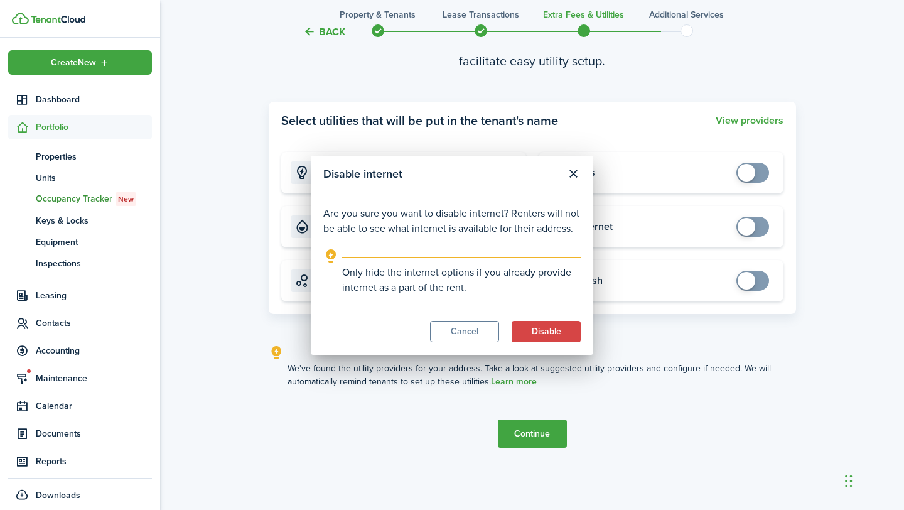
checkbox input "true"
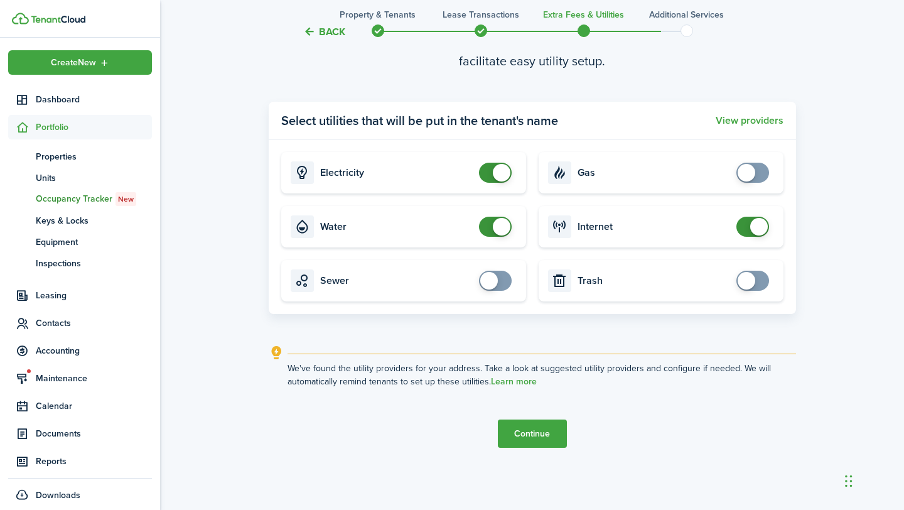
checkbox input "true"
click at [757, 173] on span at bounding box center [752, 173] width 13 height 20
click at [534, 426] on button "Continue" at bounding box center [532, 433] width 69 height 28
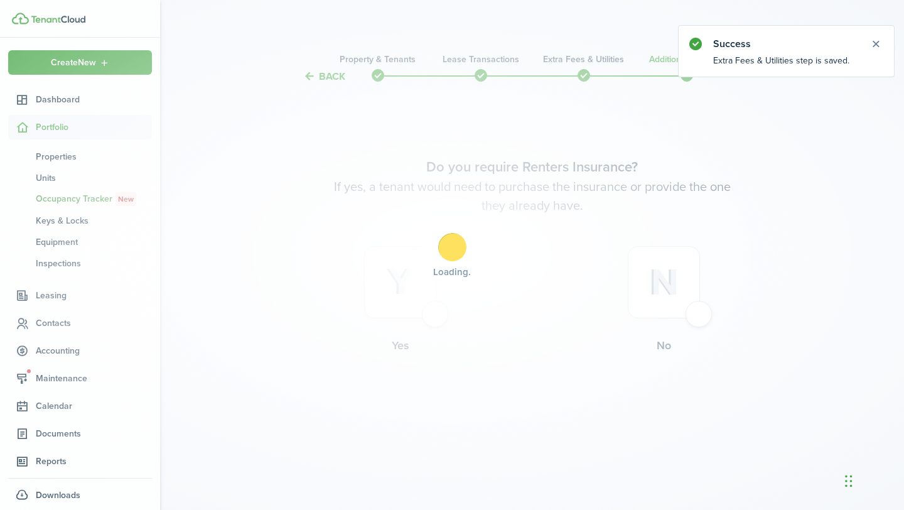
scroll to position [0, 0]
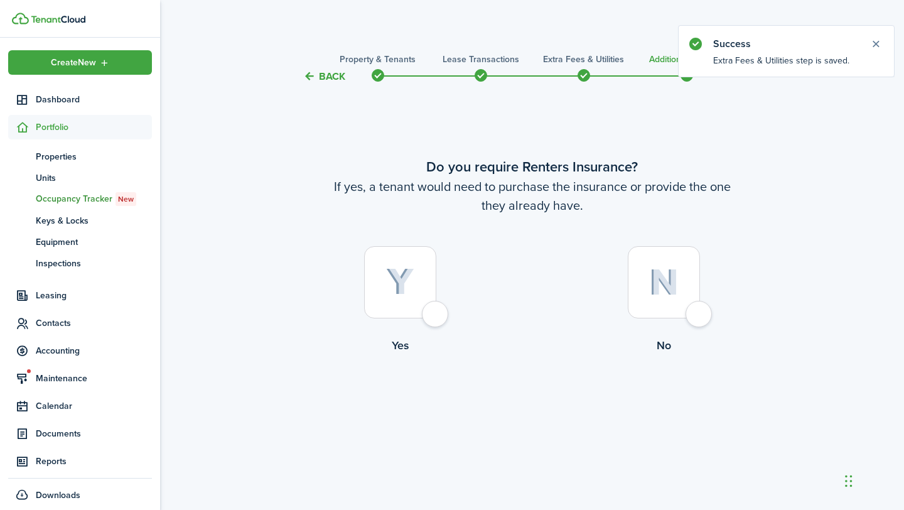
click at [432, 277] on div at bounding box center [400, 282] width 72 height 72
radio input "true"
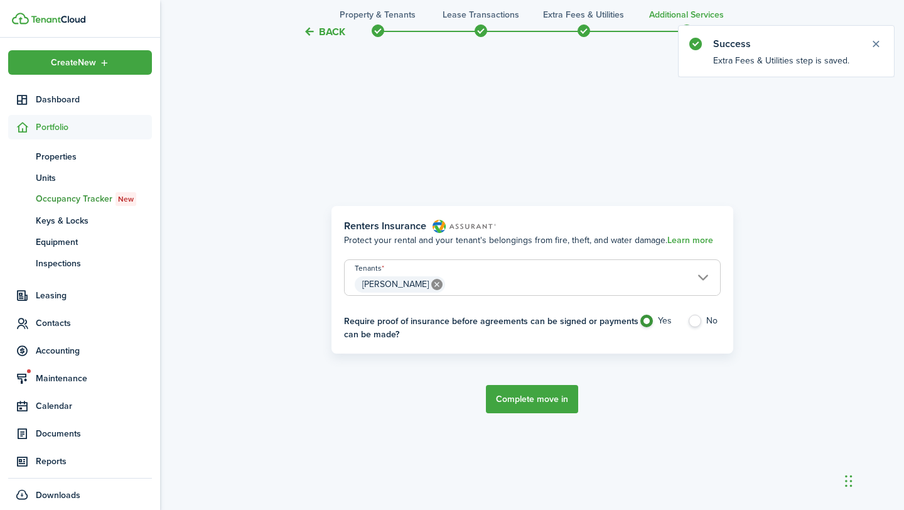
scroll to position [426, 0]
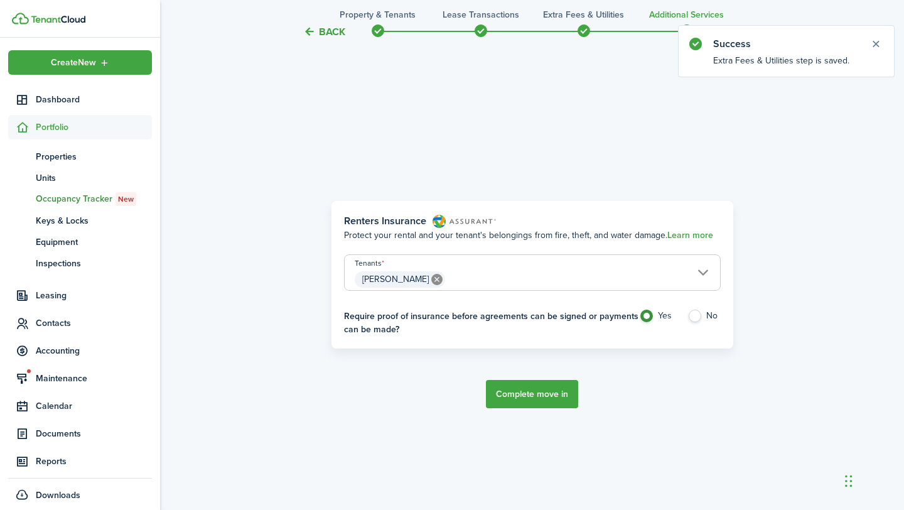
click at [546, 404] on button "Complete move in" at bounding box center [532, 394] width 92 height 28
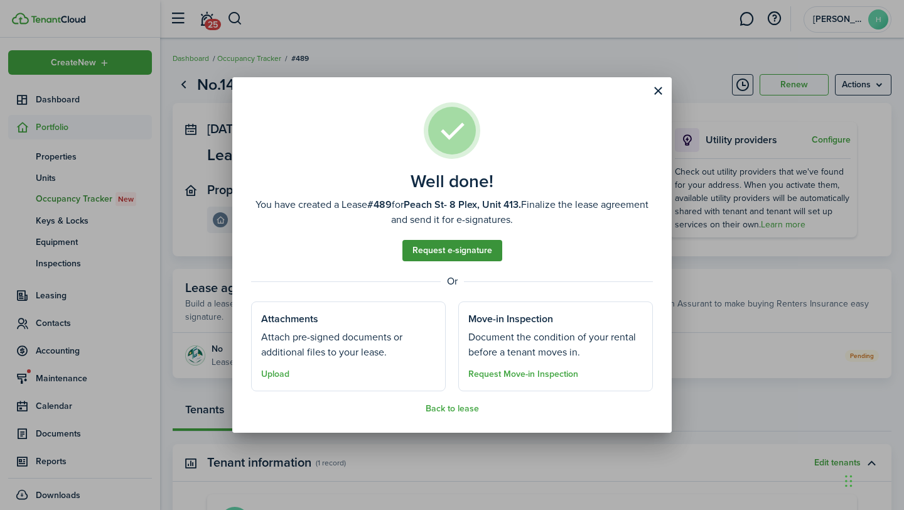
click at [460, 256] on link "Request e-signature" at bounding box center [452, 250] width 100 height 21
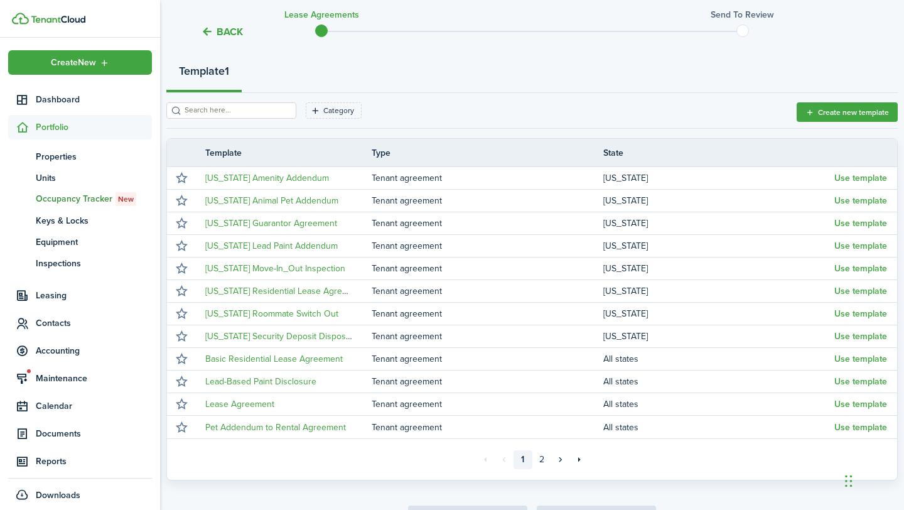
scroll to position [175, 0]
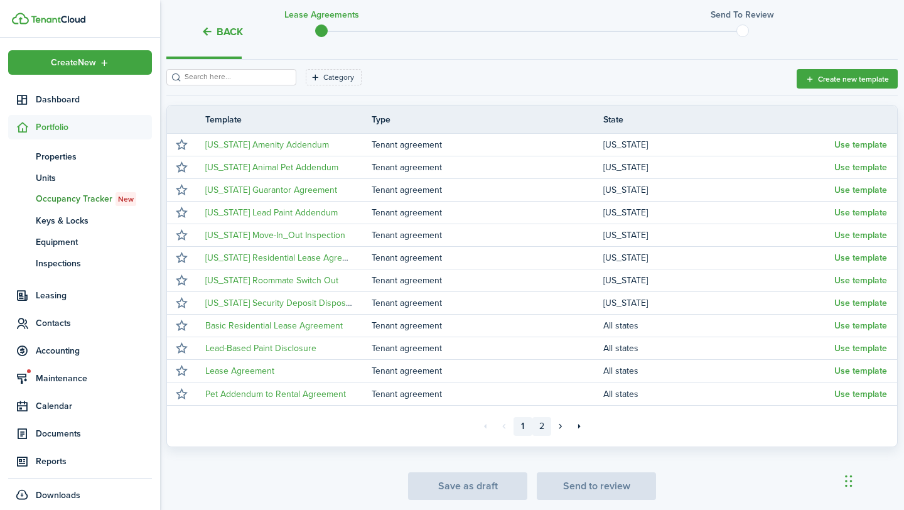
click at [539, 424] on link "2" at bounding box center [541, 426] width 19 height 19
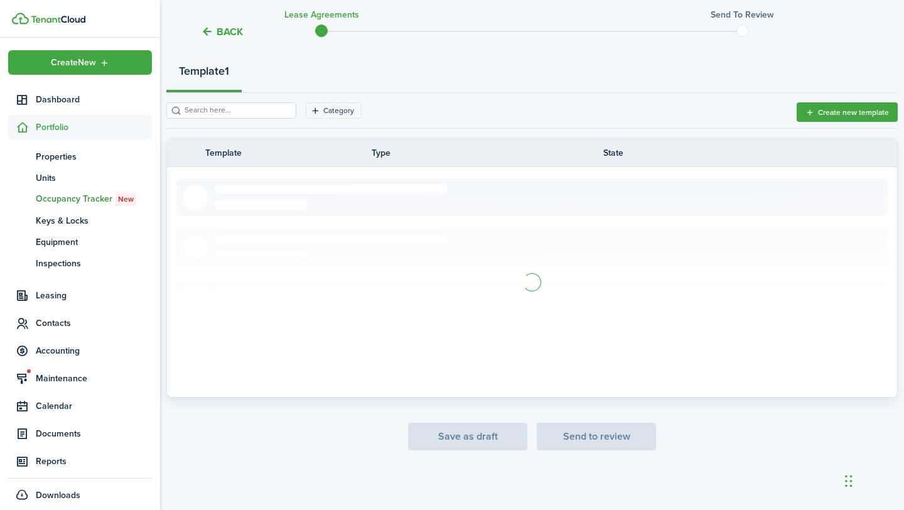
scroll to position [89, 0]
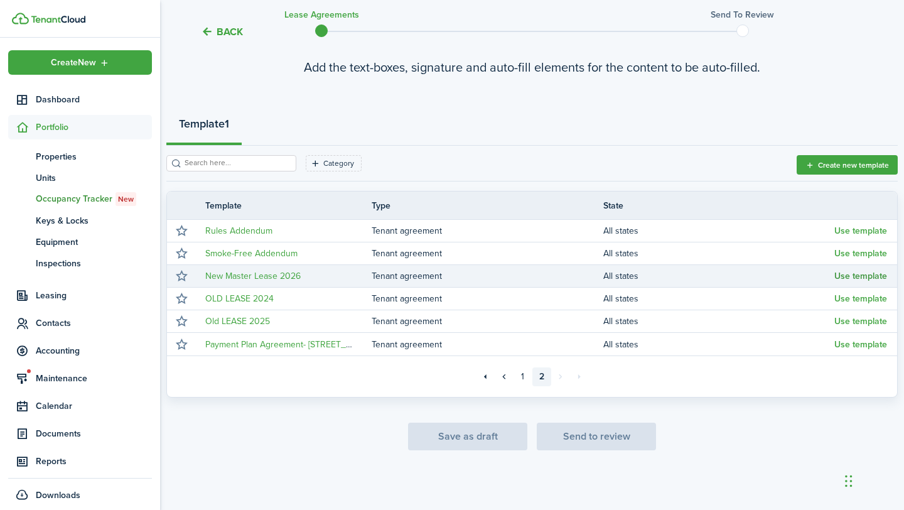
click at [864, 280] on button "Use template" at bounding box center [860, 276] width 53 height 10
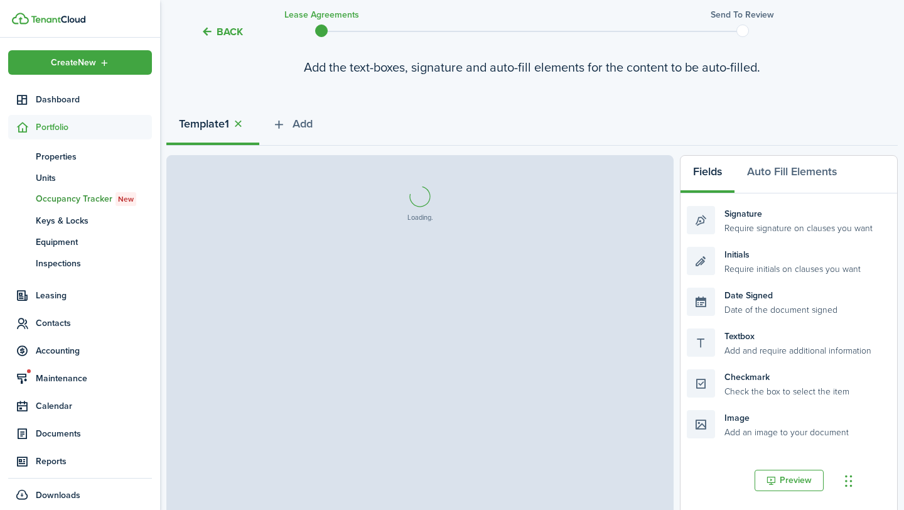
select select "fit"
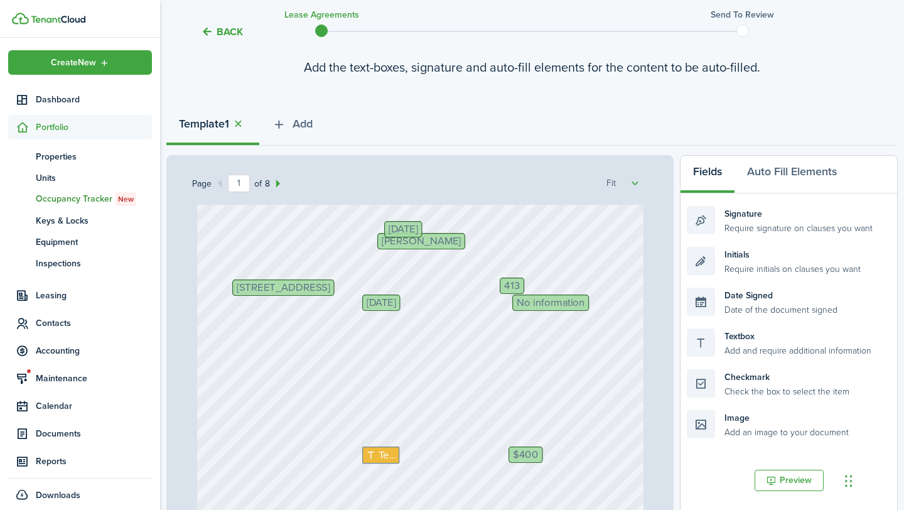
scroll to position [104, 0]
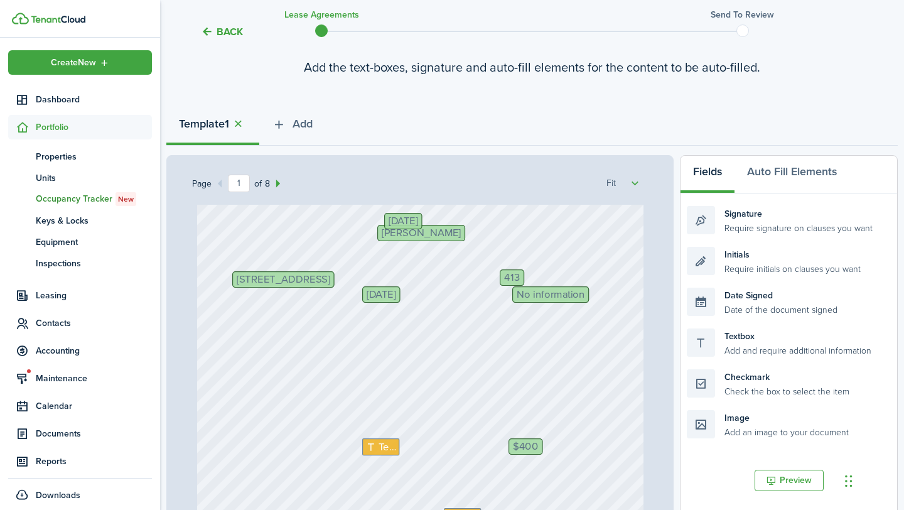
click at [536, 296] on span "No information" at bounding box center [551, 294] width 68 height 11
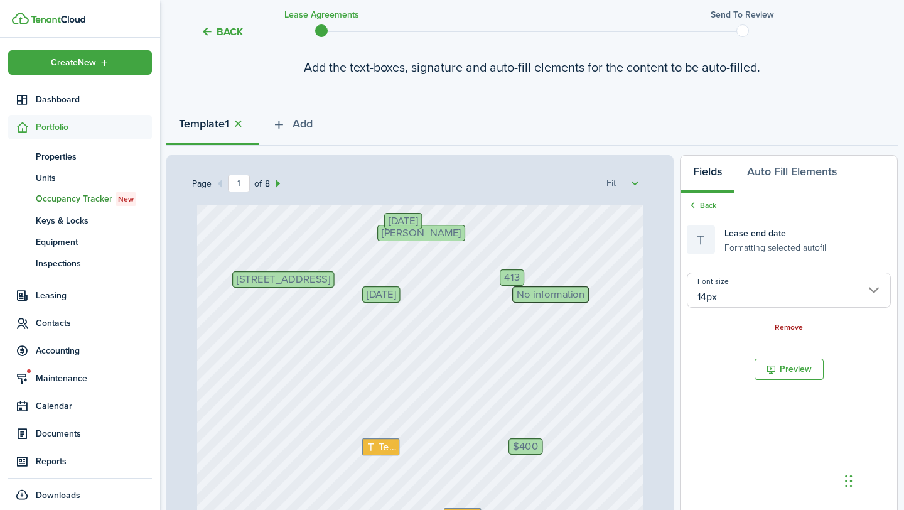
click at [800, 326] on link "Remove" at bounding box center [789, 327] width 28 height 9
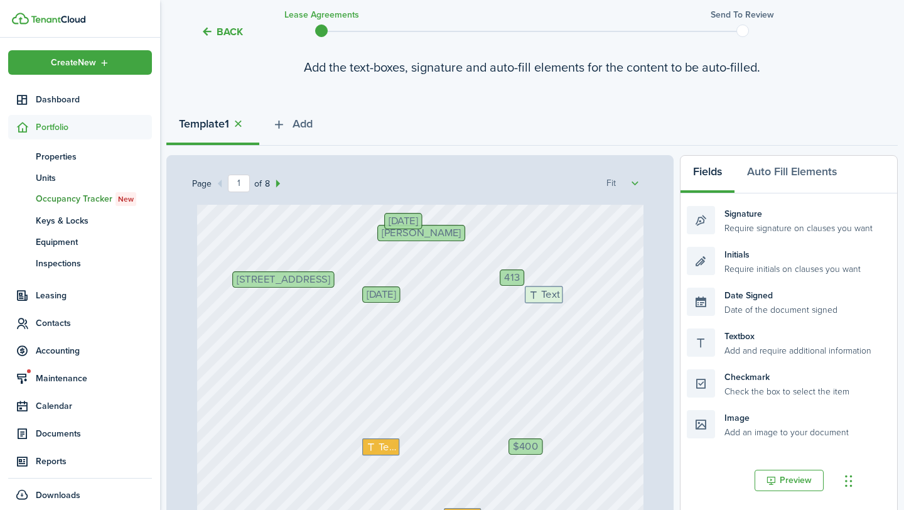
drag, startPoint x: 750, startPoint y: 355, endPoint x: 588, endPoint y: 312, distance: 167.5
click at [588, 312] on div "Page 1 of 8 50% 75% 100% 150% 200% Fit [STREET_ADDRESS] 413 $400 Text Initials …" at bounding box center [531, 415] width 731 height 521
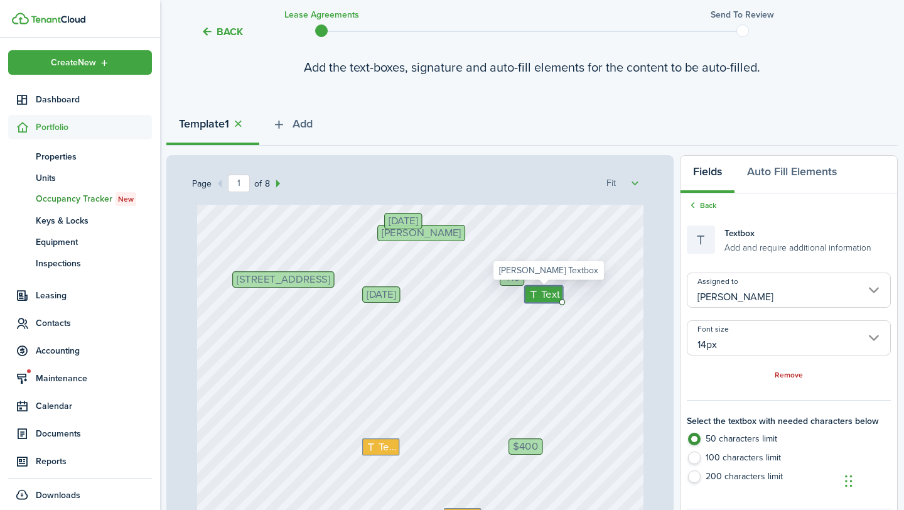
click at [740, 299] on input "[PERSON_NAME]" at bounding box center [789, 289] width 204 height 35
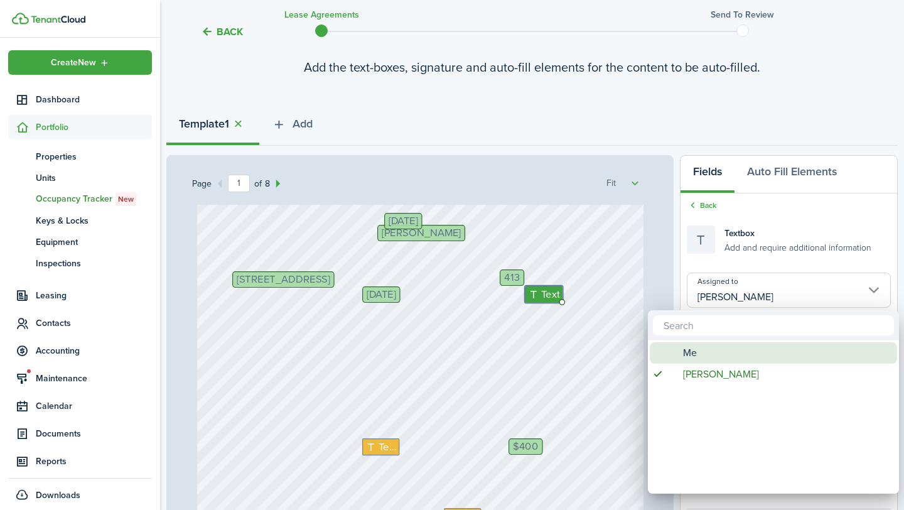
click at [706, 351] on div "Me" at bounding box center [778, 352] width 222 height 21
type input "Me"
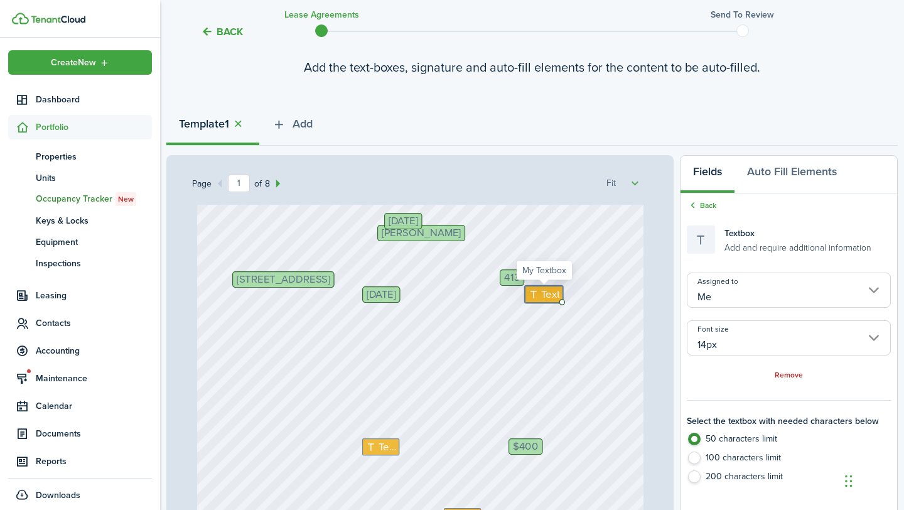
click at [542, 295] on span "Text" at bounding box center [551, 295] width 19 height 16
type textarea "Month to Month"
click at [502, 358] on div "[STREET_ADDRESS] 413 $400 Text Initials [PERSON_NAME] Text [DATE] [DATE] No inf…" at bounding box center [420, 395] width 446 height 590
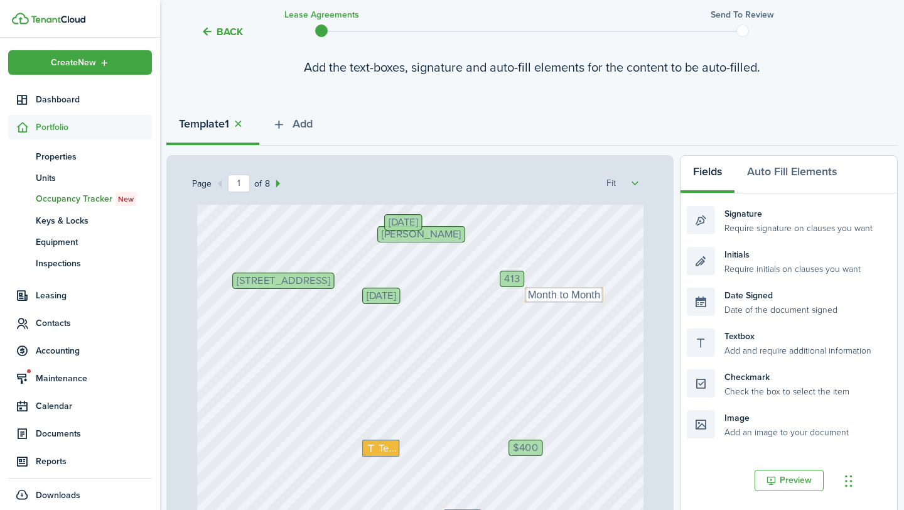
scroll to position [102, 0]
click at [418, 227] on span "[DATE]" at bounding box center [403, 223] width 29 height 11
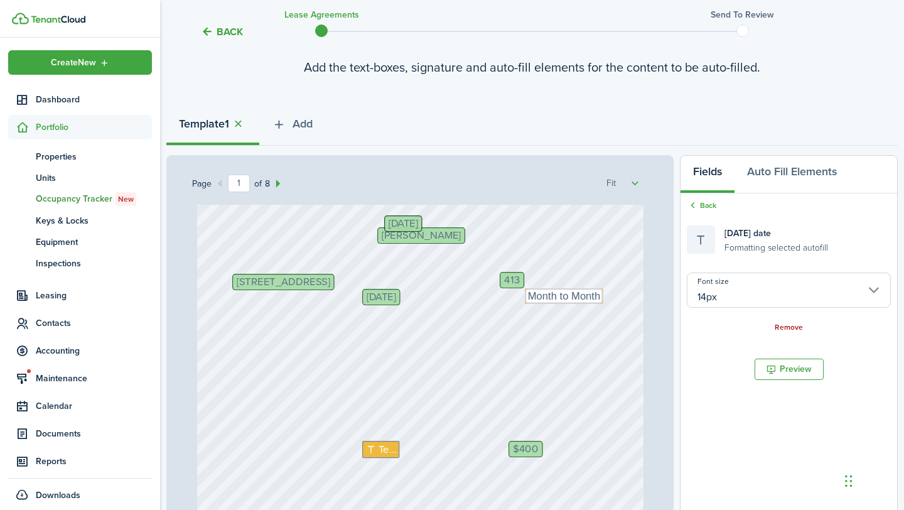
click at [789, 330] on link "Remove" at bounding box center [789, 327] width 28 height 9
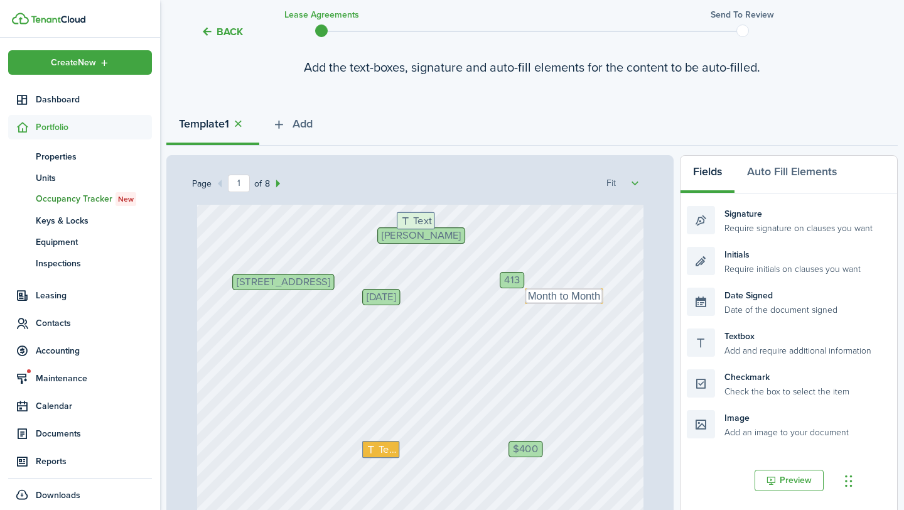
drag, startPoint x: 755, startPoint y: 335, endPoint x: 465, endPoint y: 218, distance: 312.4
click at [465, 218] on div "Page 1 of 8 50% 75% 100% 150% 200% Fit [STREET_ADDRESS] 413 $400 Text Initials …" at bounding box center [531, 415] width 731 height 521
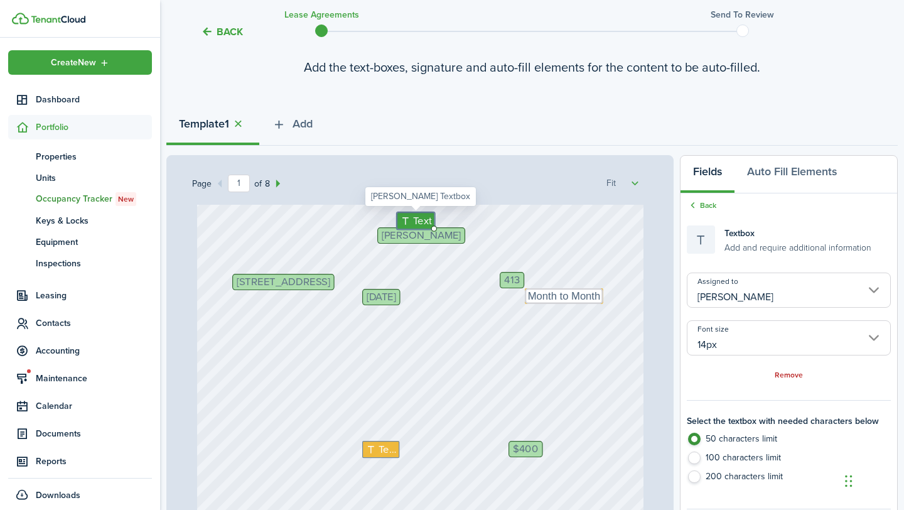
click at [743, 308] on div "Assigned to [PERSON_NAME] Font size 14px Remove" at bounding box center [789, 326] width 204 height 109
click at [744, 298] on input "[PERSON_NAME]" at bounding box center [789, 289] width 204 height 35
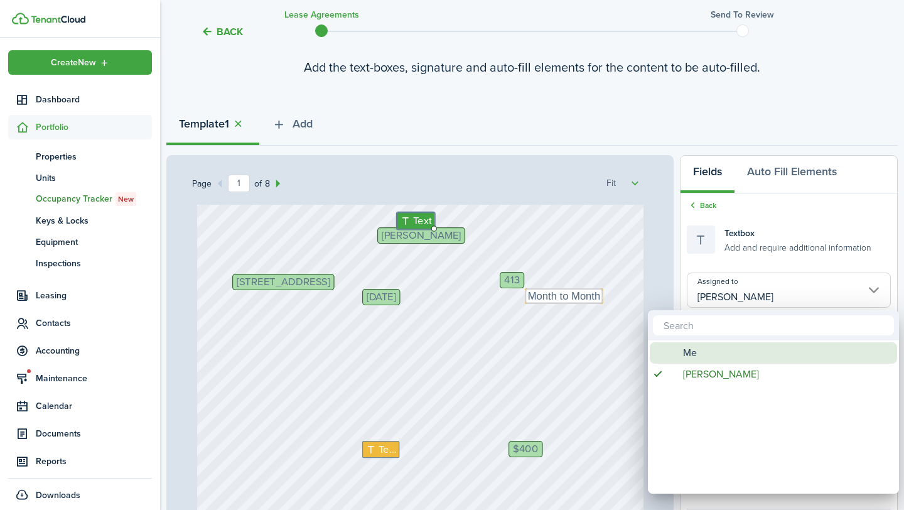
click at [699, 346] on div "Me" at bounding box center [778, 352] width 222 height 21
type input "Me"
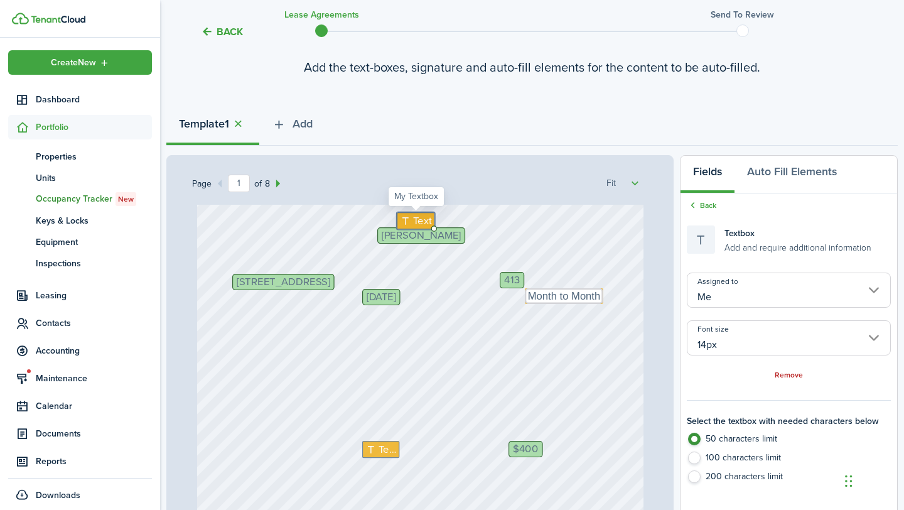
click at [414, 219] on span "Text" at bounding box center [423, 221] width 19 height 16
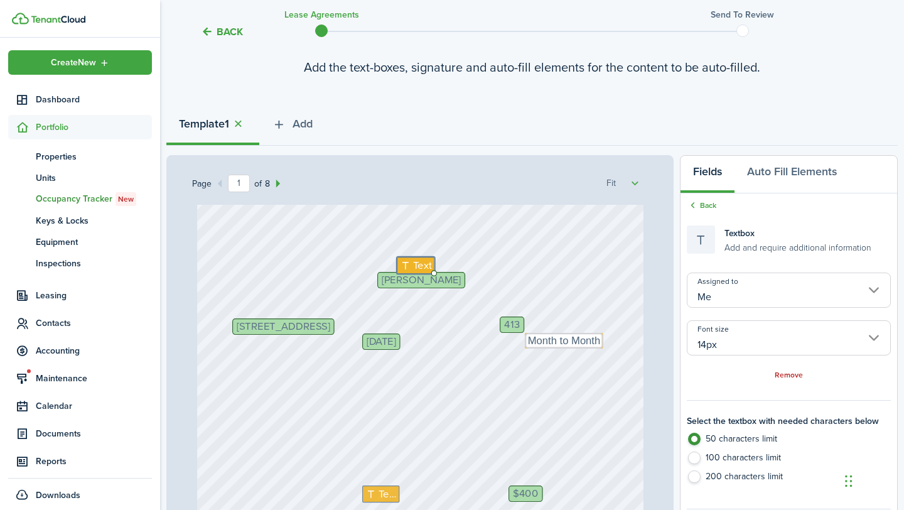
scroll to position [54, 0]
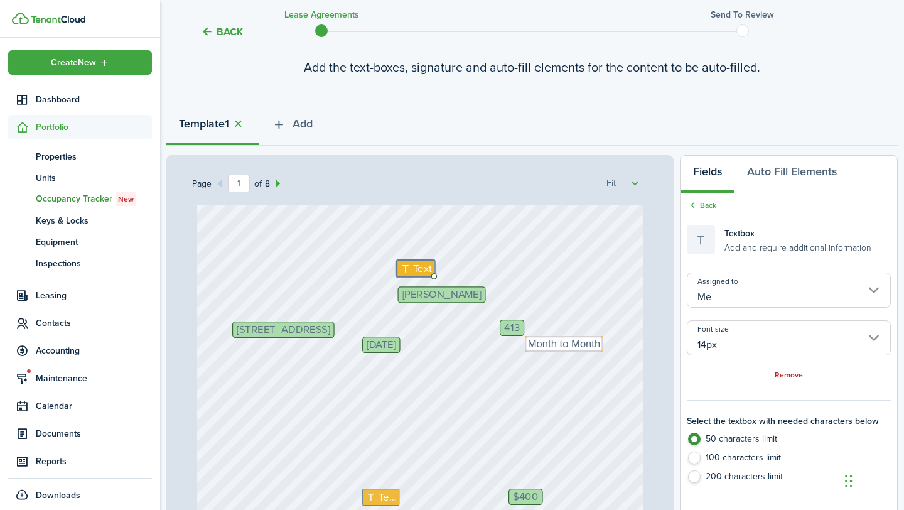
click at [391, 289] on div "[STREET_ADDRESS] 413 $400 Text Initials [PERSON_NAME] Text [DATE] No informatio…" at bounding box center [420, 446] width 446 height 590
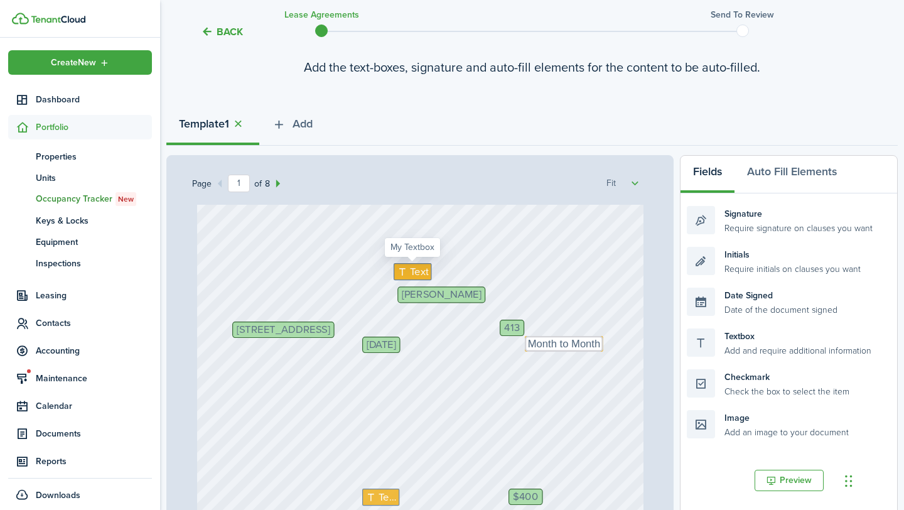
click at [405, 271] on icon at bounding box center [403, 271] width 13 height 11
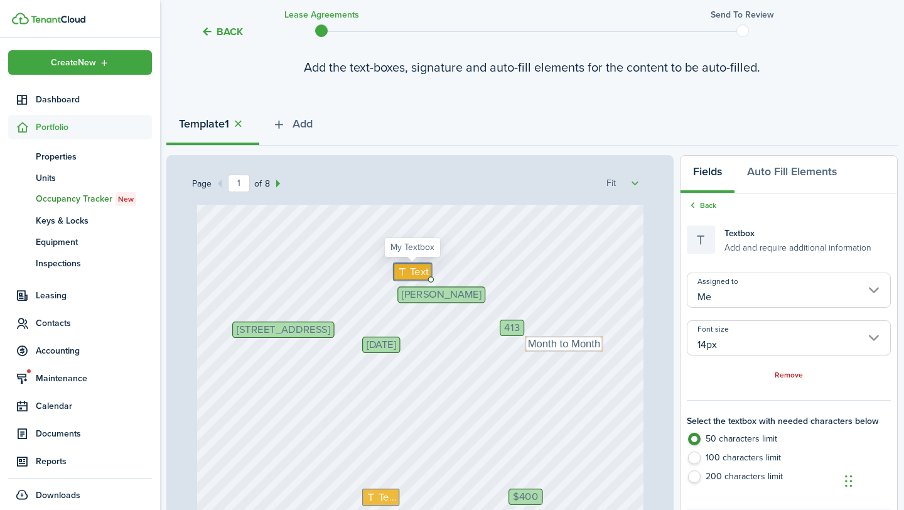
click at [405, 271] on icon at bounding box center [403, 271] width 13 height 11
type textarea "[DATE]"
click at [384, 286] on div "[STREET_ADDRESS] 413 $400 Text Initials [PERSON_NAME] Text [DATE] No informatio…" at bounding box center [420, 446] width 446 height 590
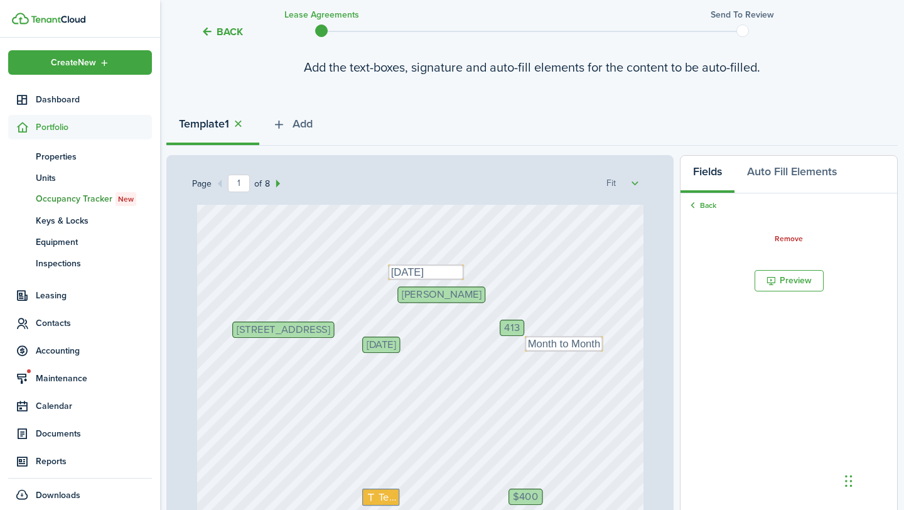
click at [434, 305] on div "[STREET_ADDRESS] 413 $400 Text Initials [PERSON_NAME] Text [DATE] No informatio…" at bounding box center [420, 446] width 446 height 590
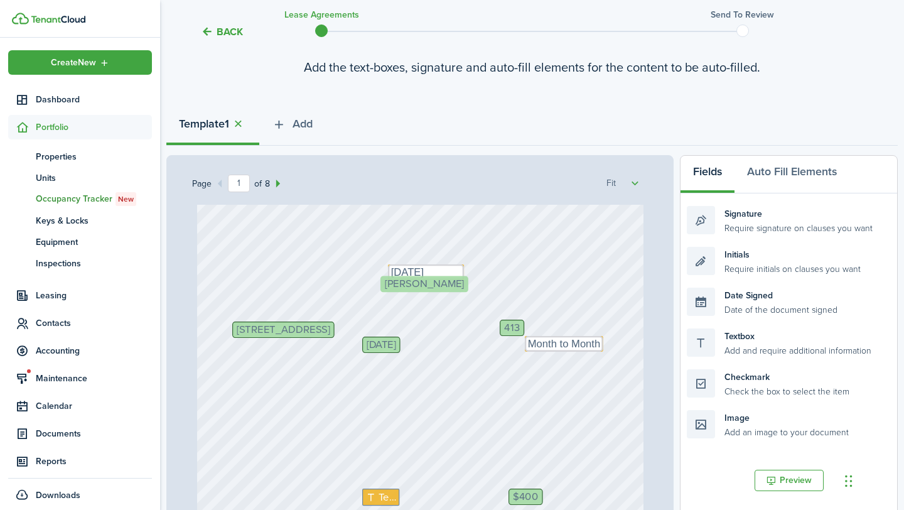
drag, startPoint x: 437, startPoint y: 301, endPoint x: 477, endPoint y: 318, distance: 43.0
click at [477, 338] on div "[STREET_ADDRESS] 413 $400 Text Initials Text [DATE] No information Text Month t…" at bounding box center [420, 446] width 446 height 590
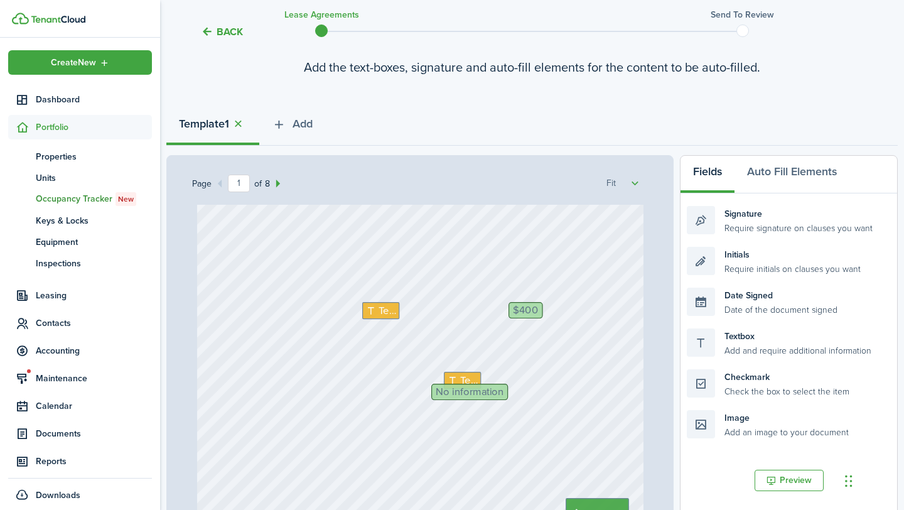
scroll to position [235, 0]
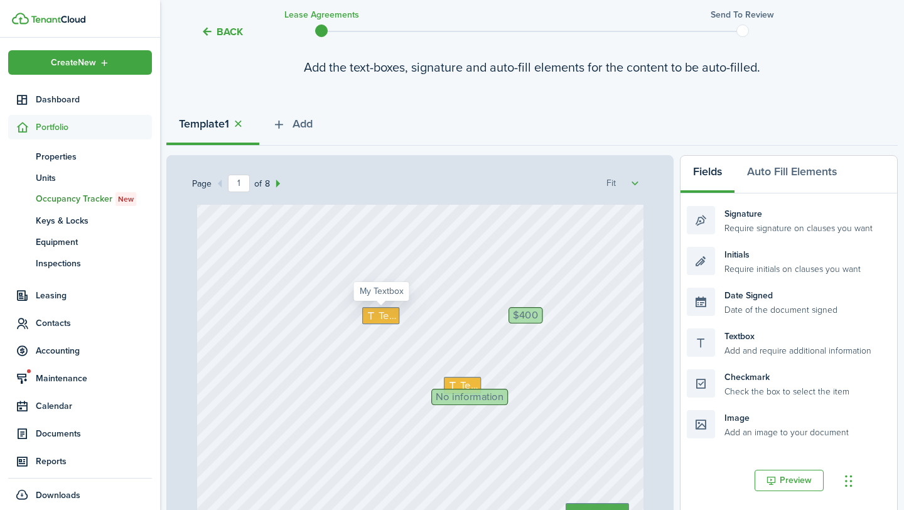
click at [380, 313] on span "Text" at bounding box center [388, 316] width 18 height 16
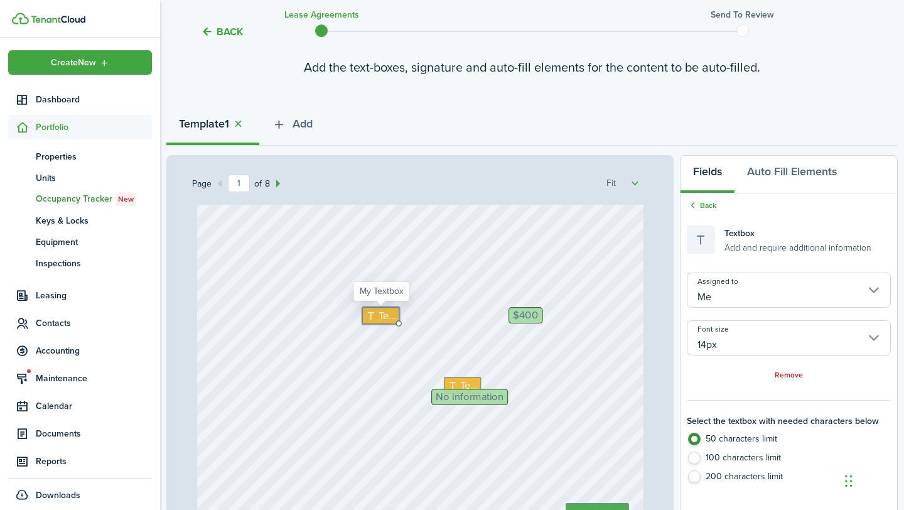
click at [380, 313] on span "Text" at bounding box center [388, 316] width 18 height 16
type textarea "N/A- M2M"
click at [460, 377] on span "Text" at bounding box center [469, 385] width 18 height 16
type textarea "Continued Residency"
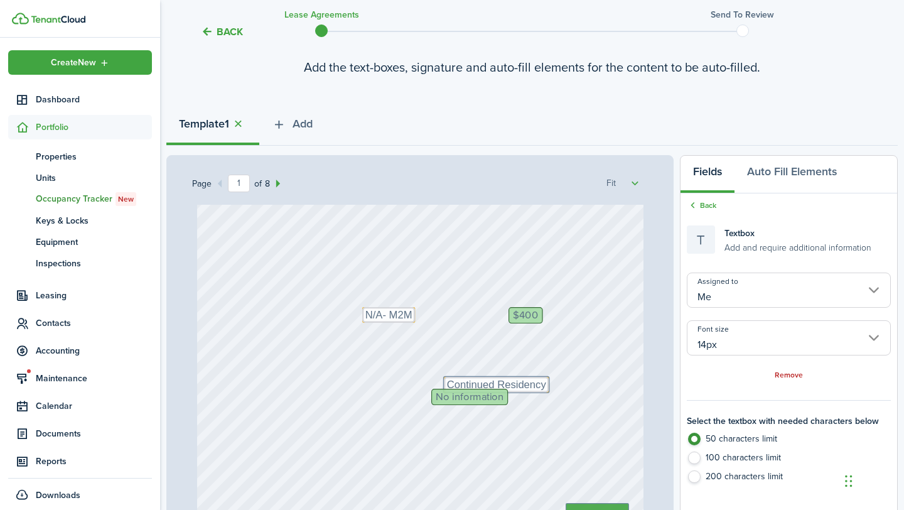
click at [481, 397] on span "No information" at bounding box center [470, 396] width 68 height 11
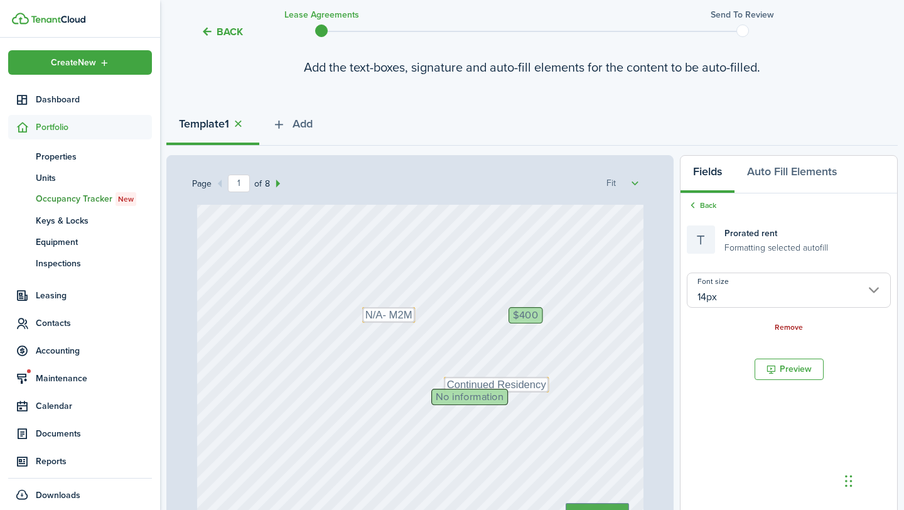
click at [798, 324] on link "Remove" at bounding box center [789, 327] width 28 height 9
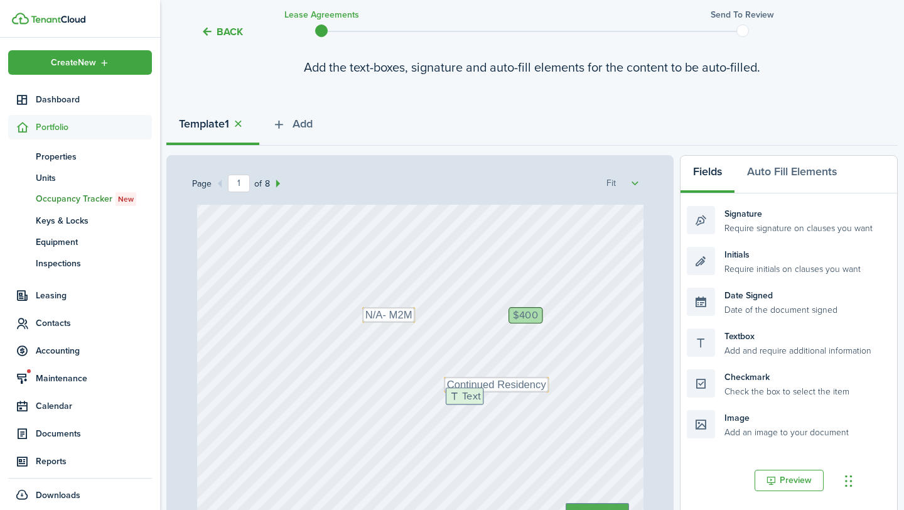
drag, startPoint x: 747, startPoint y: 344, endPoint x: 505, endPoint y: 404, distance: 249.0
click at [505, 404] on div "Page 1 of 8 50% 75% 100% 150% 200% Fit [STREET_ADDRESS] 413 $400 Text N/A- M2M …" at bounding box center [531, 415] width 731 height 521
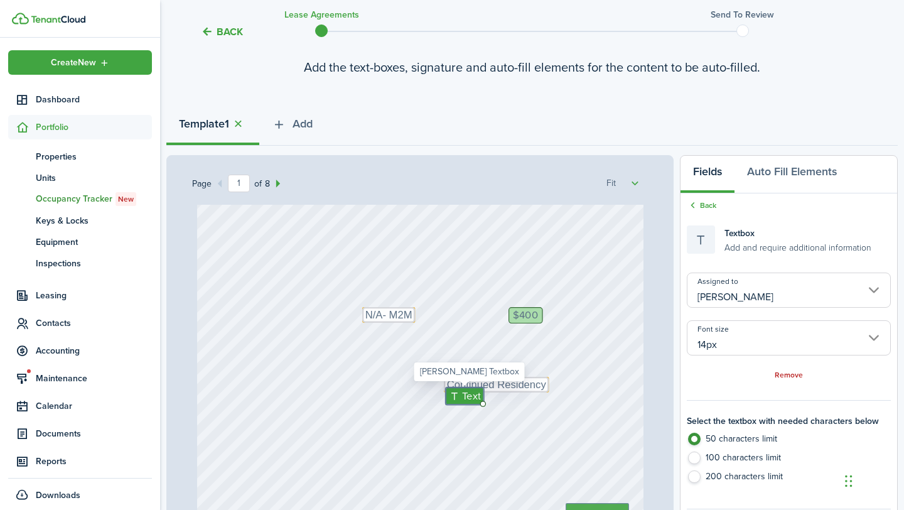
click at [771, 297] on input "[PERSON_NAME]" at bounding box center [789, 289] width 204 height 35
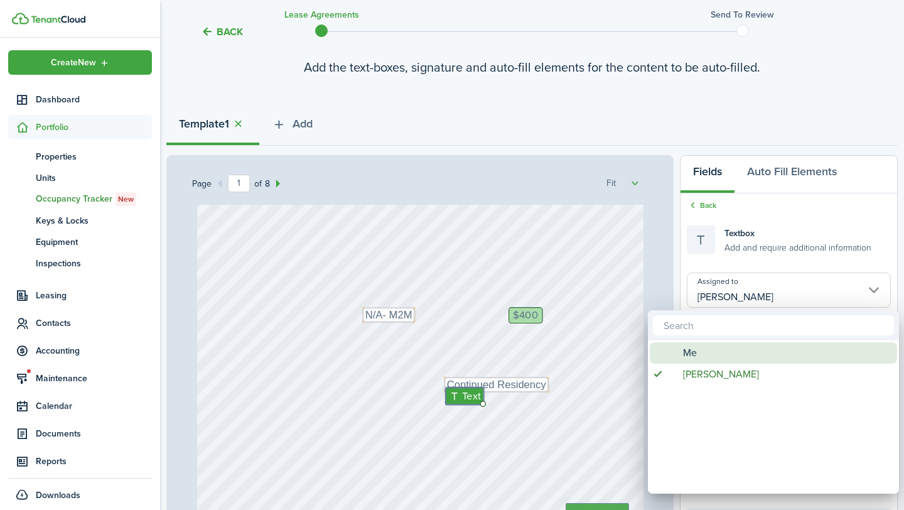
click at [684, 350] on span "Me" at bounding box center [690, 352] width 14 height 21
type input "Me"
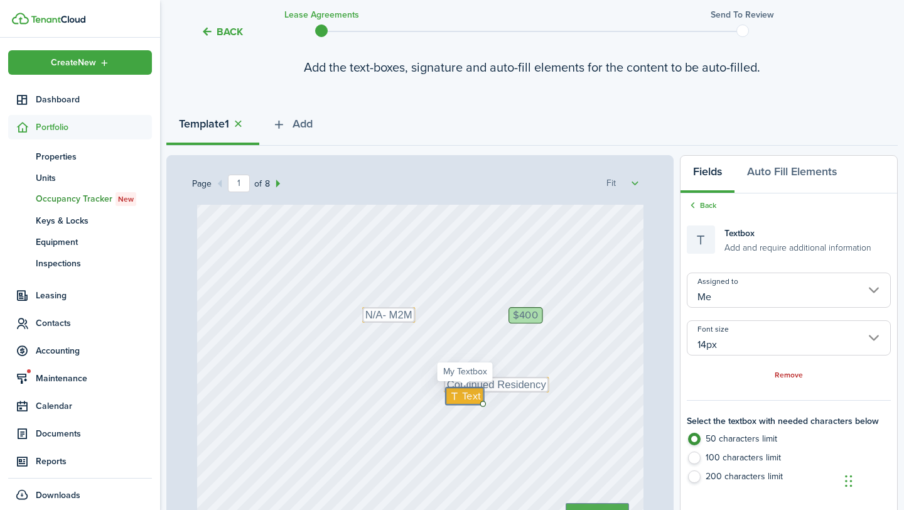
click at [462, 398] on span "Text" at bounding box center [471, 396] width 19 height 16
type textarea "N/A"
click at [478, 428] on div "[STREET_ADDRESS] 413 $400 Text N/A- M2M Initials Text Continued Residency [DATE…" at bounding box center [420, 264] width 446 height 590
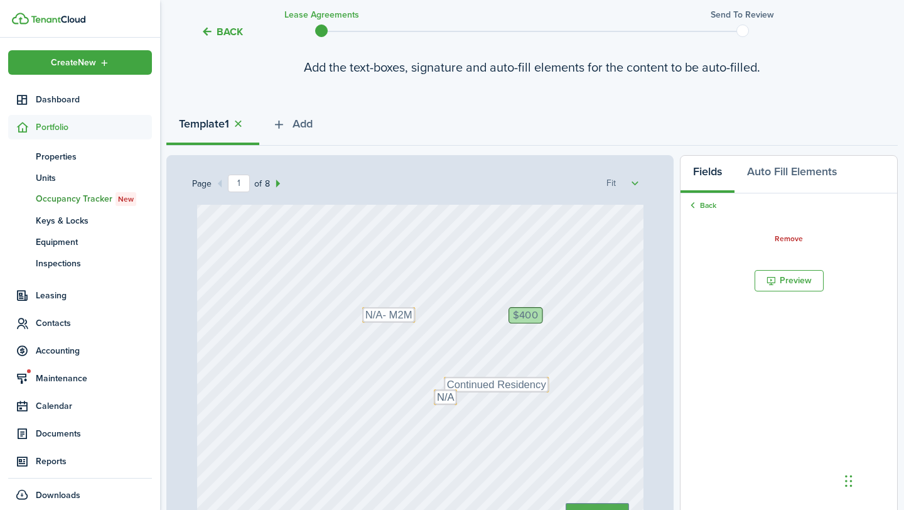
drag, startPoint x: 454, startPoint y: 402, endPoint x: 442, endPoint y: 404, distance: 12.1
click at [469, 429] on div "[STREET_ADDRESS] 413 $400 Text N/A- M2M Initials Text Continued Residency [DATE…" at bounding box center [420, 264] width 446 height 590
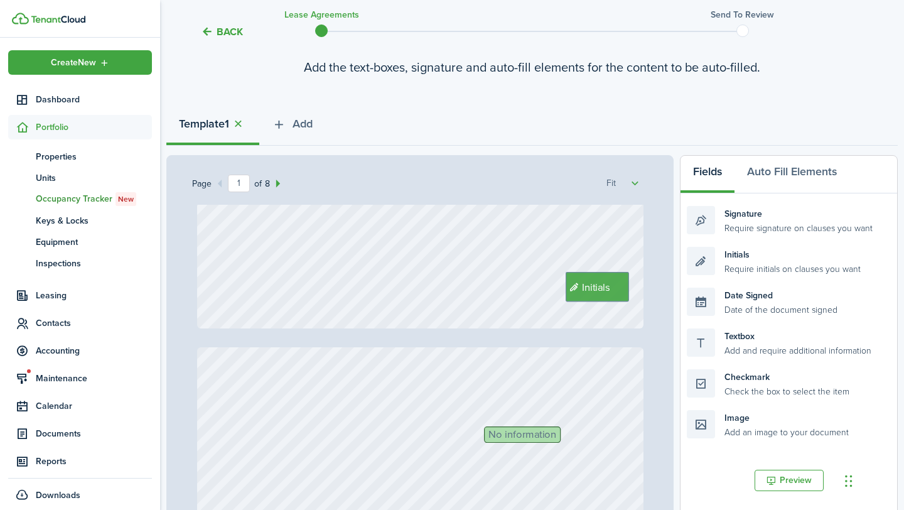
type input "2"
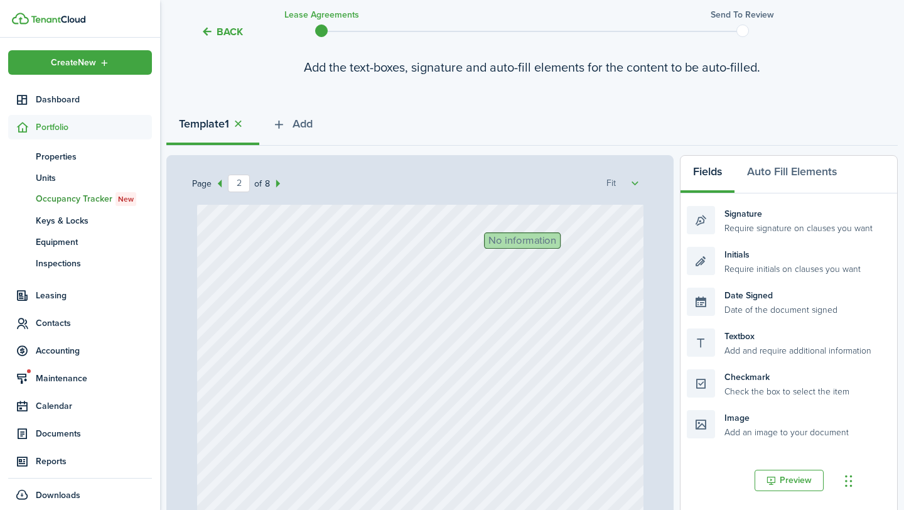
scroll to position [661, 0]
click at [550, 240] on span "No information" at bounding box center [522, 240] width 68 height 11
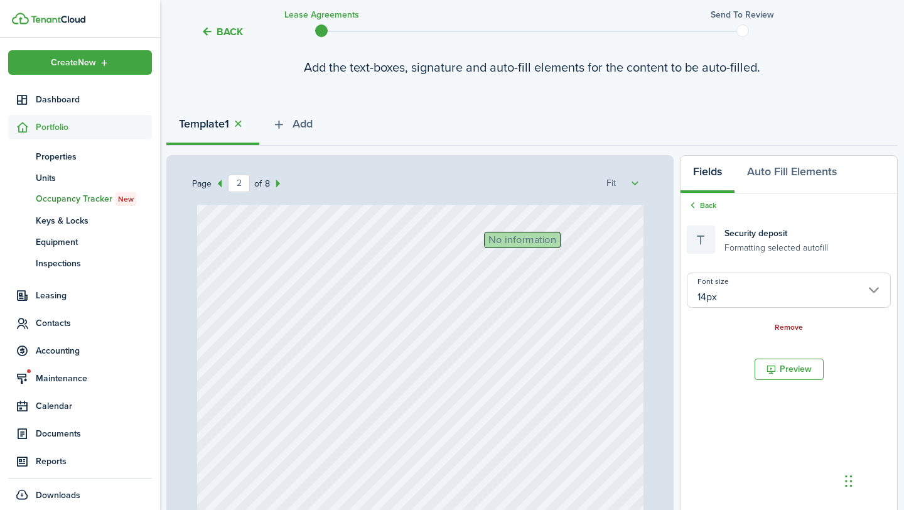
click at [787, 325] on link "Remove" at bounding box center [789, 327] width 28 height 9
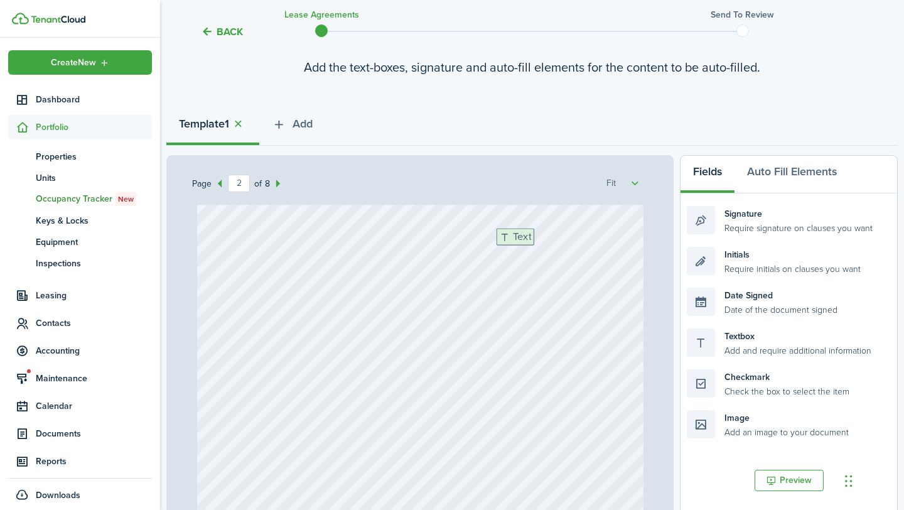
drag, startPoint x: 739, startPoint y: 345, endPoint x: 547, endPoint y: 245, distance: 216.5
click at [547, 245] on div "Page 2 of 8 50% 75% 100% 150% 200% Fit [STREET_ADDRESS] 413 $400 Text N/A- M2M …" at bounding box center [531, 415] width 731 height 521
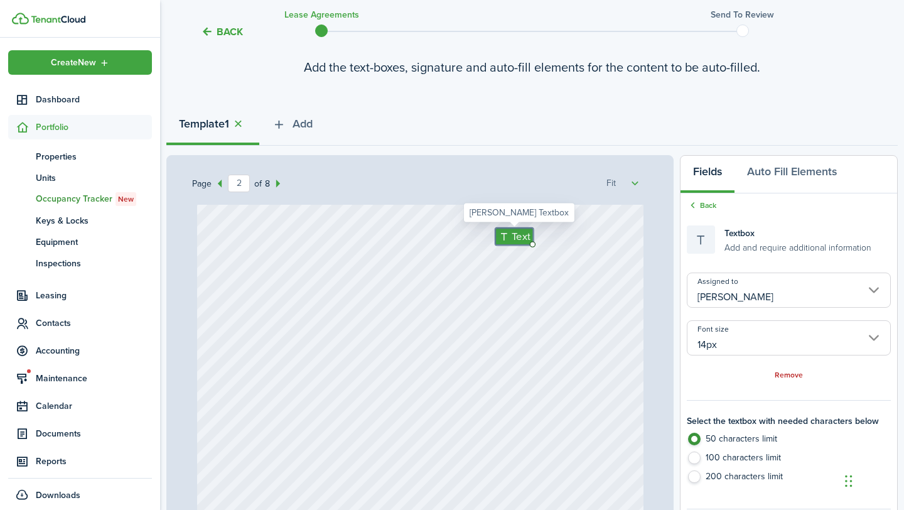
click at [790, 291] on input "[PERSON_NAME]" at bounding box center [789, 289] width 204 height 35
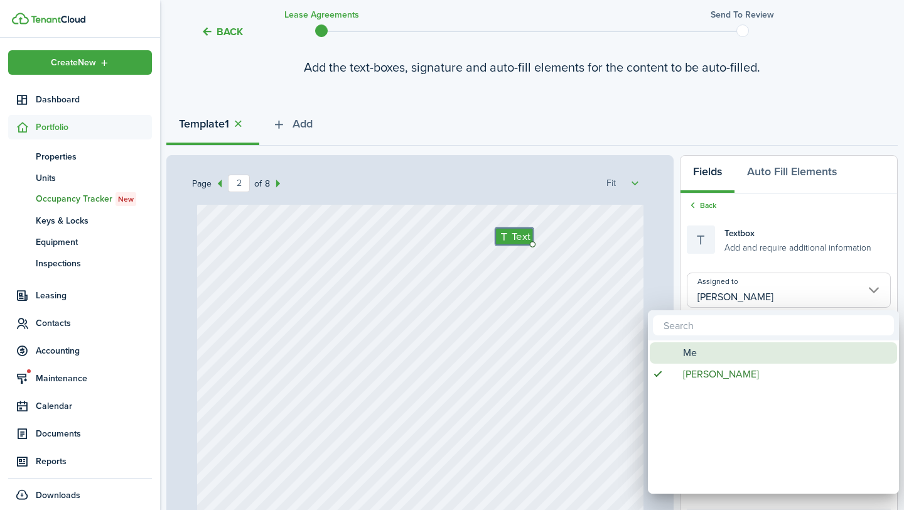
click at [697, 351] on div "Me" at bounding box center [778, 352] width 222 height 21
type input "Me"
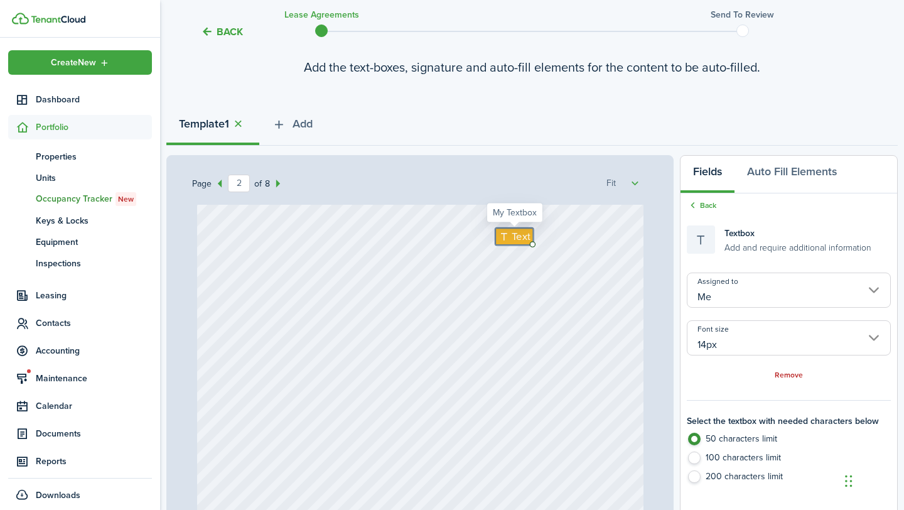
click at [514, 238] on span "Text" at bounding box center [521, 237] width 19 height 16
type textarea "200.00"
click at [502, 264] on div "Initials Text 200.00" at bounding box center [420, 448] width 446 height 590
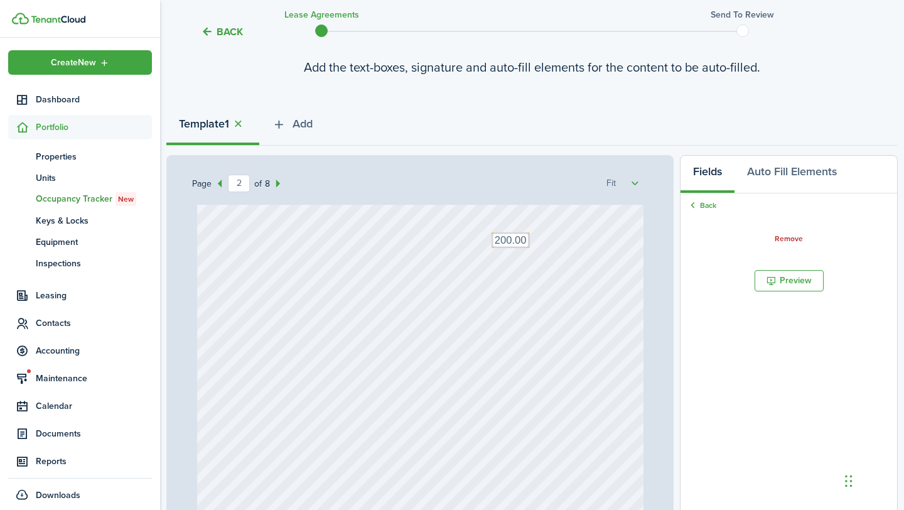
click at [500, 330] on div "Initials Text 200.00" at bounding box center [420, 448] width 446 height 590
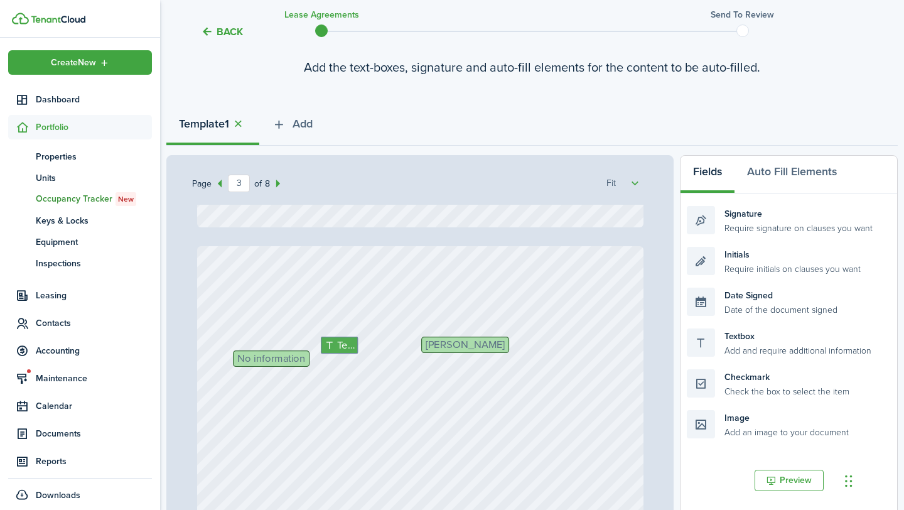
scroll to position [1180, 0]
click at [283, 356] on span "No information" at bounding box center [271, 356] width 68 height 11
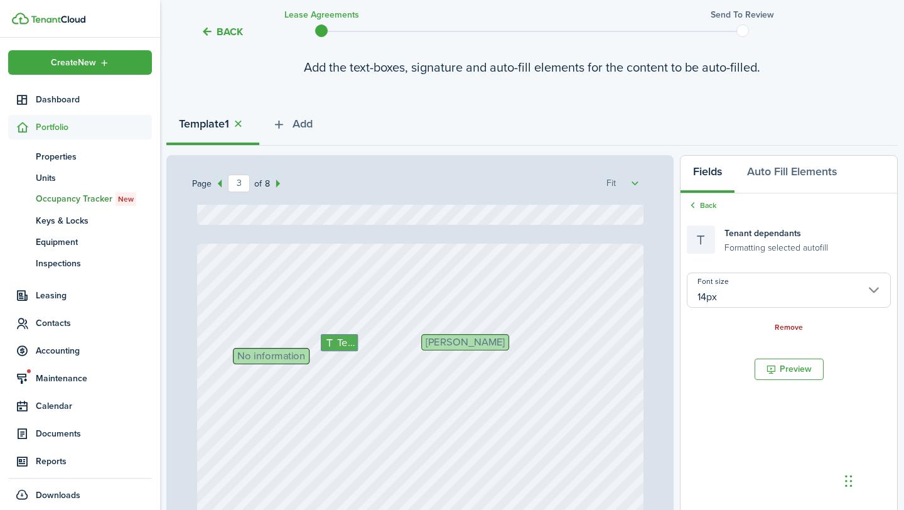
click at [784, 330] on link "Remove" at bounding box center [789, 327] width 28 height 9
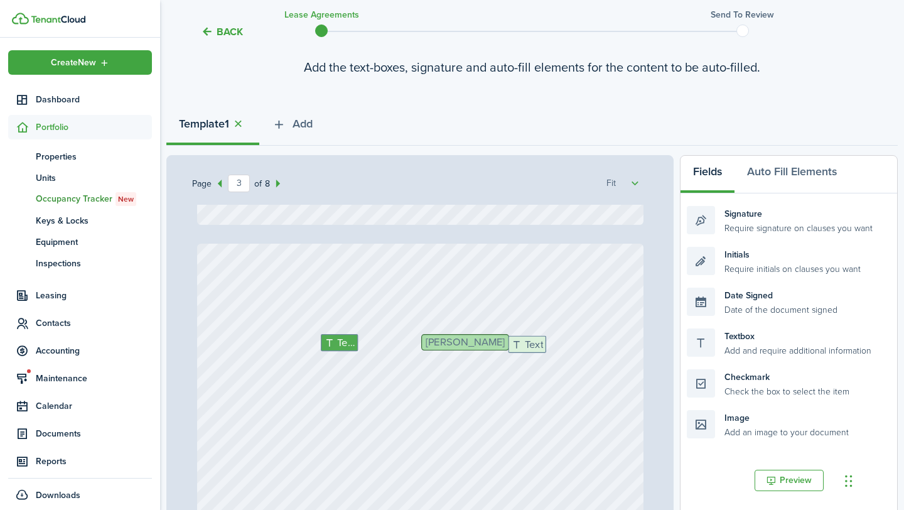
drag, startPoint x: 755, startPoint y: 347, endPoint x: 576, endPoint y: 355, distance: 179.1
click at [576, 355] on div "Page 3 of 8 50% 75% 100% 150% 200% Fit [STREET_ADDRESS] 413 $400 Text N/A- M2M …" at bounding box center [531, 415] width 731 height 521
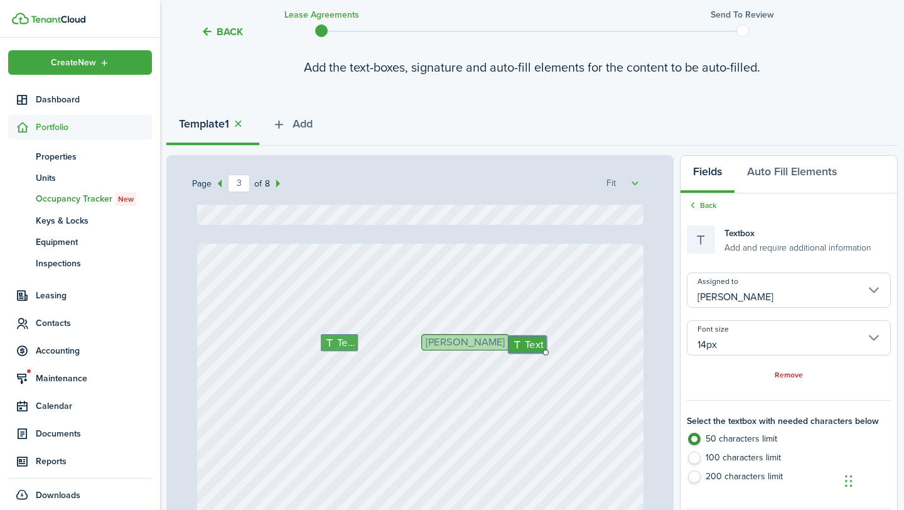
click at [782, 296] on input "[PERSON_NAME]" at bounding box center [789, 289] width 204 height 35
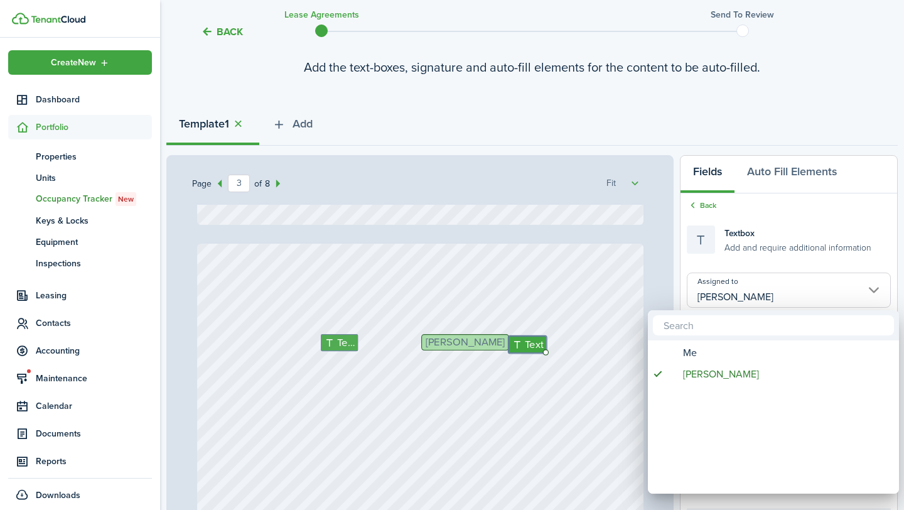
click at [542, 272] on div at bounding box center [452, 255] width 1105 height 711
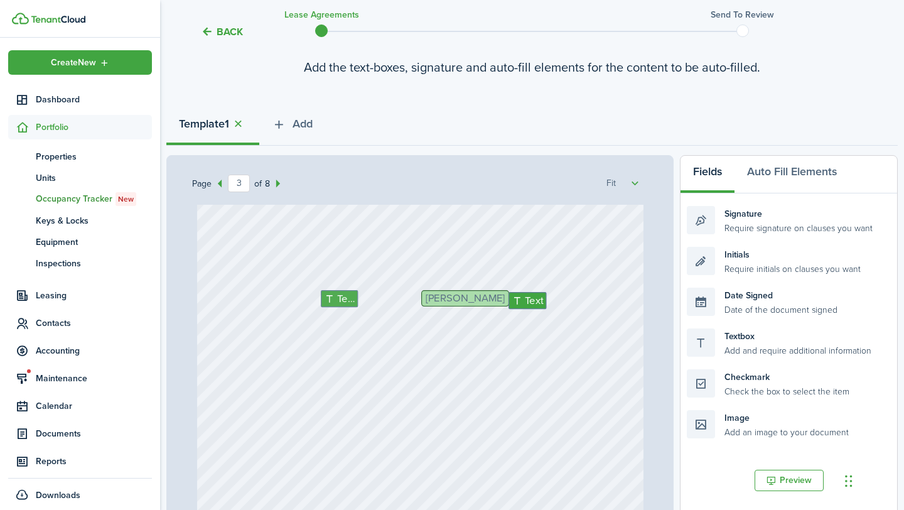
scroll to position [1180, 0]
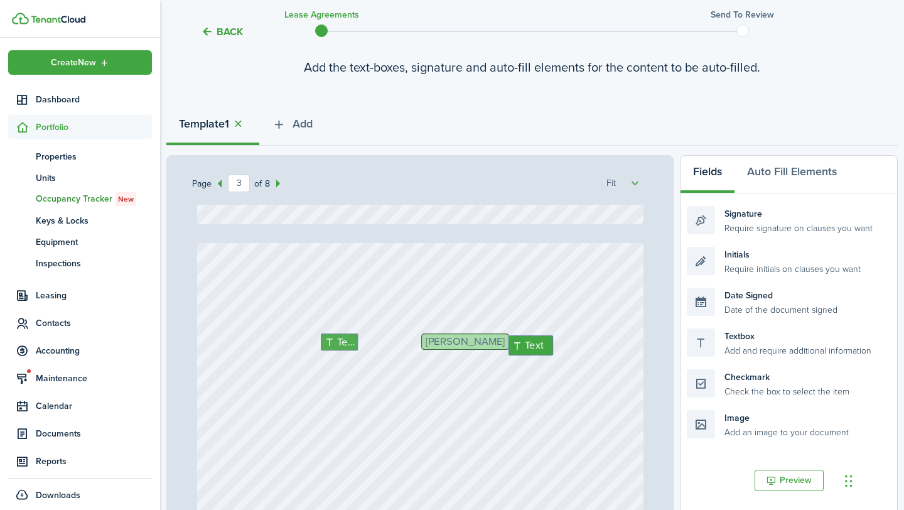
drag, startPoint x: 534, startPoint y: 343, endPoint x: 300, endPoint y: 345, distance: 234.2
drag, startPoint x: 522, startPoint y: 345, endPoint x: 251, endPoint y: 359, distance: 271.6
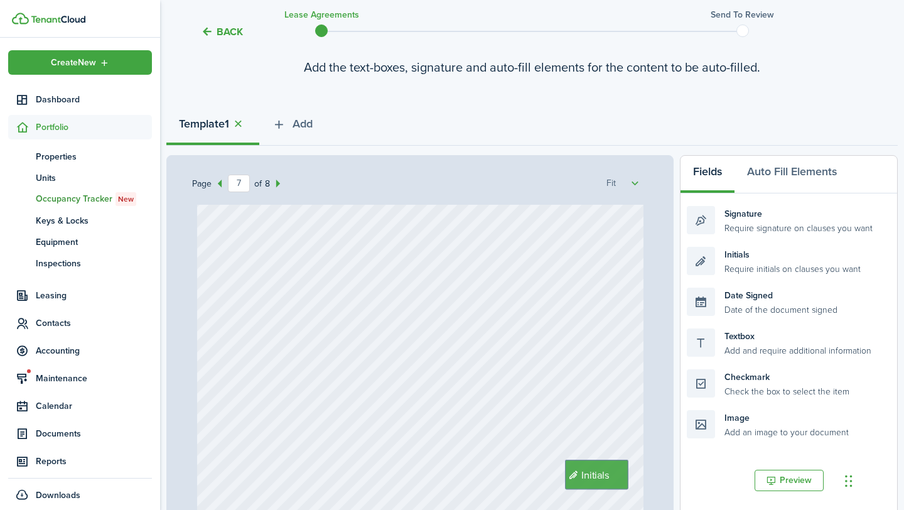
type input "8"
click at [251, 325] on span "Text" at bounding box center [249, 328] width 18 height 16
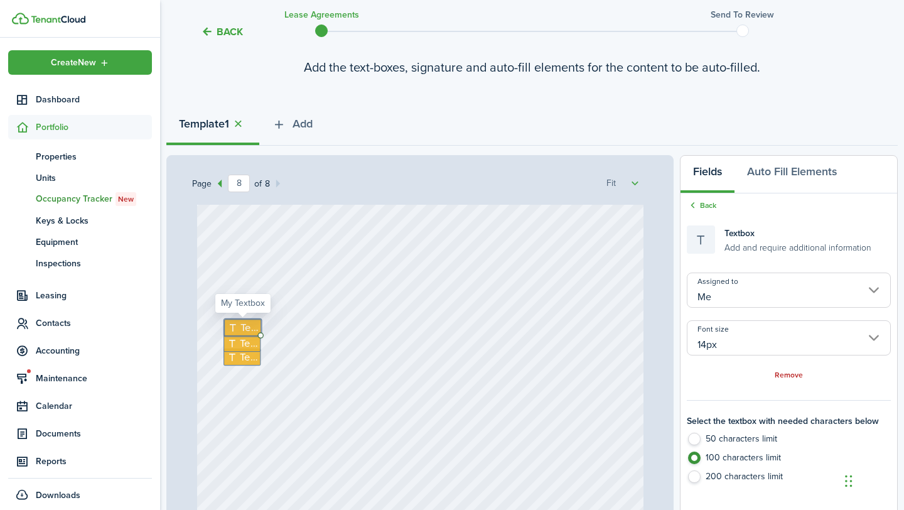
click at [251, 325] on span "Text" at bounding box center [249, 328] width 18 height 16
type textarea "L"
click at [784, 376] on link "Remove" at bounding box center [789, 375] width 28 height 9
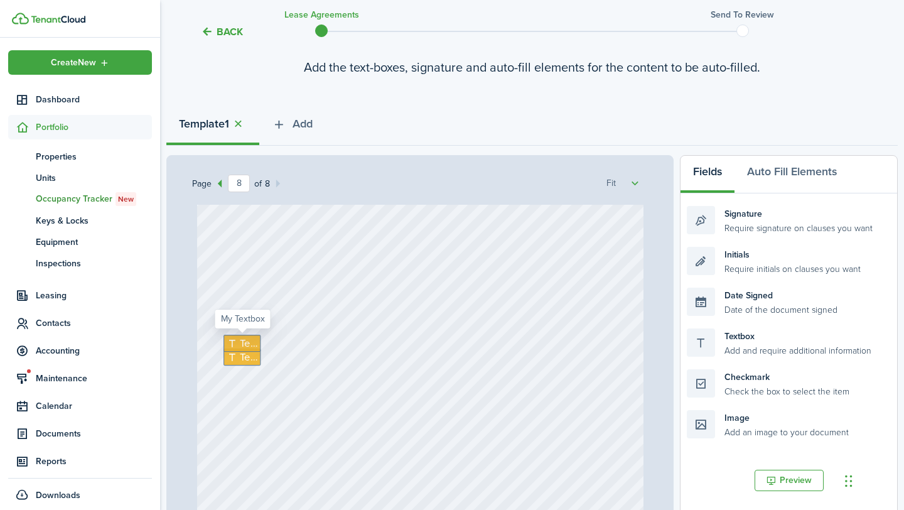
click at [247, 340] on span "Text" at bounding box center [249, 343] width 18 height 16
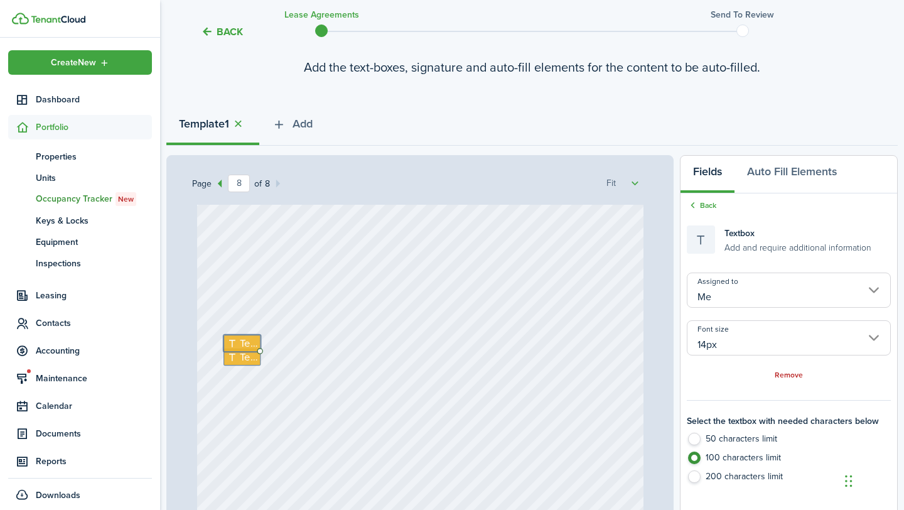
click at [792, 380] on div "Remove" at bounding box center [789, 374] width 204 height 13
click at [792, 377] on link "Remove" at bounding box center [789, 375] width 28 height 9
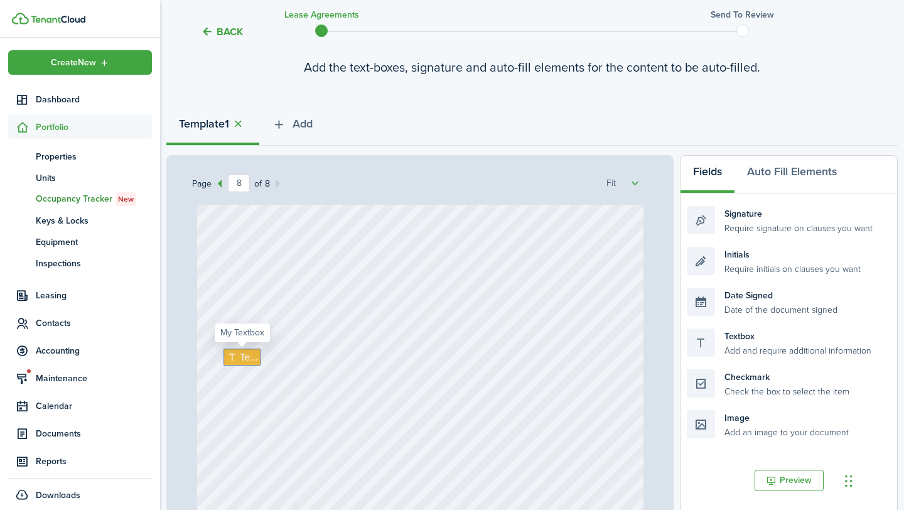
click at [235, 358] on icon at bounding box center [232, 357] width 13 height 11
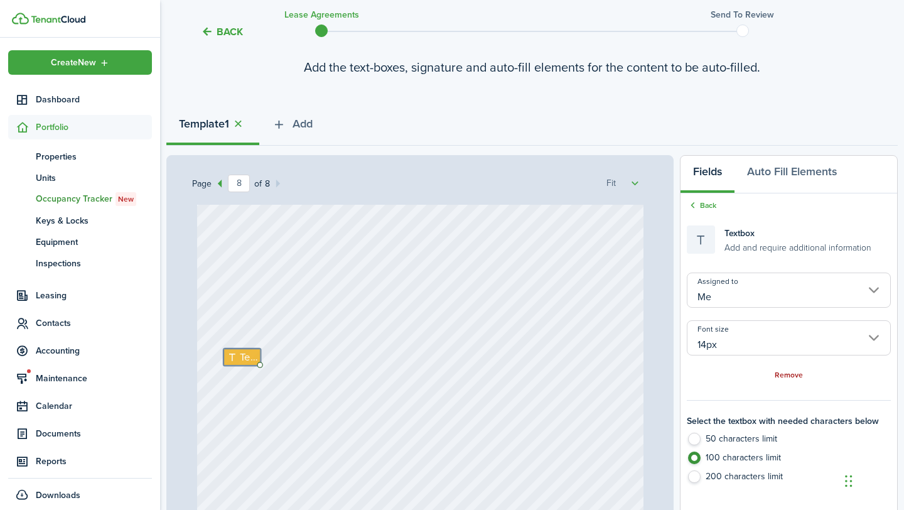
click at [794, 376] on link "Remove" at bounding box center [789, 375] width 28 height 9
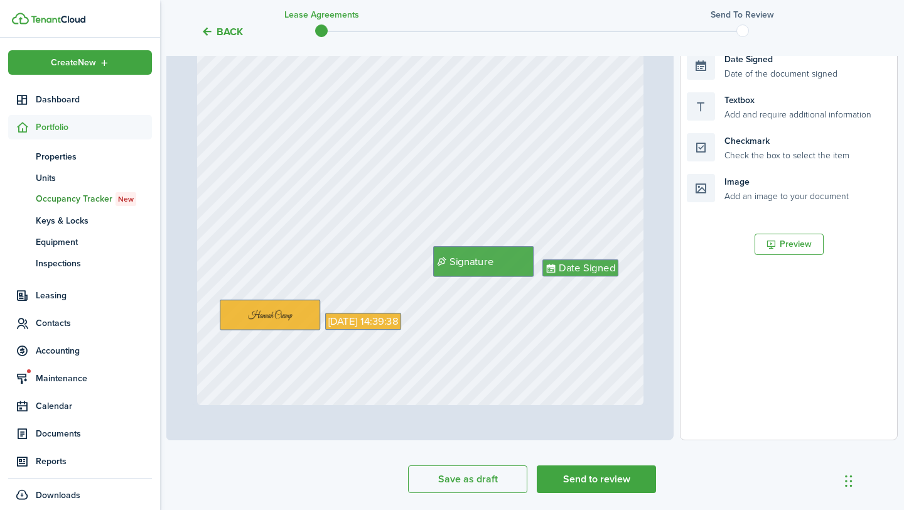
scroll to position [367, 0]
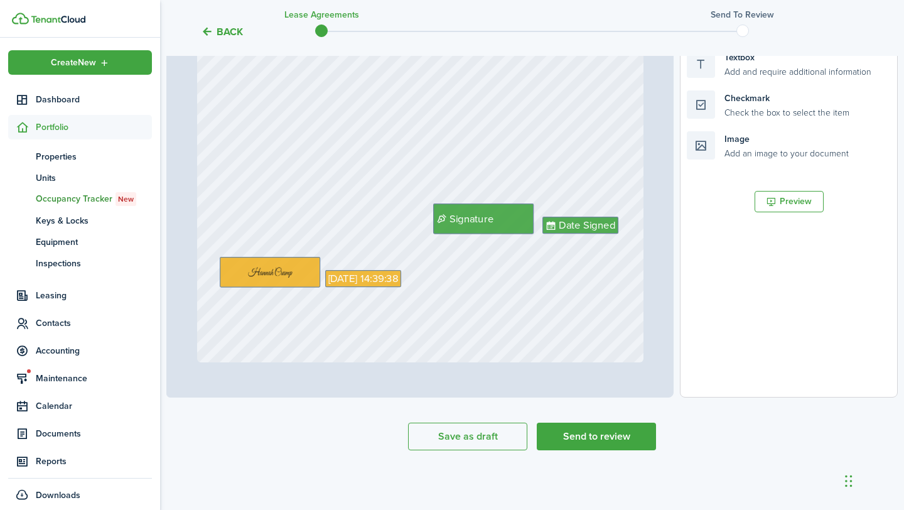
click at [642, 418] on lease-agreement-wizard-select-templates "Template editor Add the text-boxes, signature and auto-fill elements for the co…" at bounding box center [531, 104] width 731 height 692
click at [642, 438] on button "Send to review" at bounding box center [596, 437] width 119 height 28
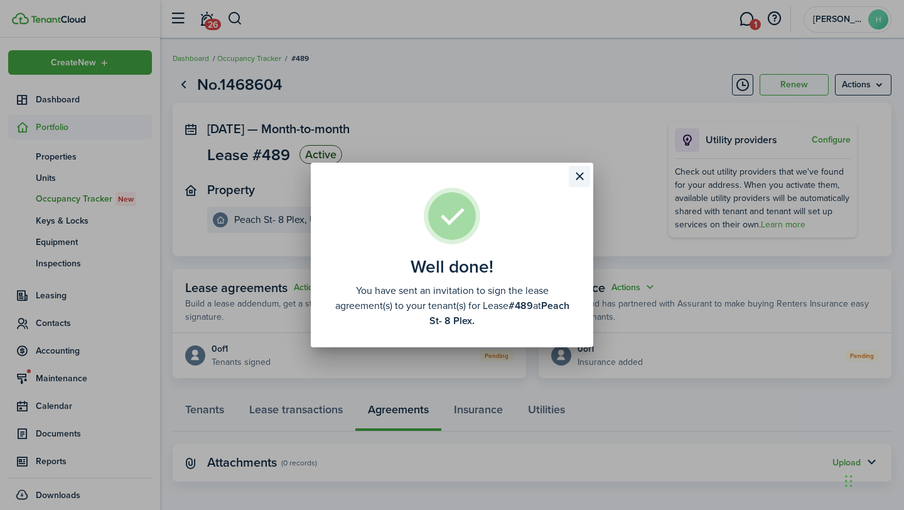
click at [583, 178] on button "Close modal" at bounding box center [579, 176] width 21 height 21
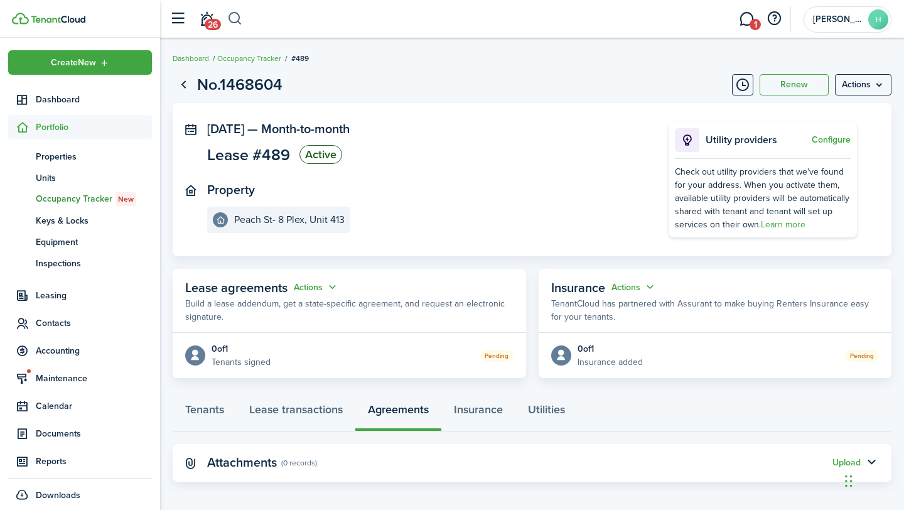
click at [237, 23] on button "button" at bounding box center [235, 18] width 16 height 21
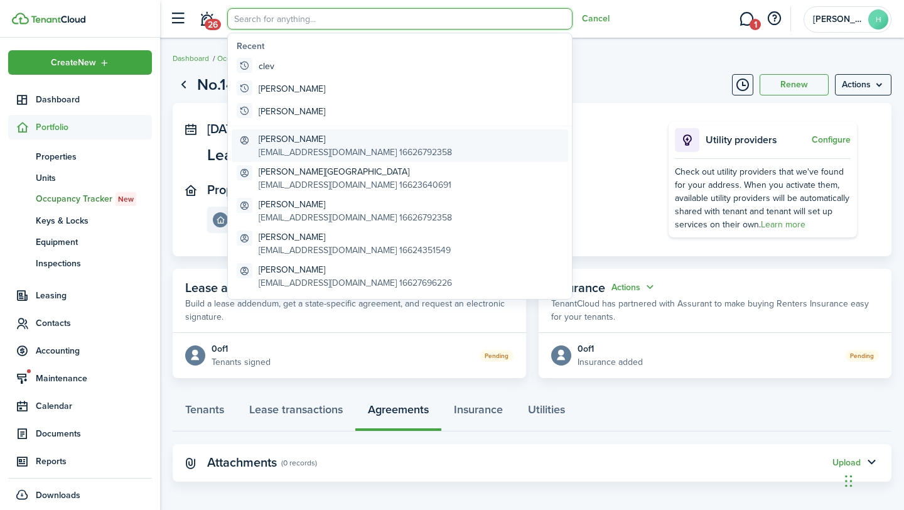
click at [276, 142] on global-search-item-title "[PERSON_NAME]" at bounding box center [355, 138] width 193 height 13
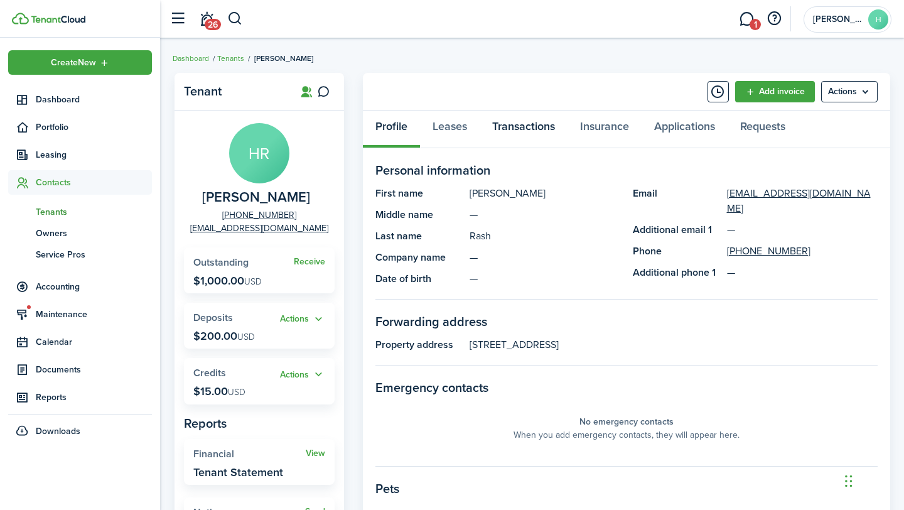
click at [509, 134] on link "Transactions" at bounding box center [524, 129] width 88 height 38
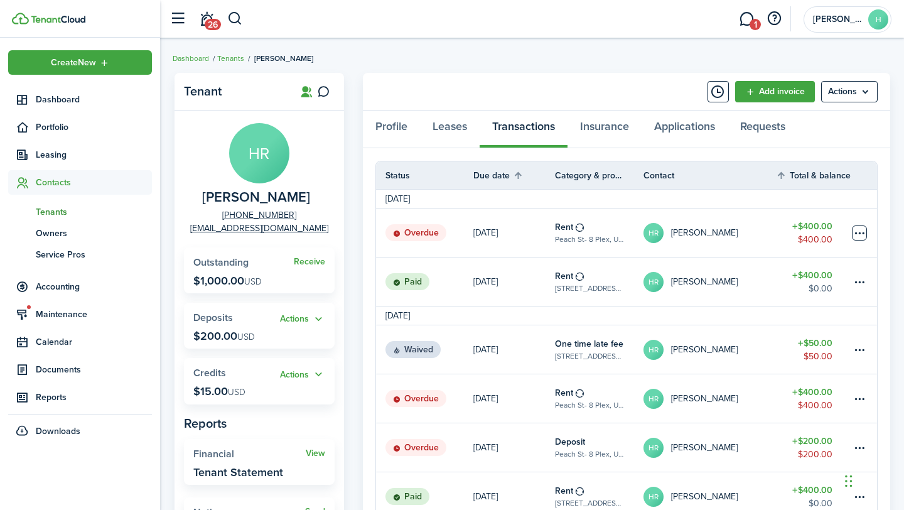
click at [854, 234] on table-menu-btn-icon at bounding box center [859, 232] width 15 height 15
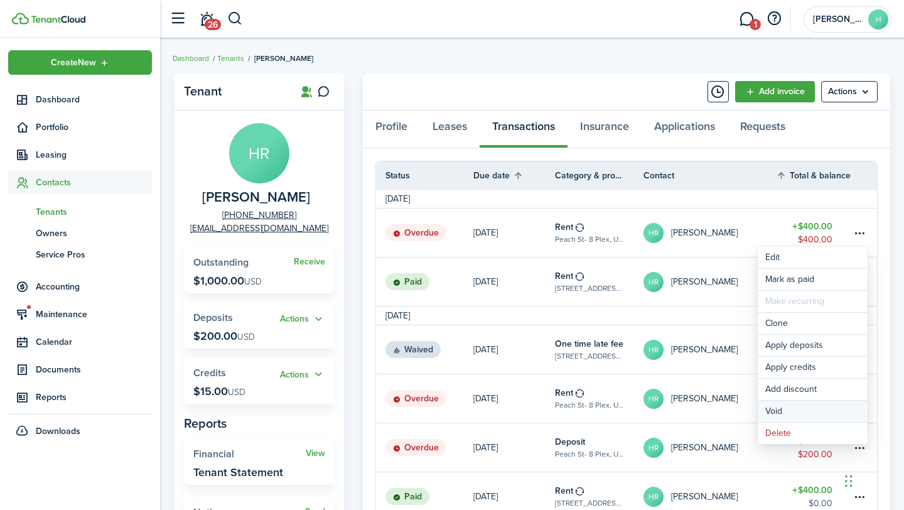
click at [782, 414] on button "Void" at bounding box center [813, 411] width 110 height 21
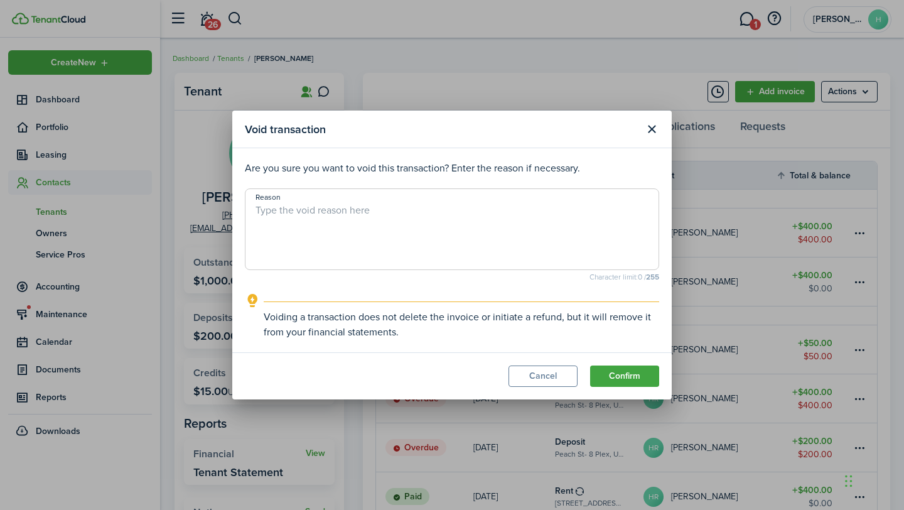
click at [497, 240] on textarea "Reason" at bounding box center [451, 233] width 413 height 60
type textarea "Already paid"
click at [641, 384] on button "Confirm" at bounding box center [624, 375] width 69 height 21
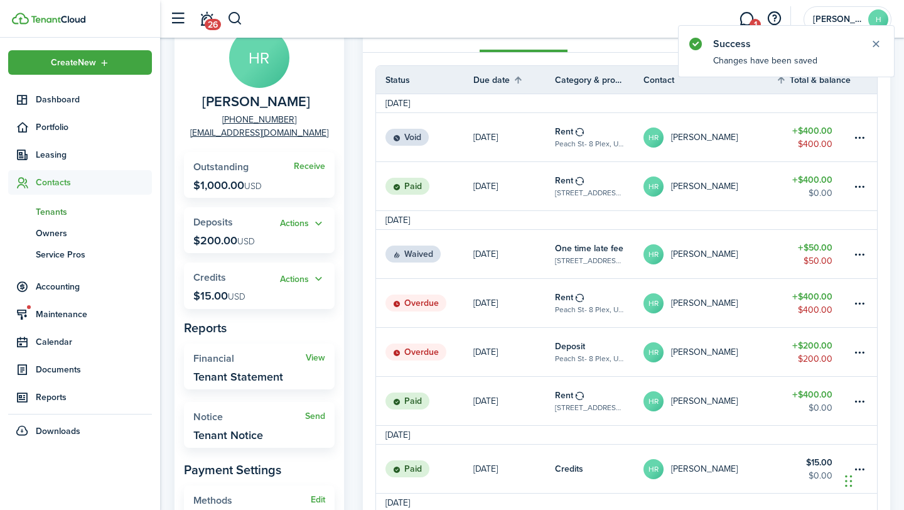
scroll to position [97, 0]
click at [866, 301] on table-menu-btn-icon at bounding box center [859, 301] width 15 height 15
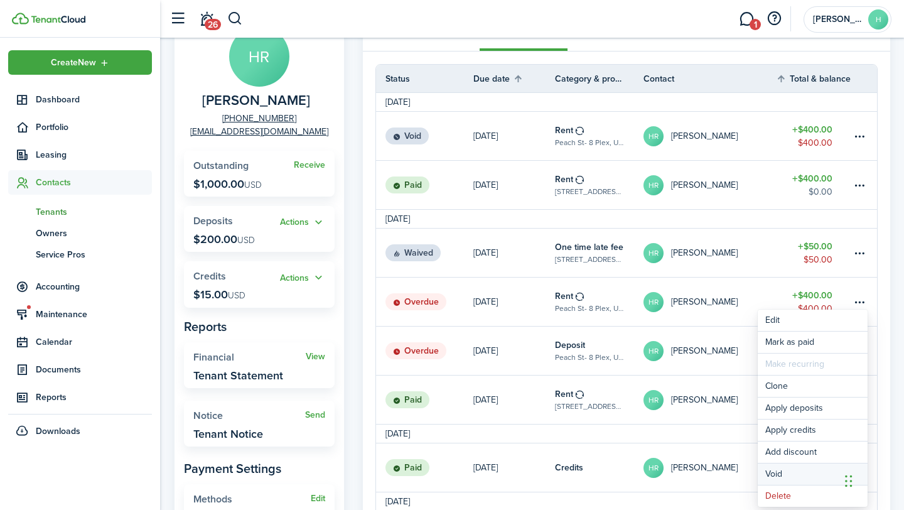
click at [783, 468] on button "Void" at bounding box center [813, 473] width 110 height 21
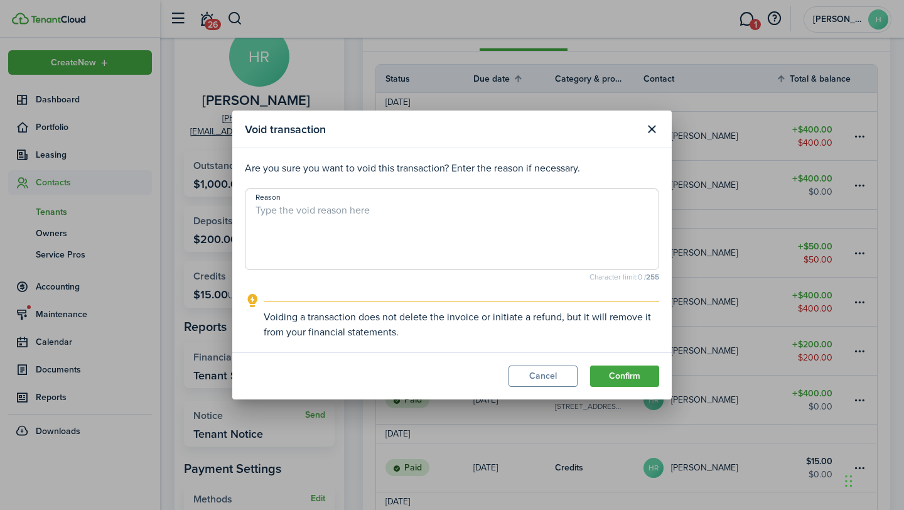
click at [534, 234] on textarea "Reason" at bounding box center [451, 233] width 413 height 60
type textarea "N/A"
click at [641, 352] on modal-body "Are you sure you want to void this transaction? Enter the reason if necessary. …" at bounding box center [451, 250] width 439 height 204
click at [642, 372] on button "Confirm" at bounding box center [624, 375] width 69 height 21
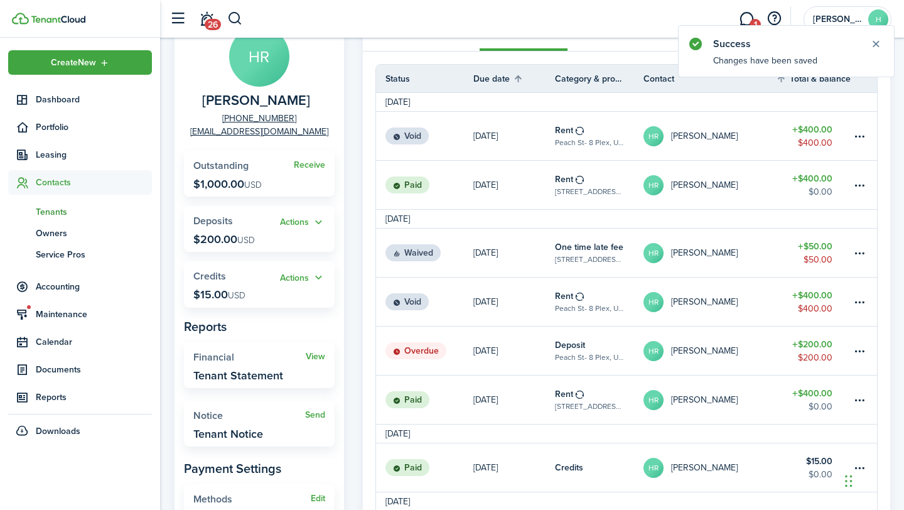
click at [858, 350] on table-menu-btn-icon at bounding box center [859, 350] width 15 height 15
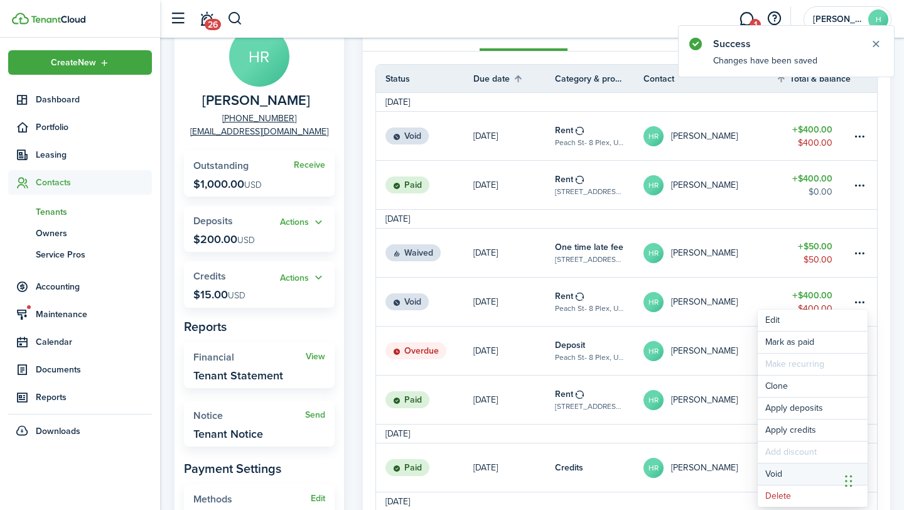
click at [809, 473] on button "Void" at bounding box center [813, 473] width 110 height 21
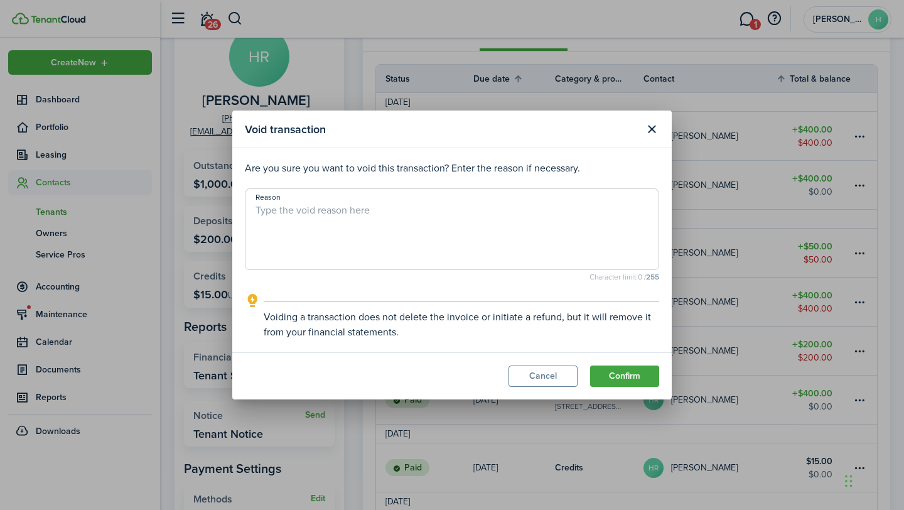
click at [571, 233] on textarea "Reason" at bounding box center [451, 233] width 413 height 60
type textarea "N.A"
click at [615, 379] on button "Confirm" at bounding box center [624, 375] width 69 height 21
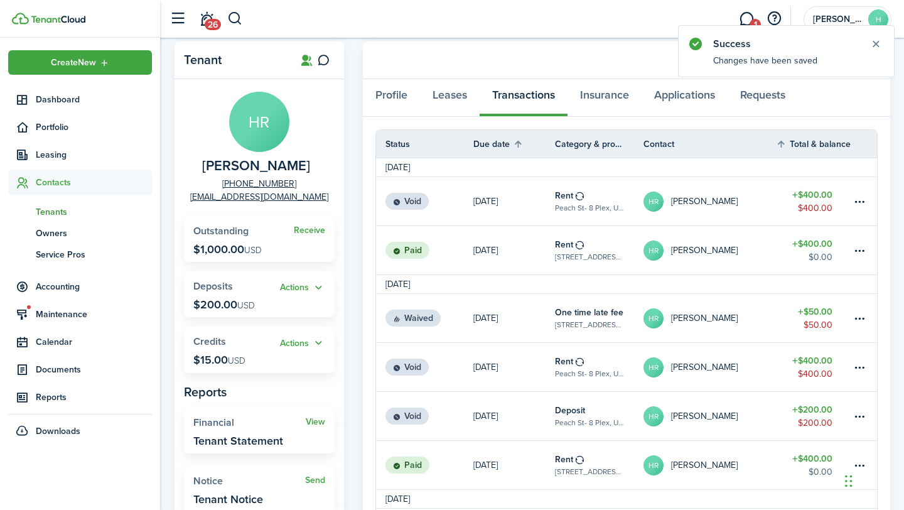
scroll to position [0, 0]
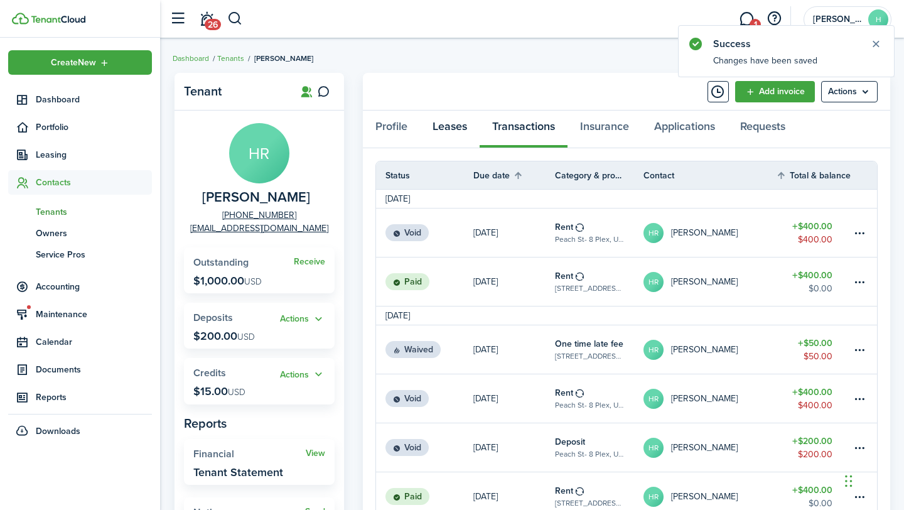
click at [464, 125] on link "Leases" at bounding box center [450, 129] width 60 height 38
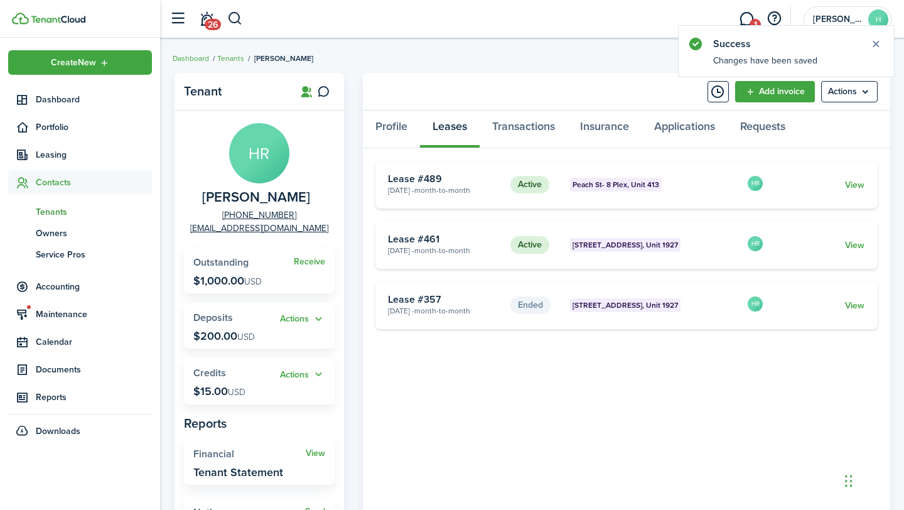
click at [828, 245] on card-footer "View" at bounding box center [823, 245] width 84 height 13
click at [840, 245] on card-footer "View" at bounding box center [823, 245] width 84 height 13
click at [851, 245] on link "View" at bounding box center [854, 245] width 19 height 13
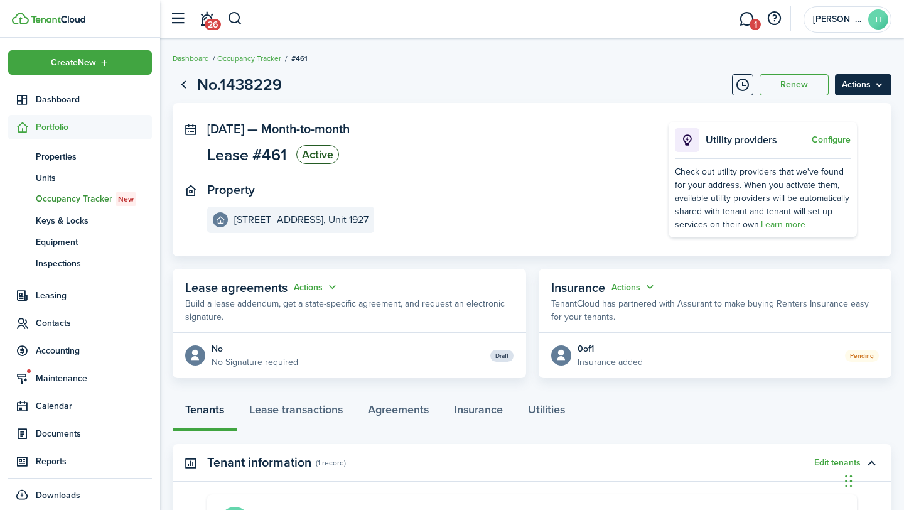
click at [875, 85] on menu-btn "Actions" at bounding box center [863, 84] width 57 height 21
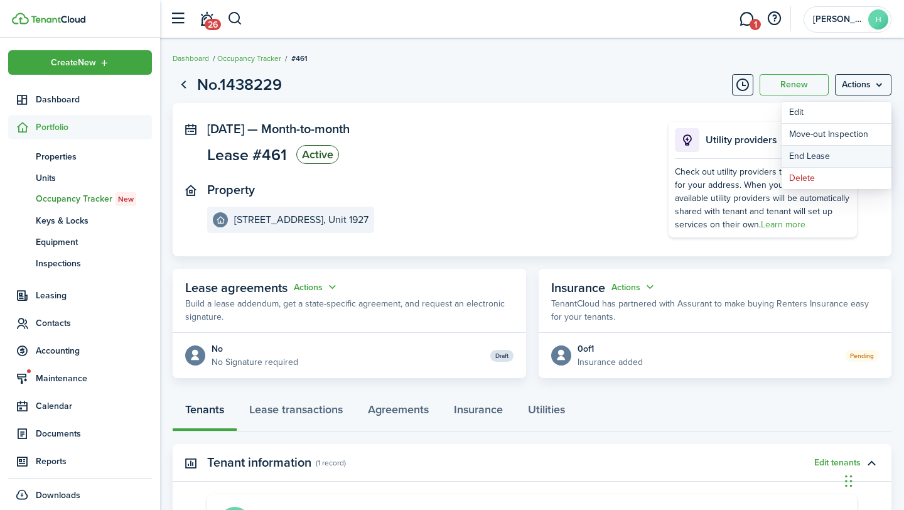
click at [830, 151] on link "End Lease" at bounding box center [837, 156] width 110 height 21
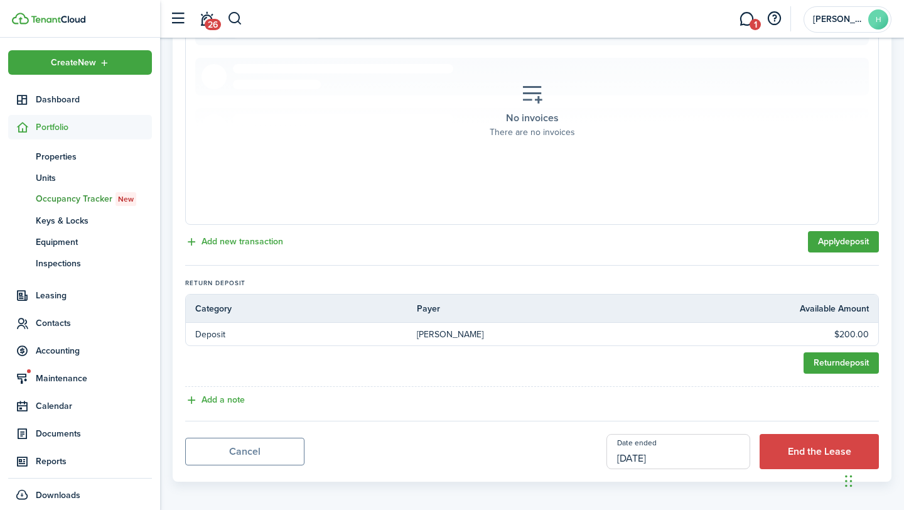
scroll to position [355, 0]
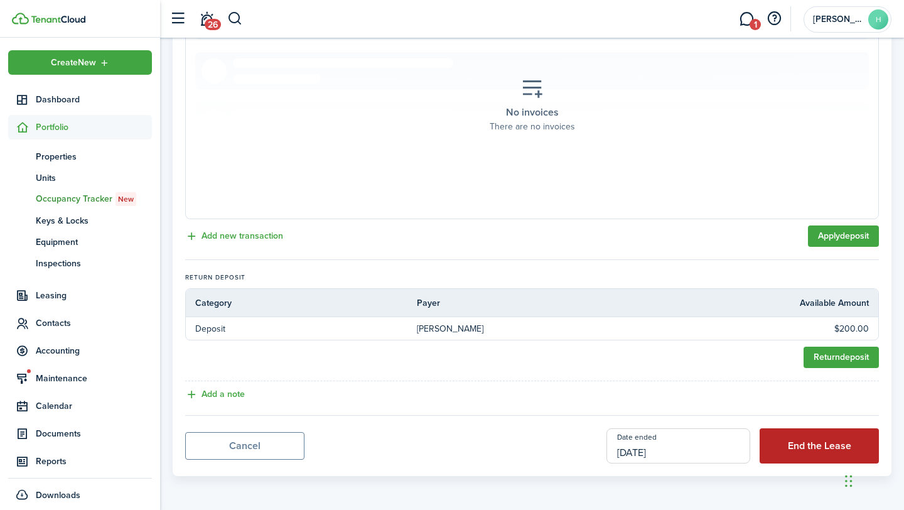
click at [814, 448] on button "End the Lease" at bounding box center [819, 445] width 119 height 35
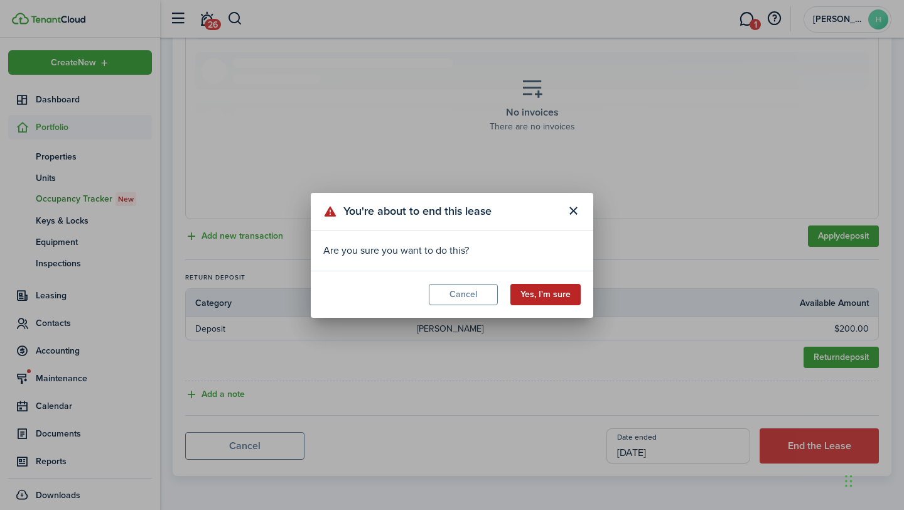
click at [547, 298] on button "Yes, I'm sure" at bounding box center [545, 294] width 70 height 21
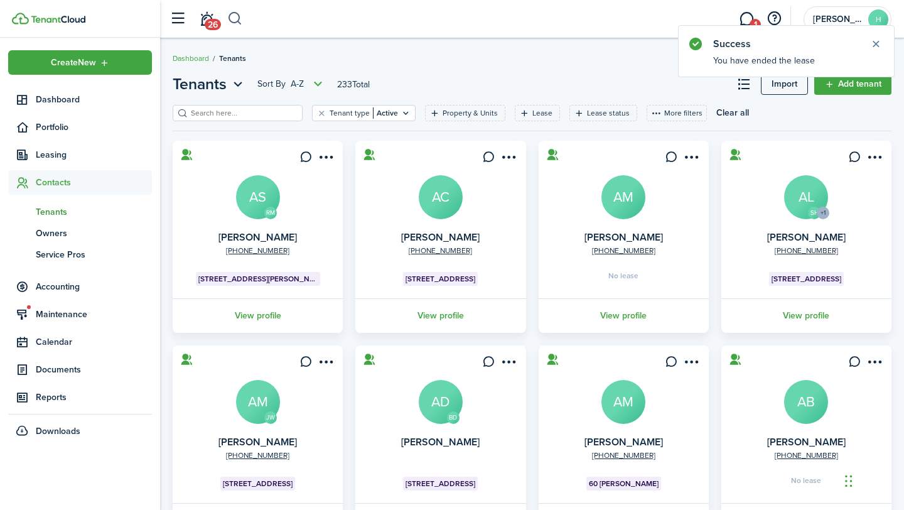
click at [239, 14] on button "button" at bounding box center [235, 18] width 16 height 21
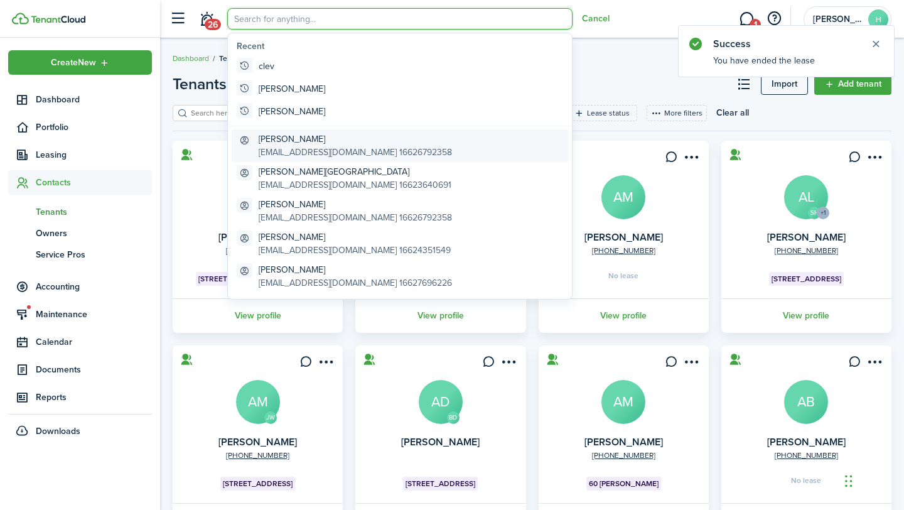
click at [286, 148] on global-search-item-description "[EMAIL_ADDRESS][DOMAIN_NAME] 16626792358" at bounding box center [355, 152] width 193 height 13
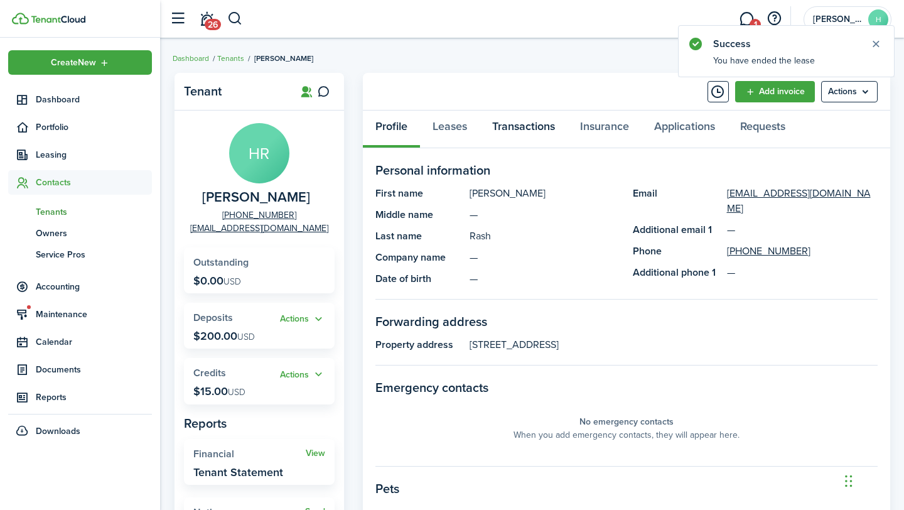
click at [520, 133] on link "Transactions" at bounding box center [524, 129] width 88 height 38
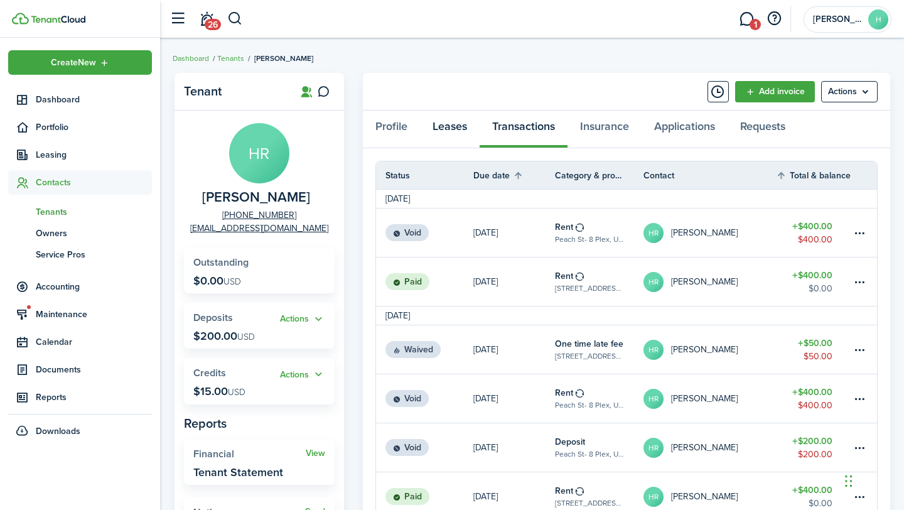
click at [469, 125] on link "Leases" at bounding box center [450, 129] width 60 height 38
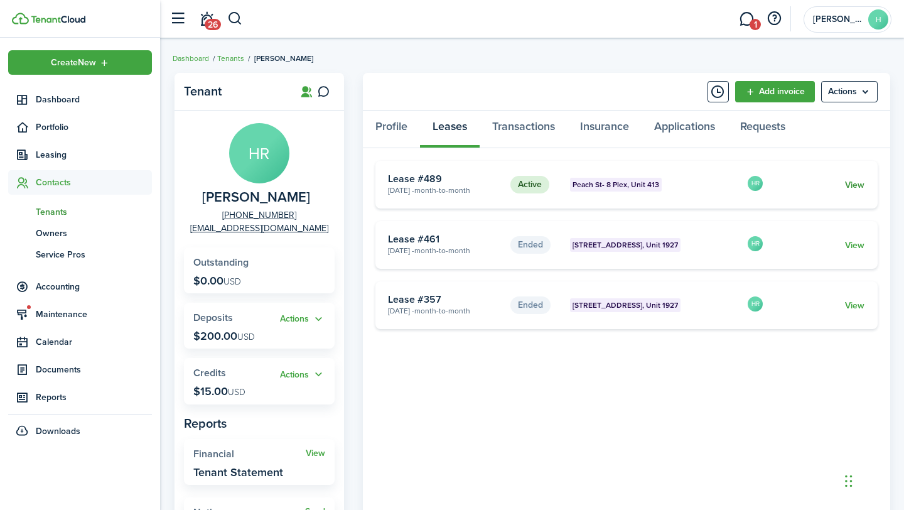
click at [857, 188] on link "View" at bounding box center [854, 184] width 19 height 13
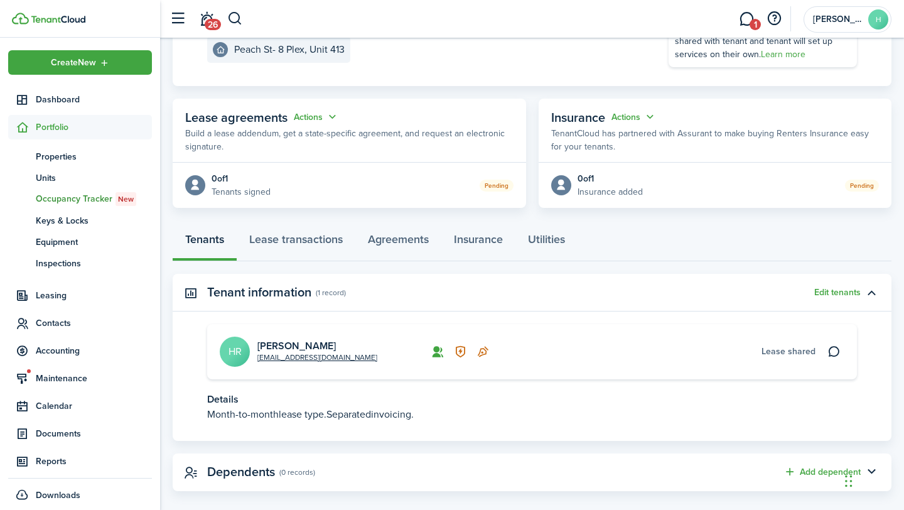
scroll to position [185, 0]
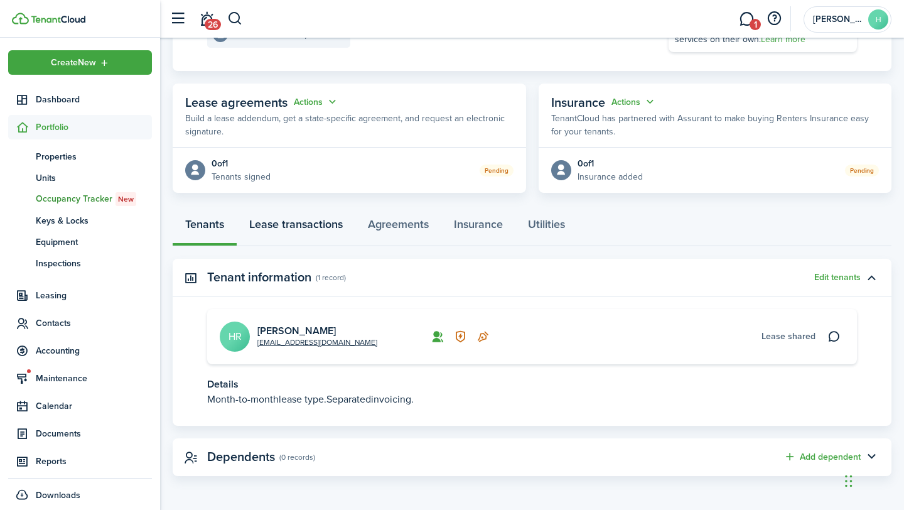
click at [329, 224] on link "Lease transactions" at bounding box center [296, 227] width 119 height 38
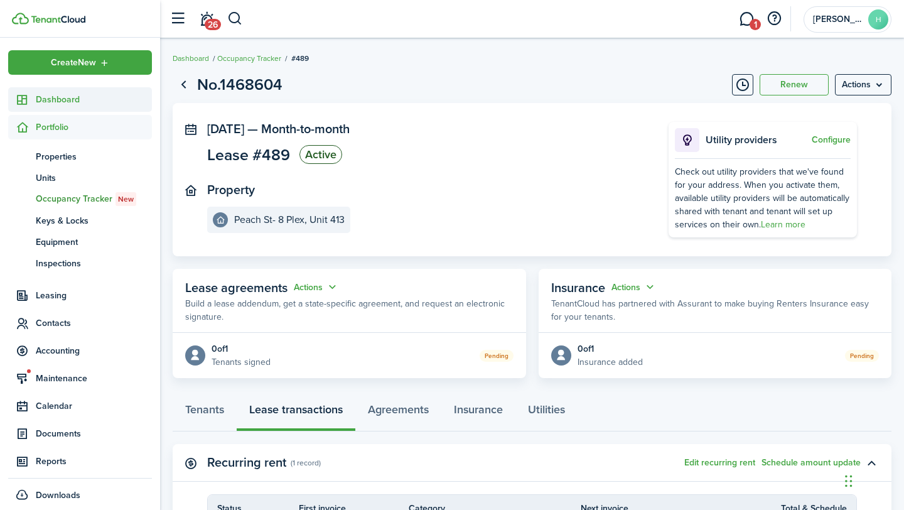
click at [107, 103] on span "Dashboard" at bounding box center [94, 99] width 116 height 13
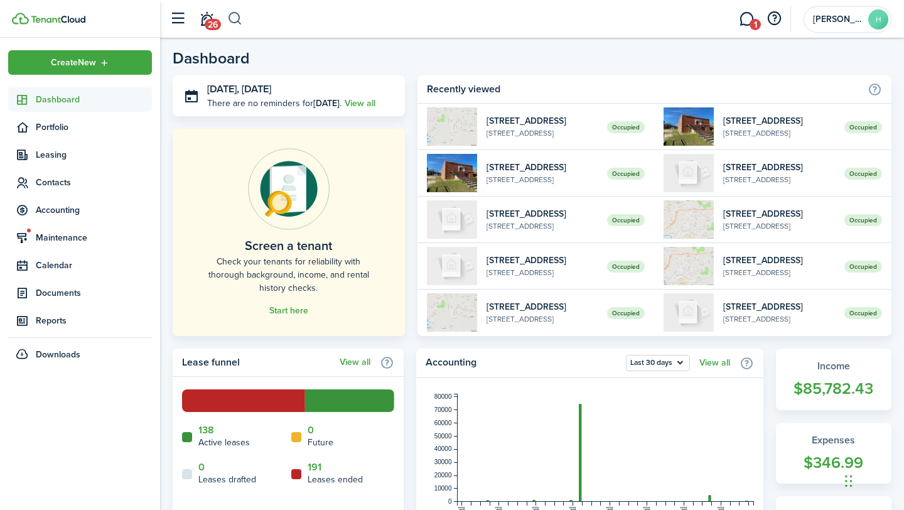
click at [238, 16] on button "button" at bounding box center [235, 18] width 16 height 21
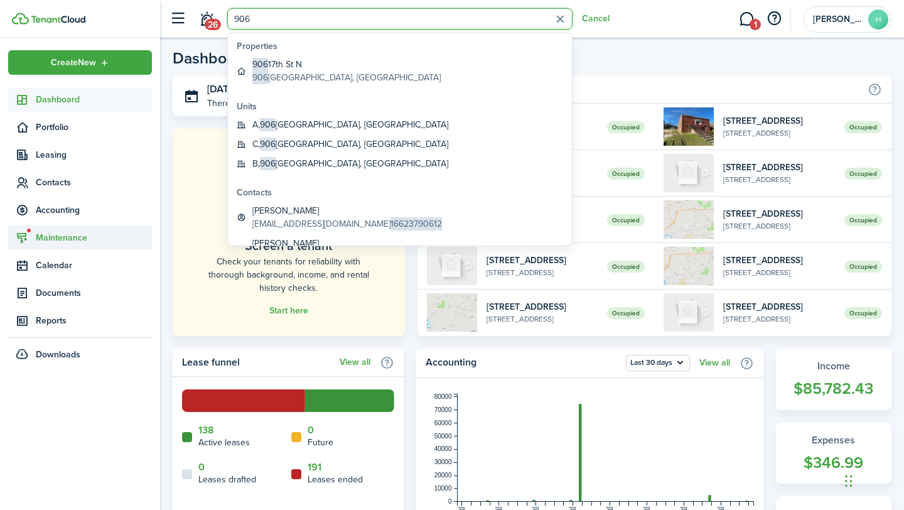
type input "906"
click at [60, 233] on span "Maintenance" at bounding box center [94, 237] width 116 height 13
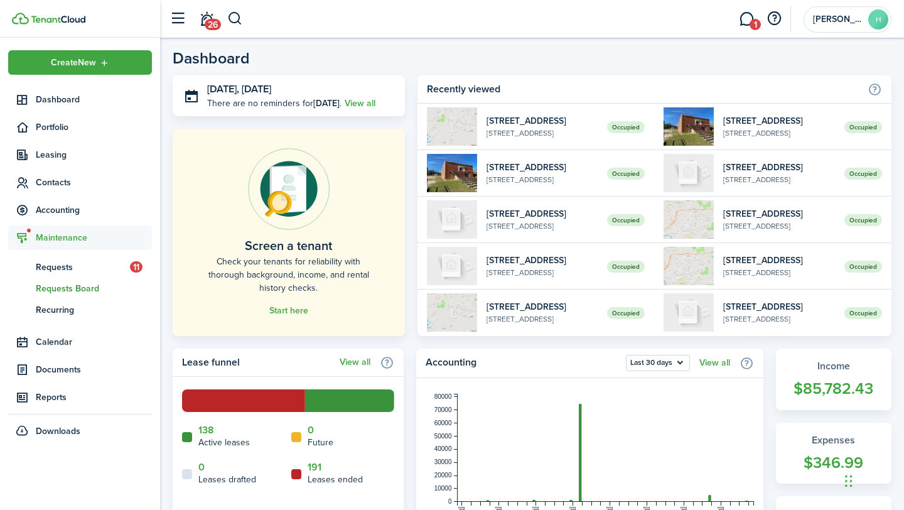
click at [103, 293] on span "Requests Board" at bounding box center [94, 288] width 116 height 13
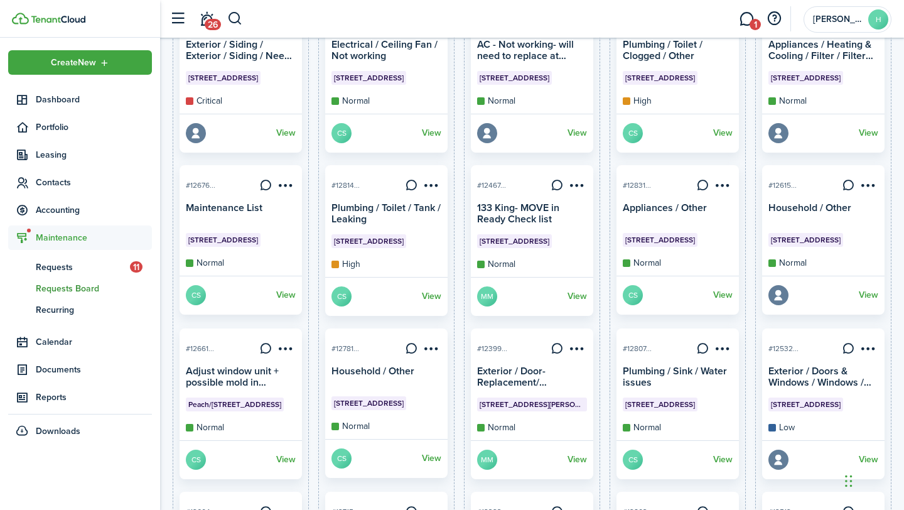
scroll to position [849, 0]
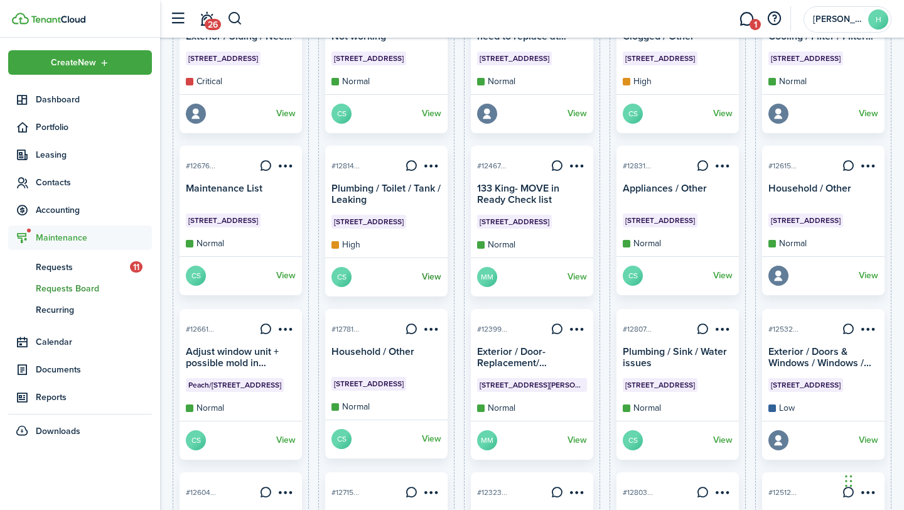
click at [434, 285] on link "View" at bounding box center [431, 277] width 19 height 20
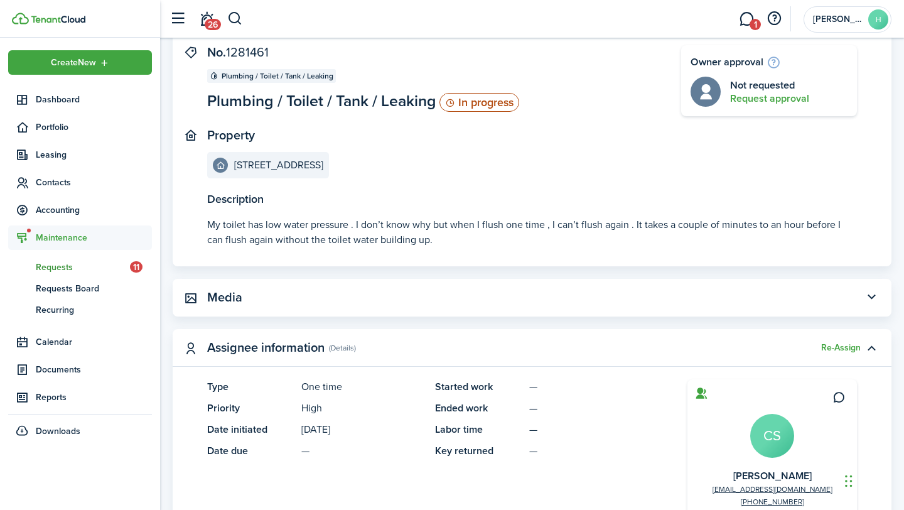
scroll to position [80, 0]
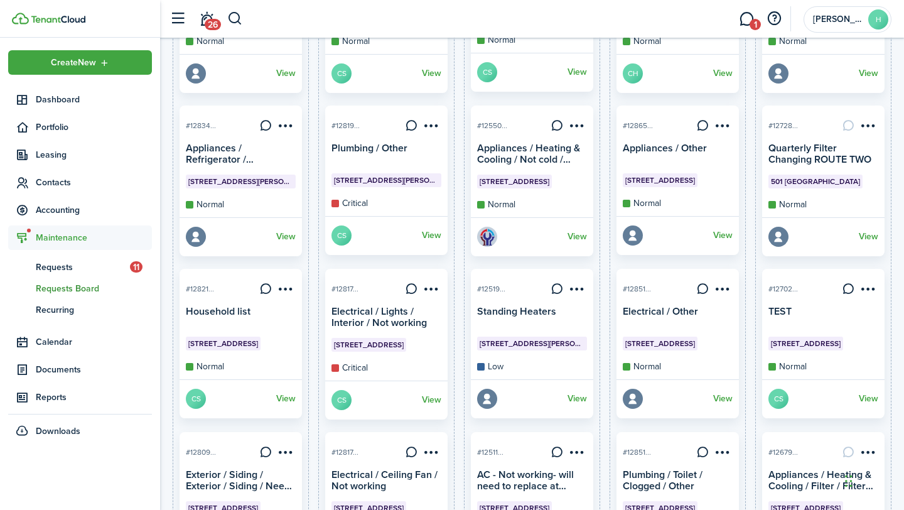
scroll to position [391, 0]
